Goal: Task Accomplishment & Management: Manage account settings

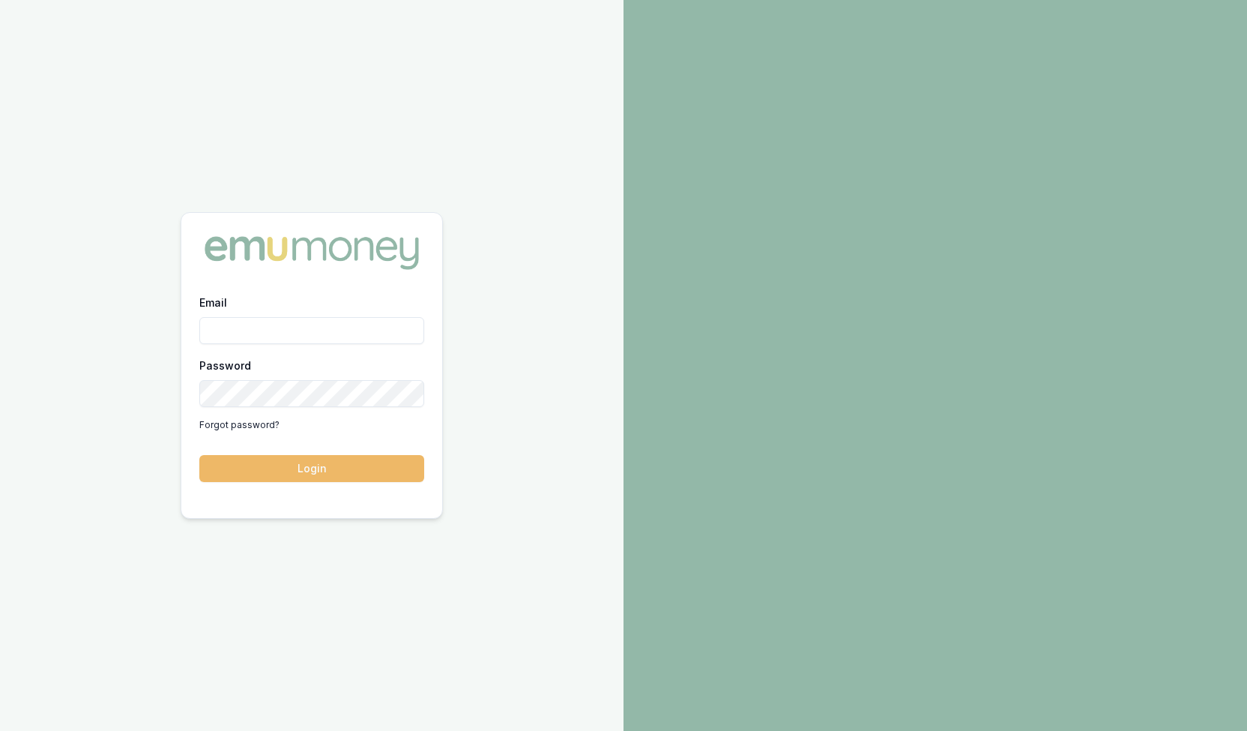
type input "[PERSON_NAME][EMAIL_ADDRESS][PERSON_NAME][DOMAIN_NAME]"
drag, startPoint x: 274, startPoint y: 464, endPoint x: 278, endPoint y: 438, distance: 25.7
click at [274, 463] on button "Login" at bounding box center [311, 468] width 225 height 27
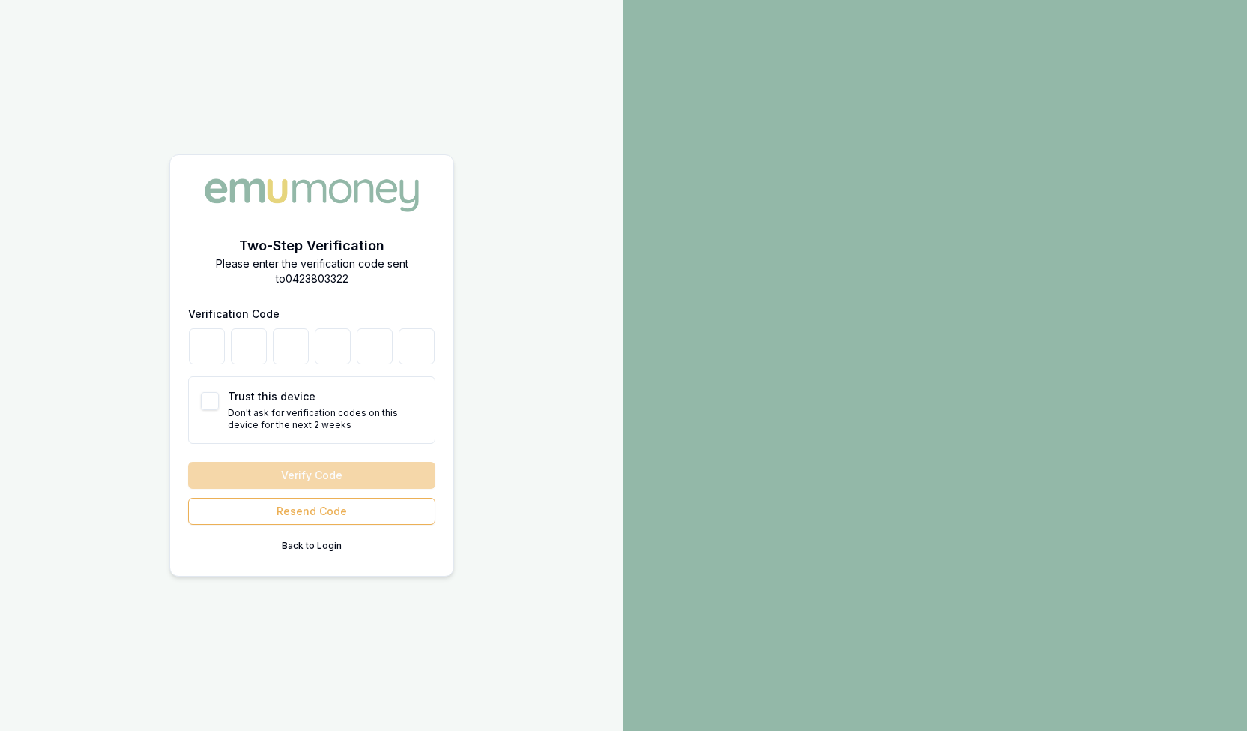
click at [211, 401] on button "Trust this device" at bounding box center [210, 401] width 18 height 18
checkbox input "true"
click at [207, 341] on input "number" at bounding box center [207, 346] width 36 height 36
type input "8"
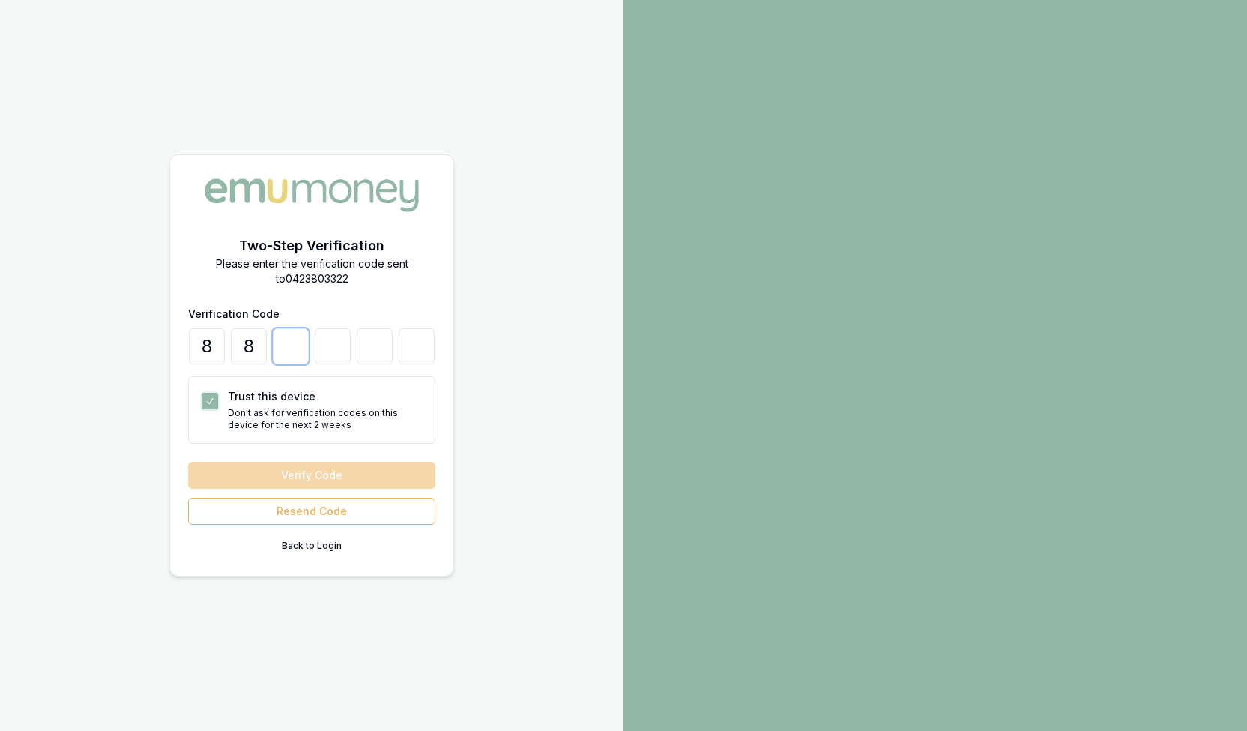
type input "6"
type input "4"
type input "6"
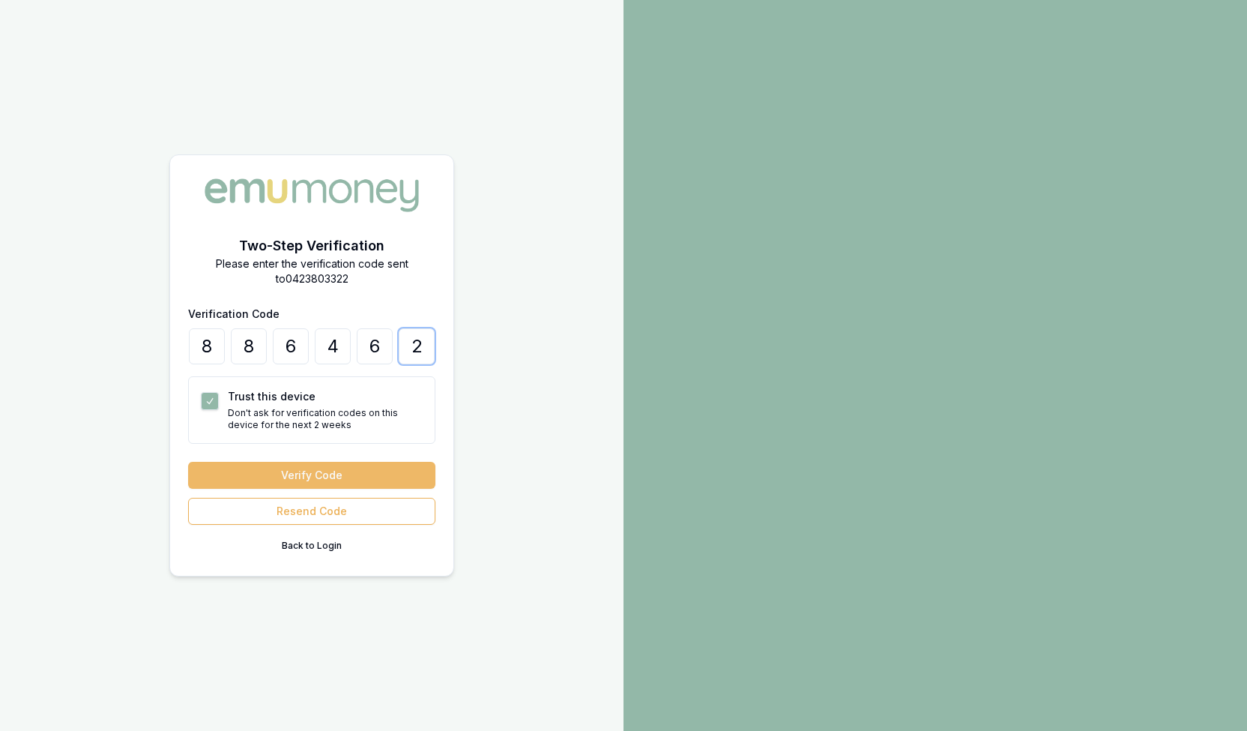
type input "2"
click at [279, 476] on button "Verify Code" at bounding box center [311, 475] width 247 height 27
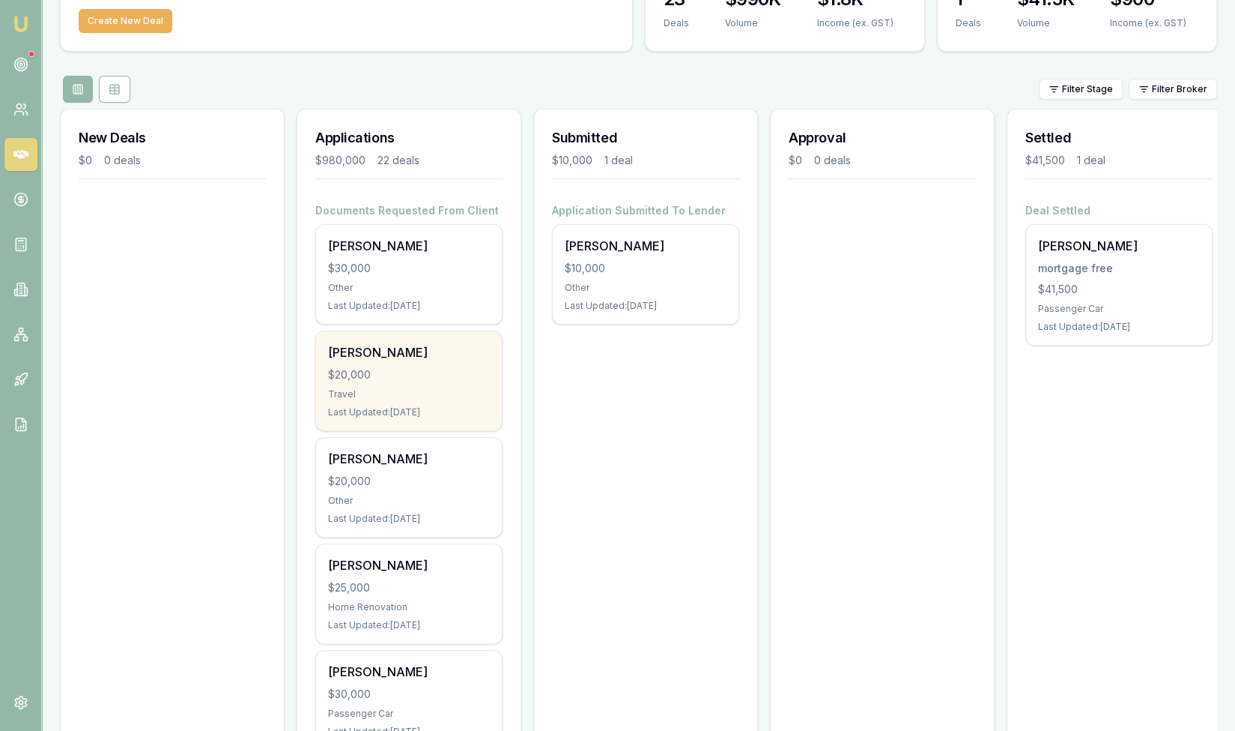
scroll to position [104, 0]
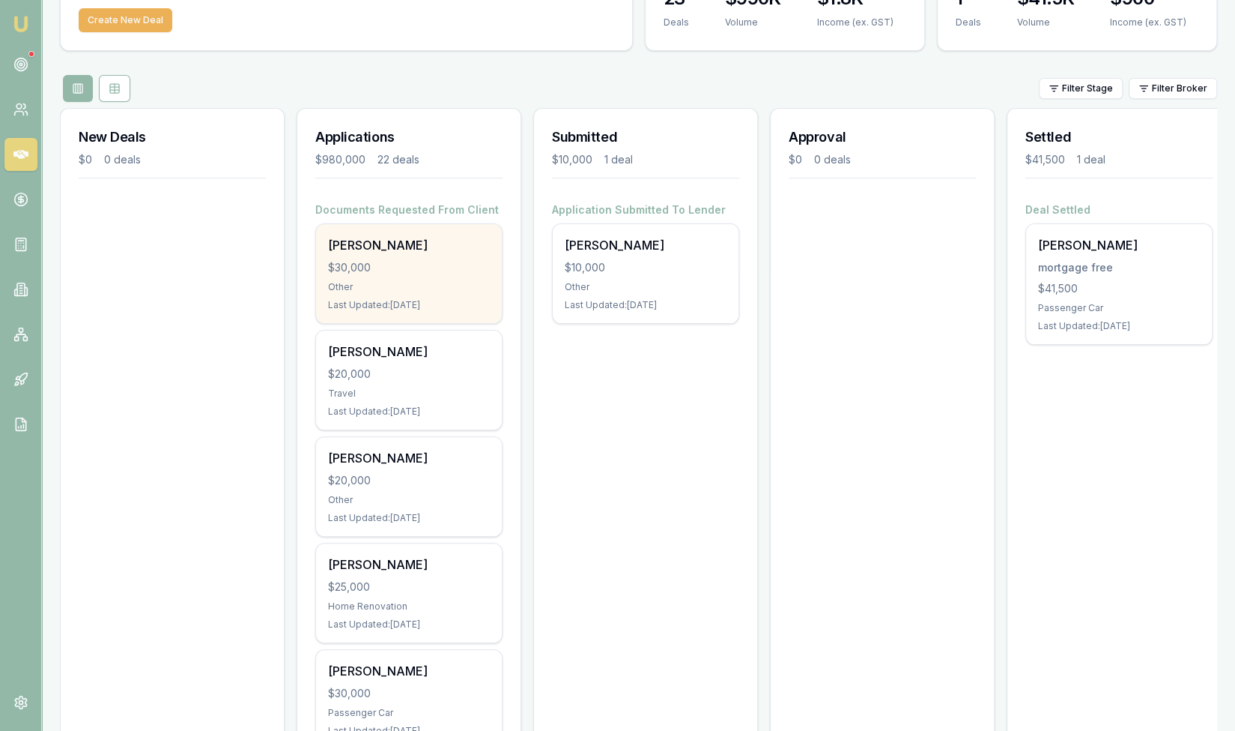
click at [429, 286] on div "Other" at bounding box center [409, 287] width 162 height 12
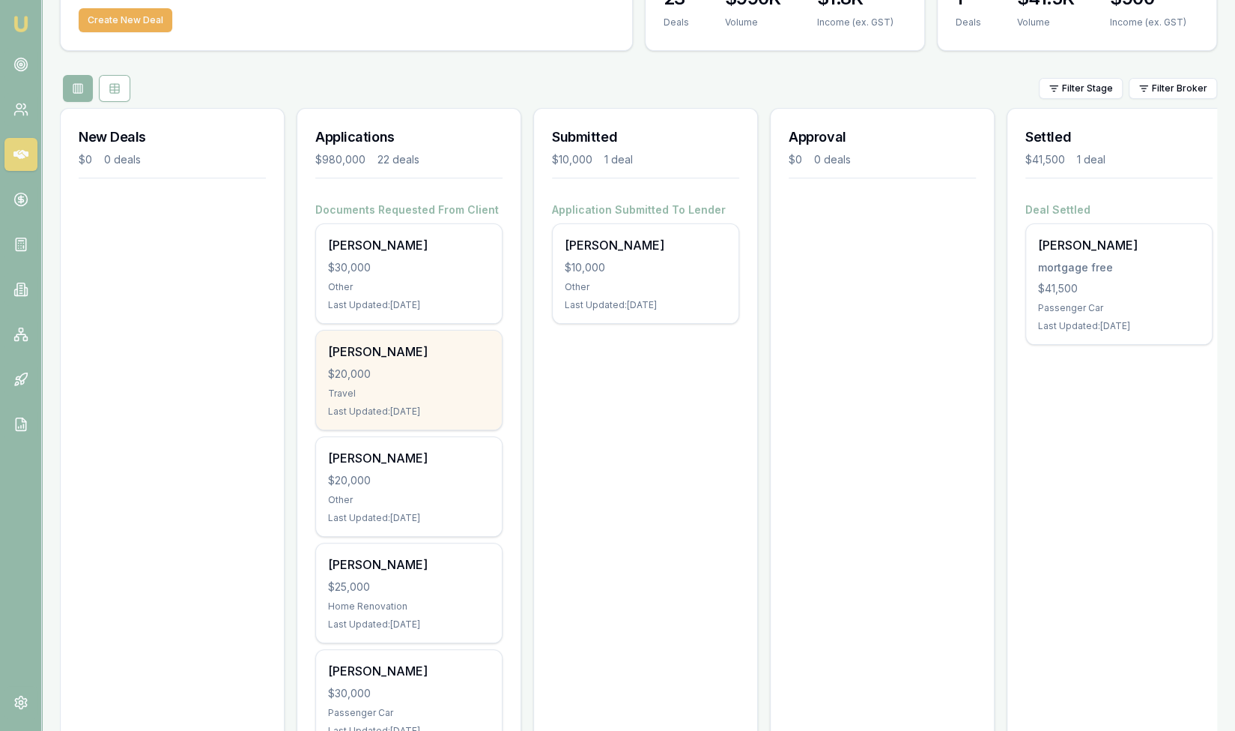
click at [374, 370] on div "$20,000" at bounding box center [409, 373] width 162 height 15
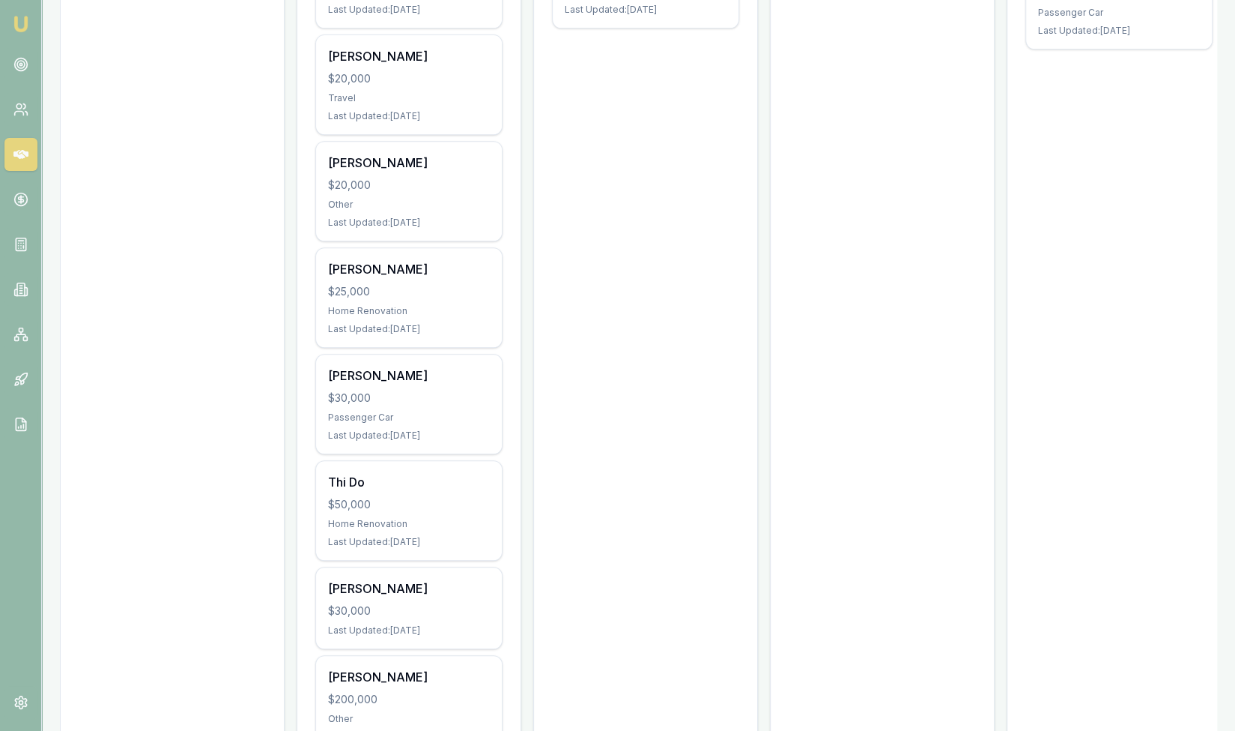
scroll to position [411, 0]
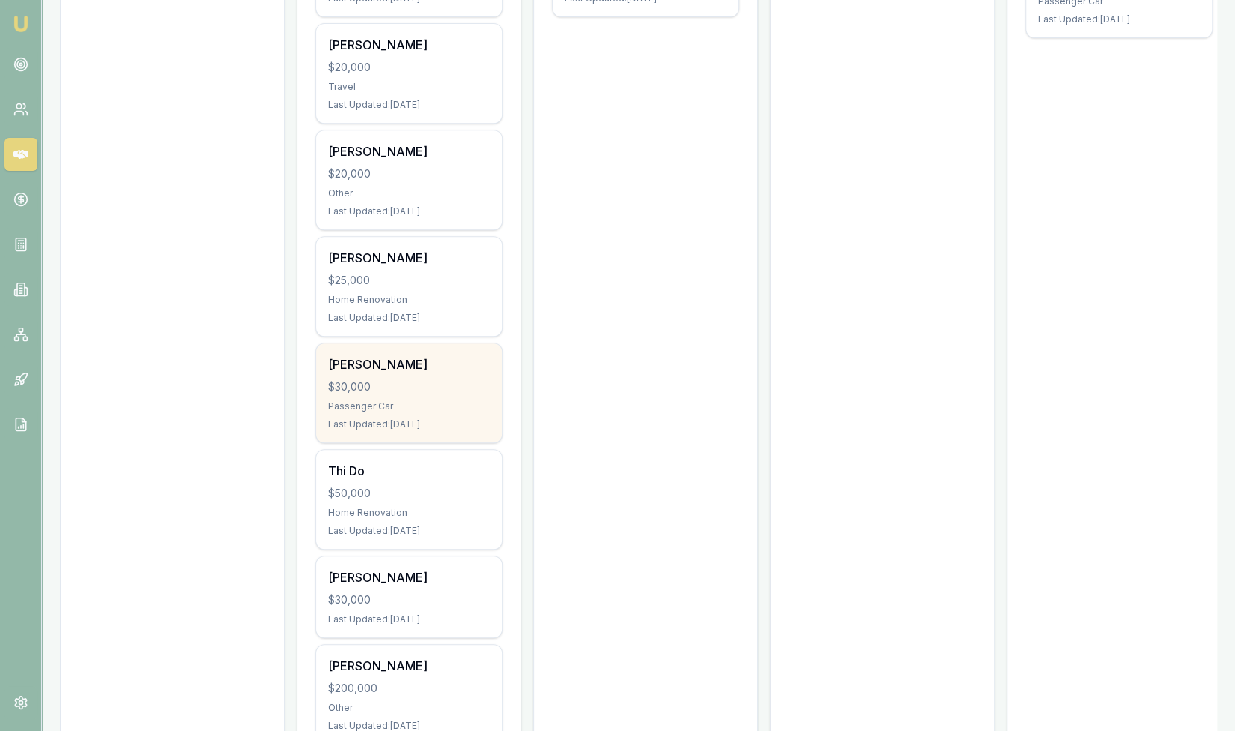
click at [390, 379] on div "$30,000" at bounding box center [409, 386] width 162 height 15
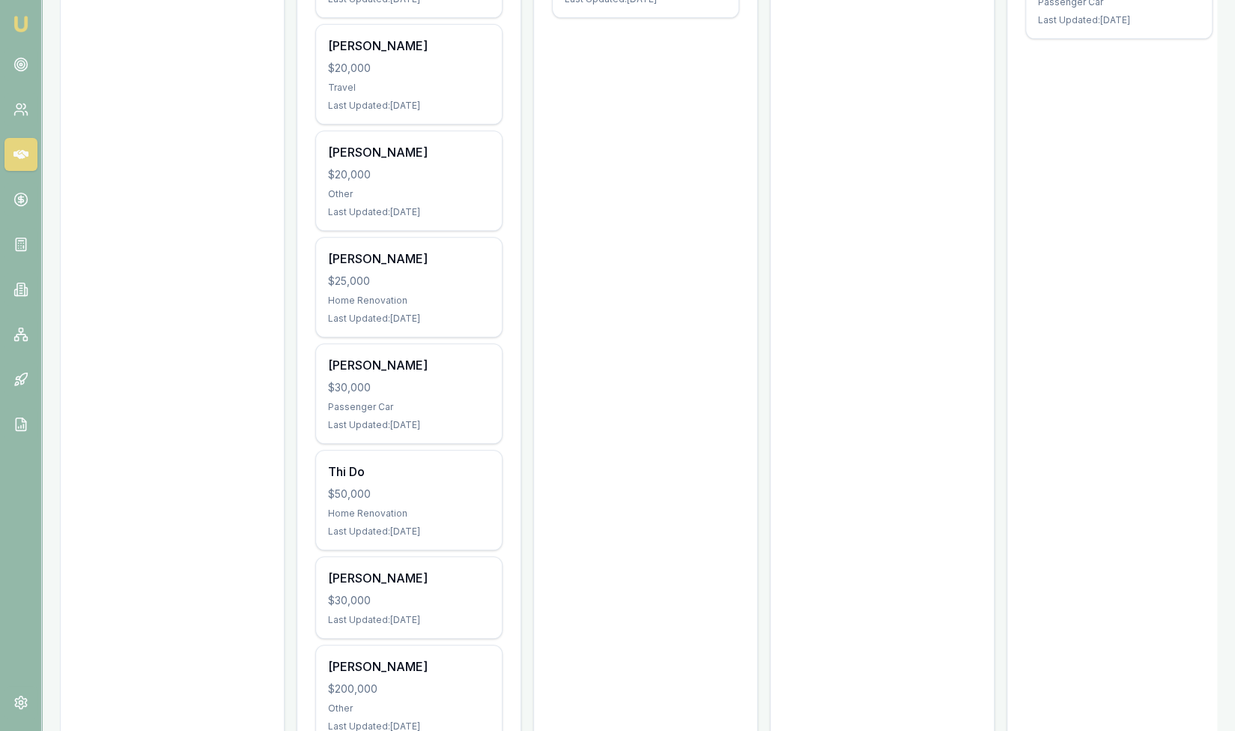
scroll to position [430, 0]
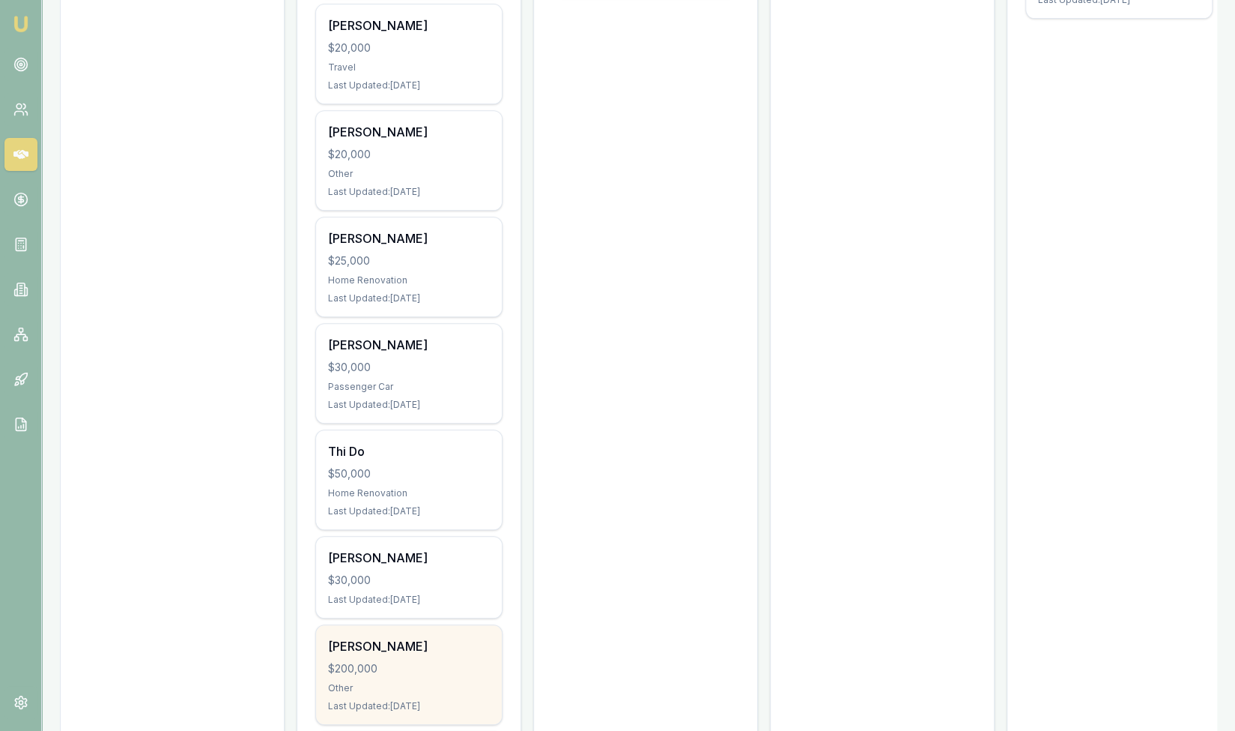
click at [354, 661] on div "$200,000" at bounding box center [409, 668] width 162 height 15
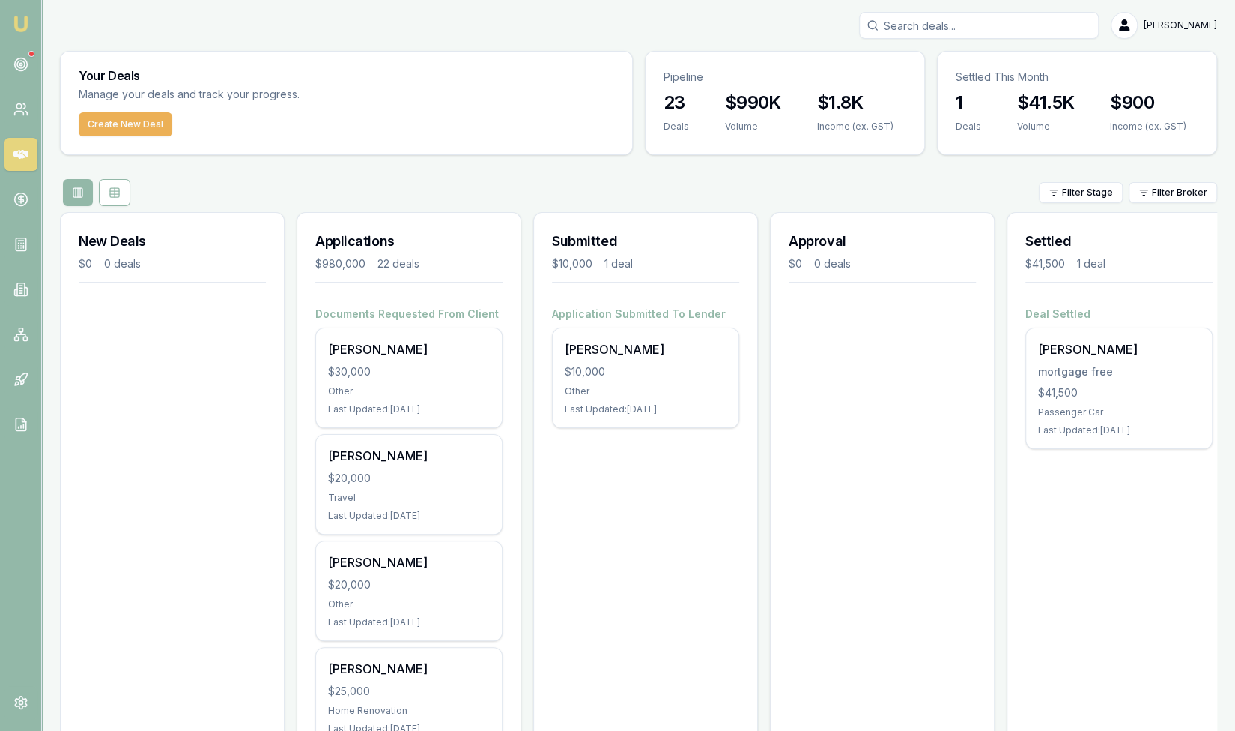
scroll to position [0, 0]
click at [915, 28] on input "Search deals" at bounding box center [979, 25] width 240 height 27
paste input "nguyendangkhanh970@gmail.com"
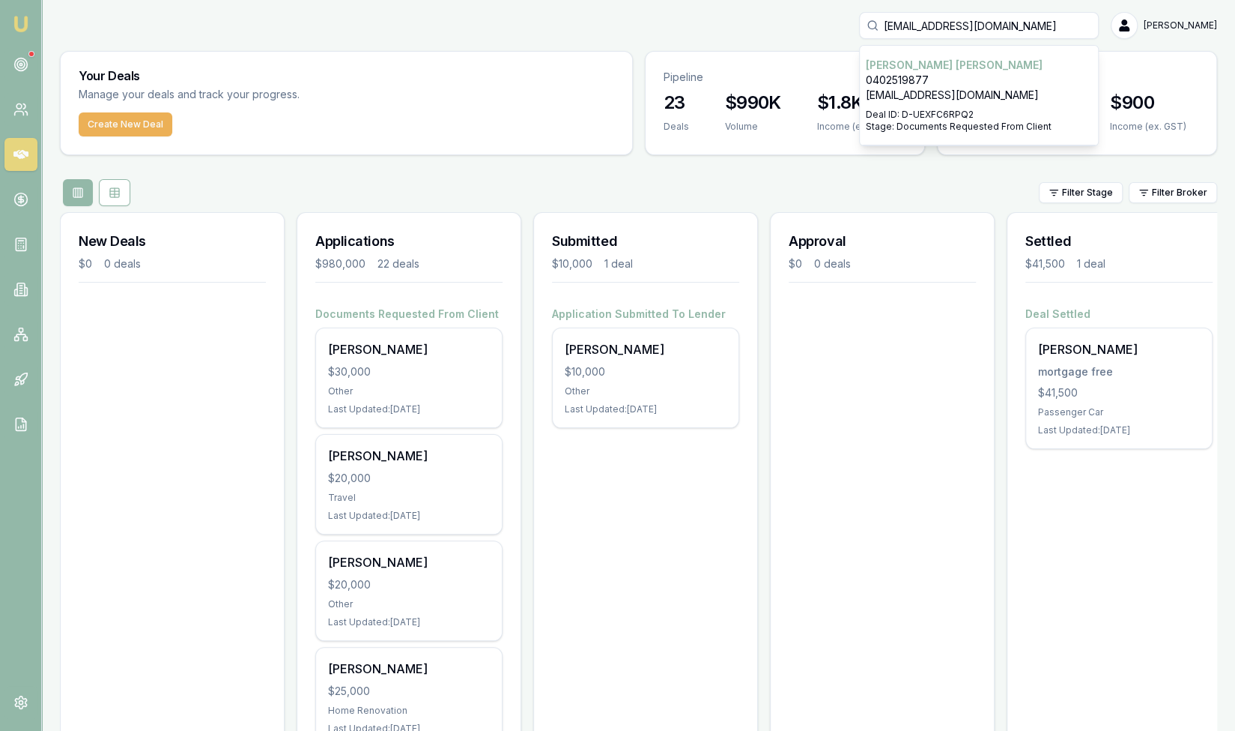
type input "nguyendangkhanh970@gmail.com"
click at [928, 94] on p "[EMAIL_ADDRESS][DOMAIN_NAME]" at bounding box center [979, 95] width 226 height 15
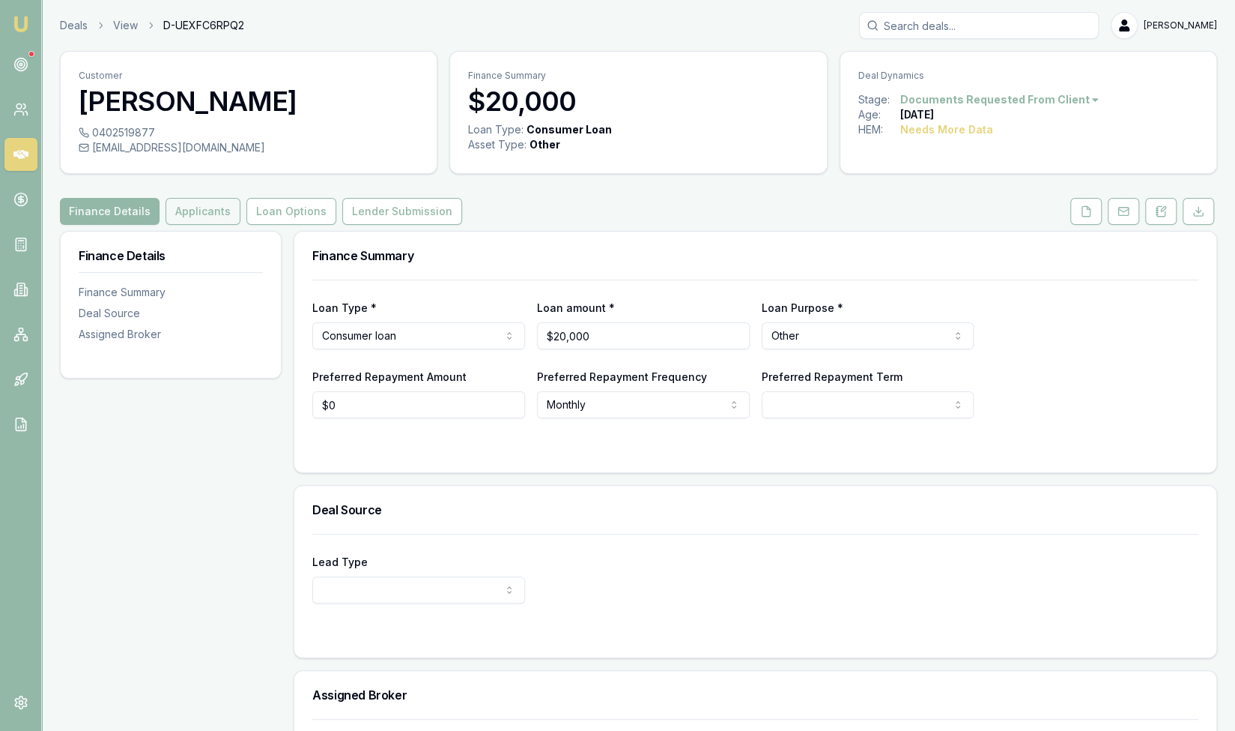
click at [214, 214] on button "Applicants" at bounding box center [203, 211] width 75 height 27
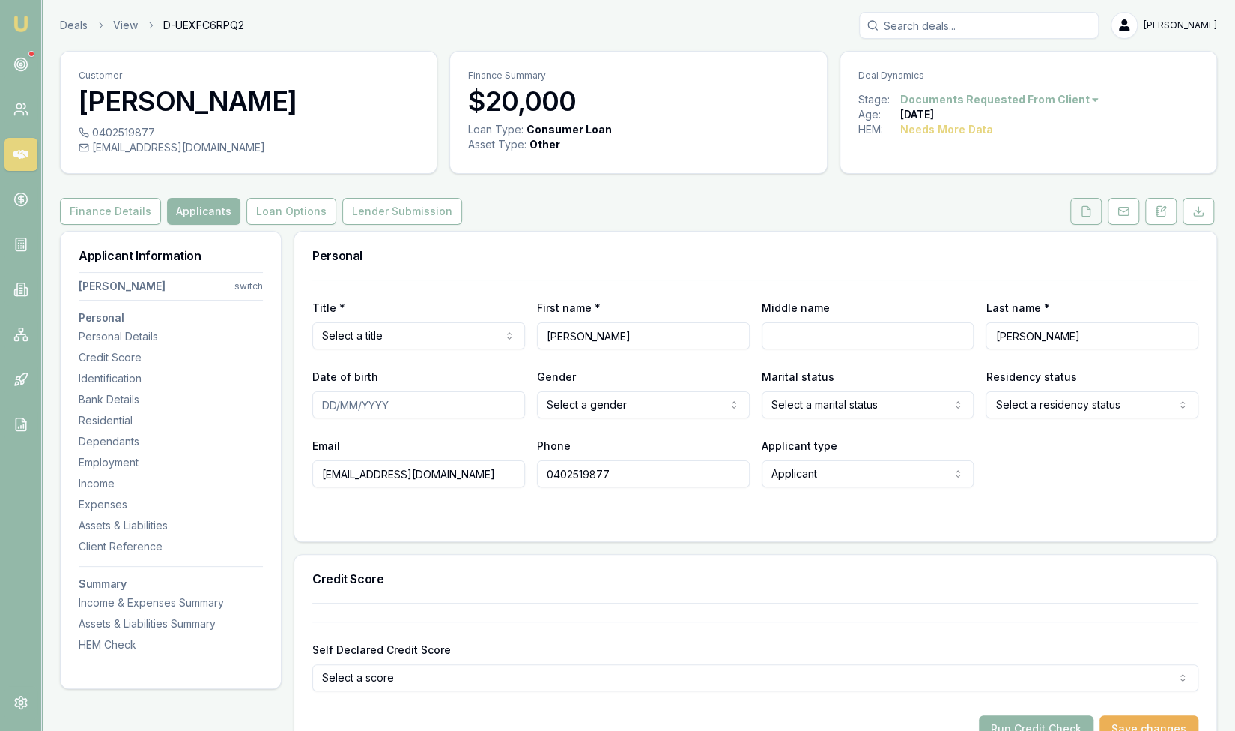
click at [1098, 212] on button at bounding box center [1086, 211] width 31 height 27
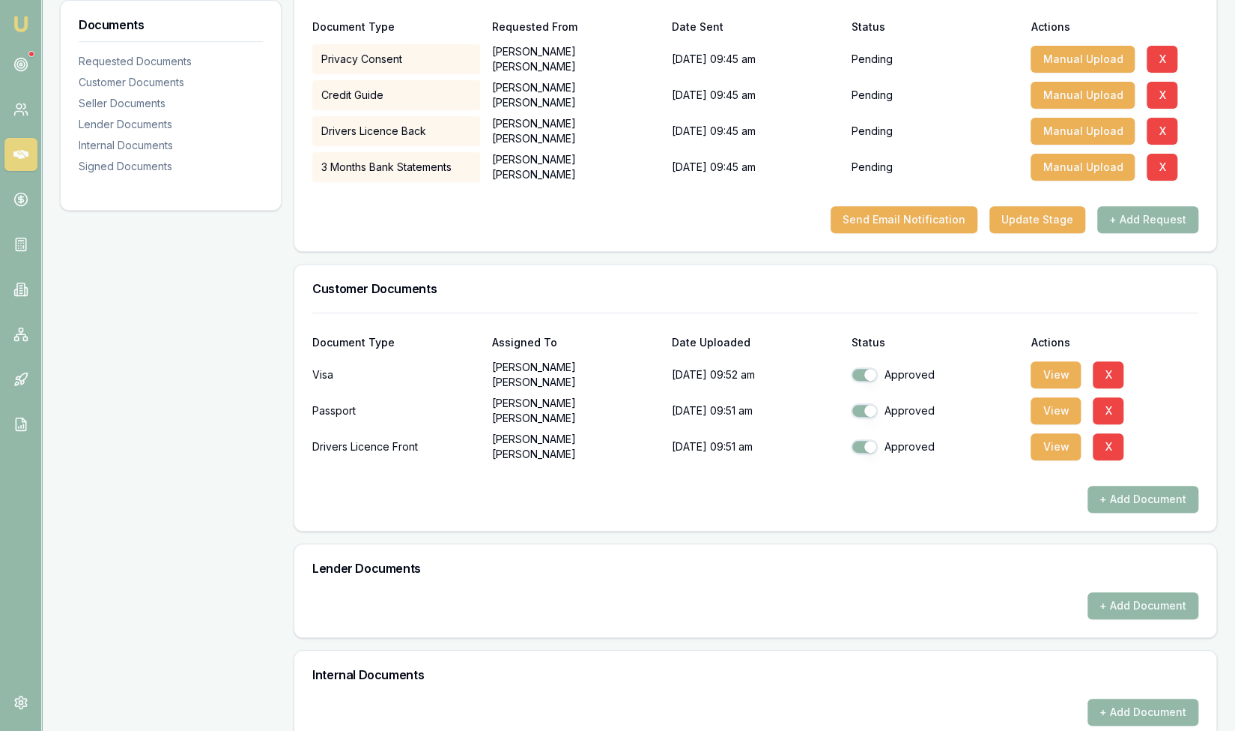
scroll to position [277, 0]
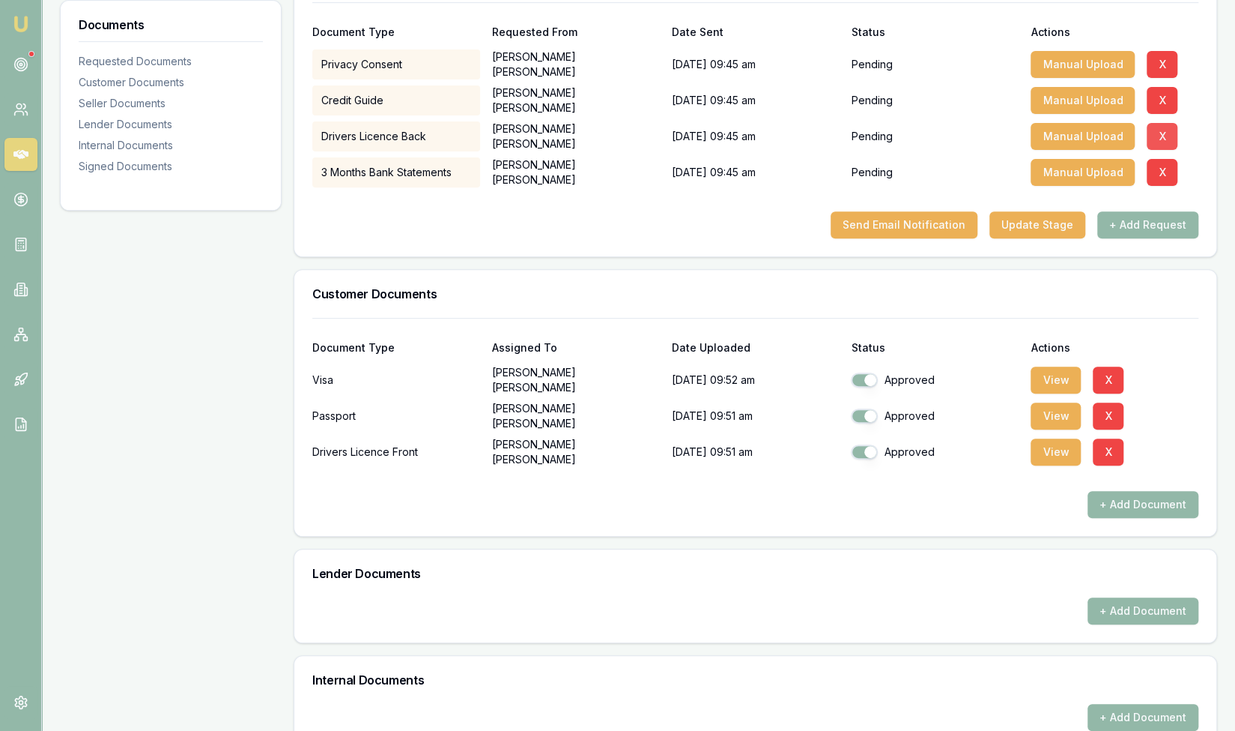
click at [1157, 136] on button "X" at bounding box center [1162, 136] width 31 height 27
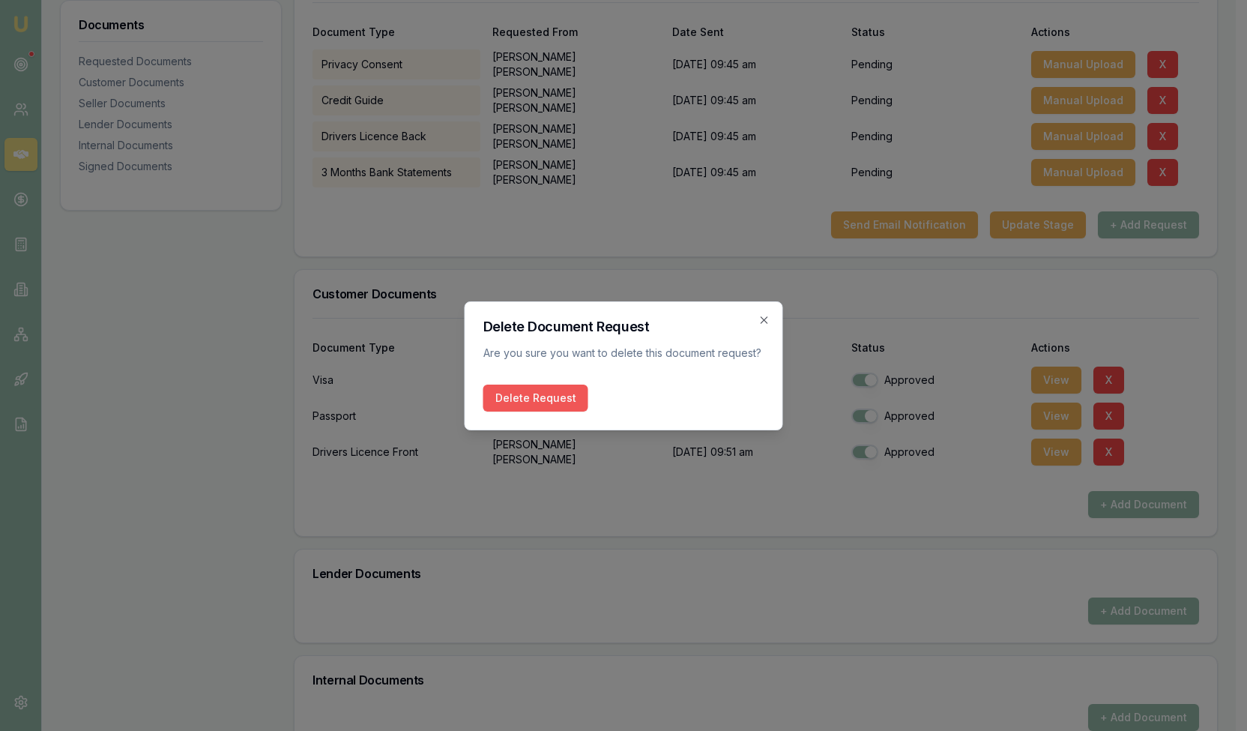
click at [516, 405] on button "Delete Request" at bounding box center [535, 397] width 105 height 27
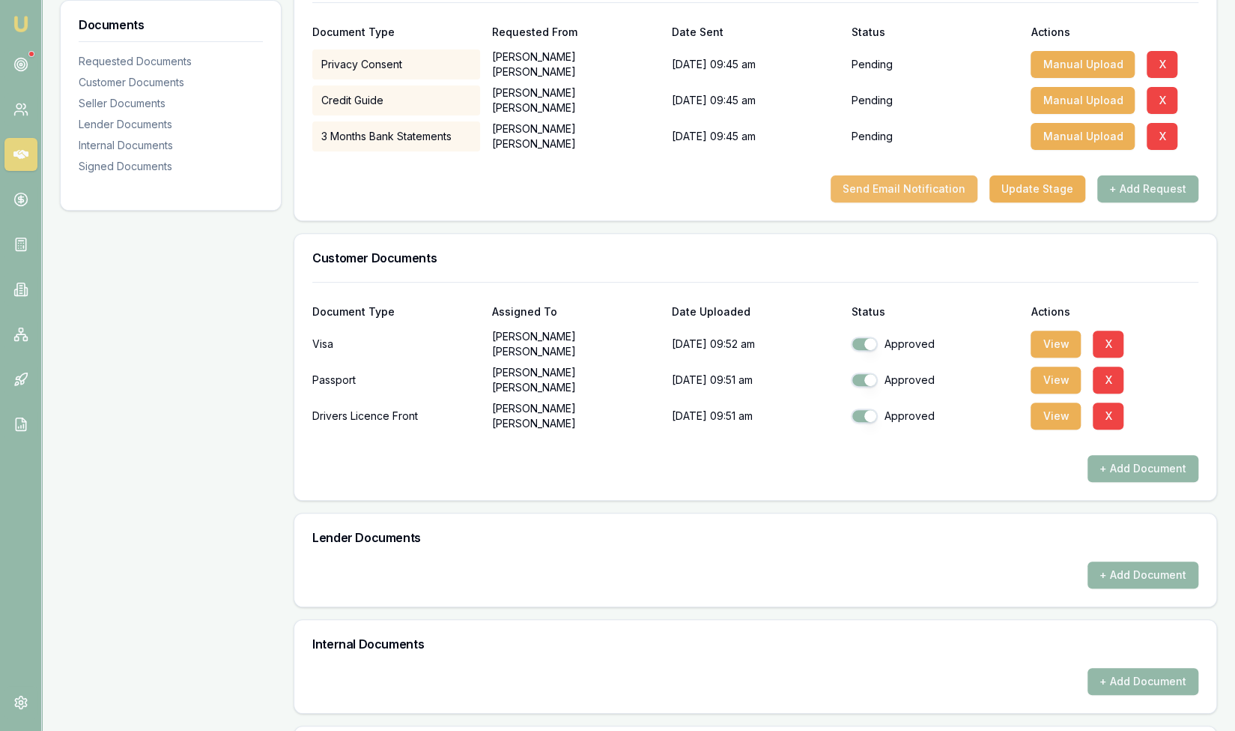
click at [931, 194] on button "Send Email Notification" at bounding box center [904, 188] width 147 height 27
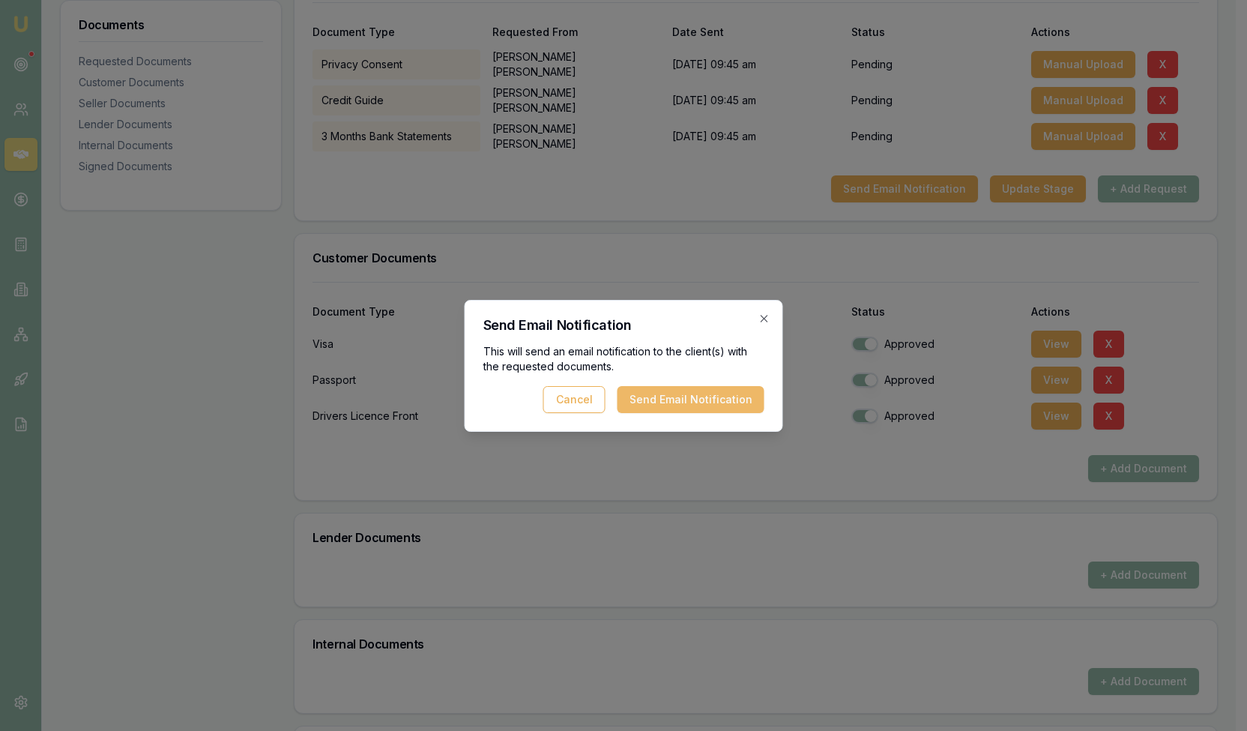
click at [680, 399] on button "Send Email Notification" at bounding box center [690, 399] width 147 height 27
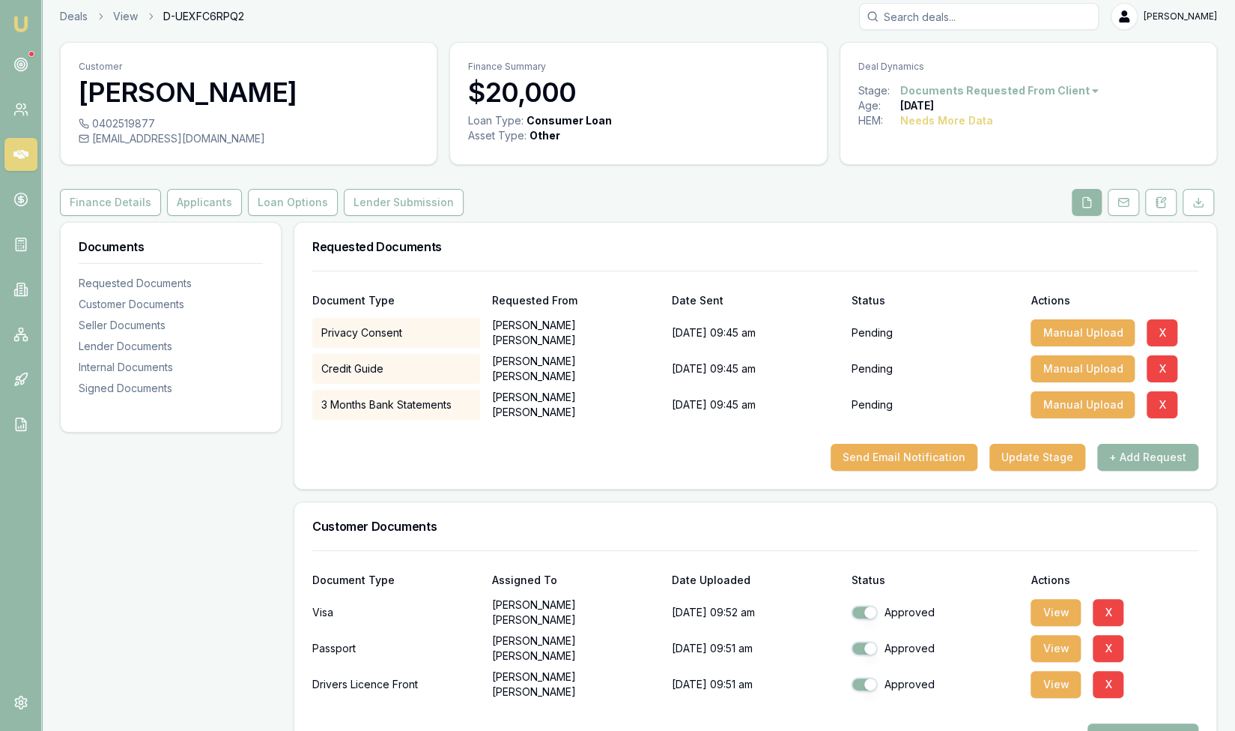
scroll to position [0, 0]
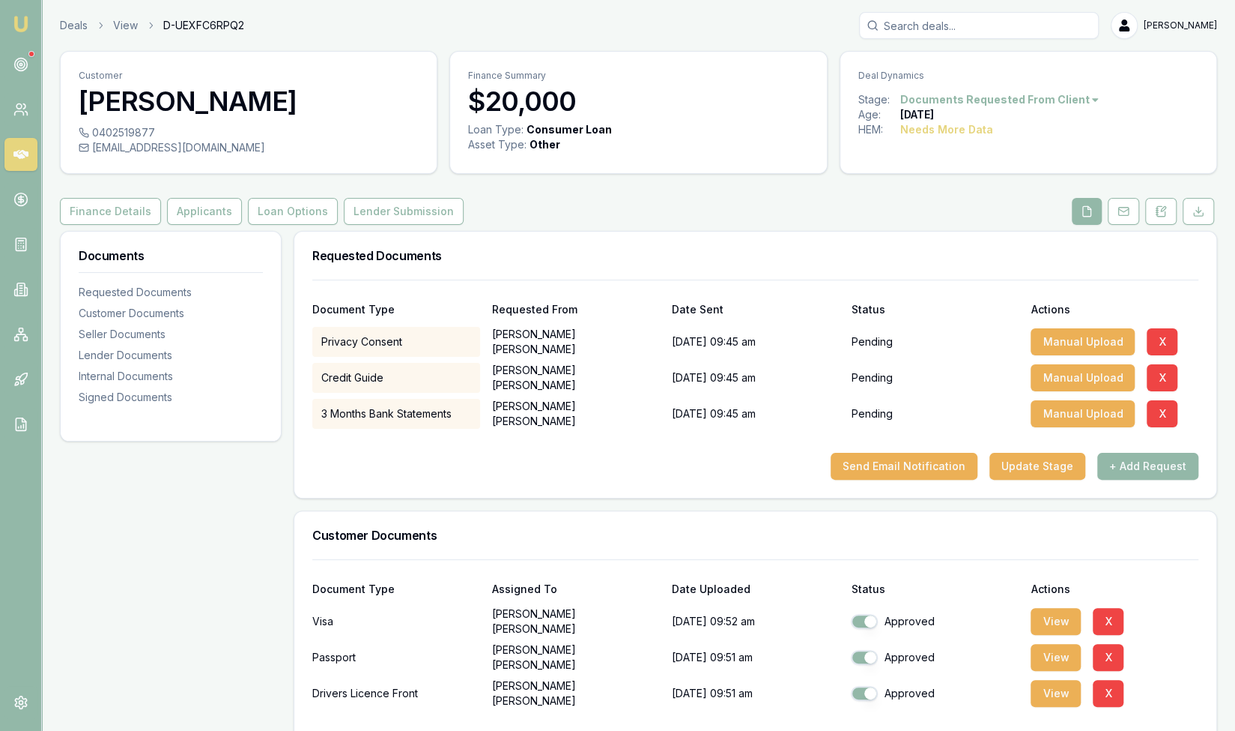
drag, startPoint x: 25, startPoint y: 155, endPoint x: 85, endPoint y: 165, distance: 60.0
click at [25, 155] on icon at bounding box center [20, 154] width 15 height 9
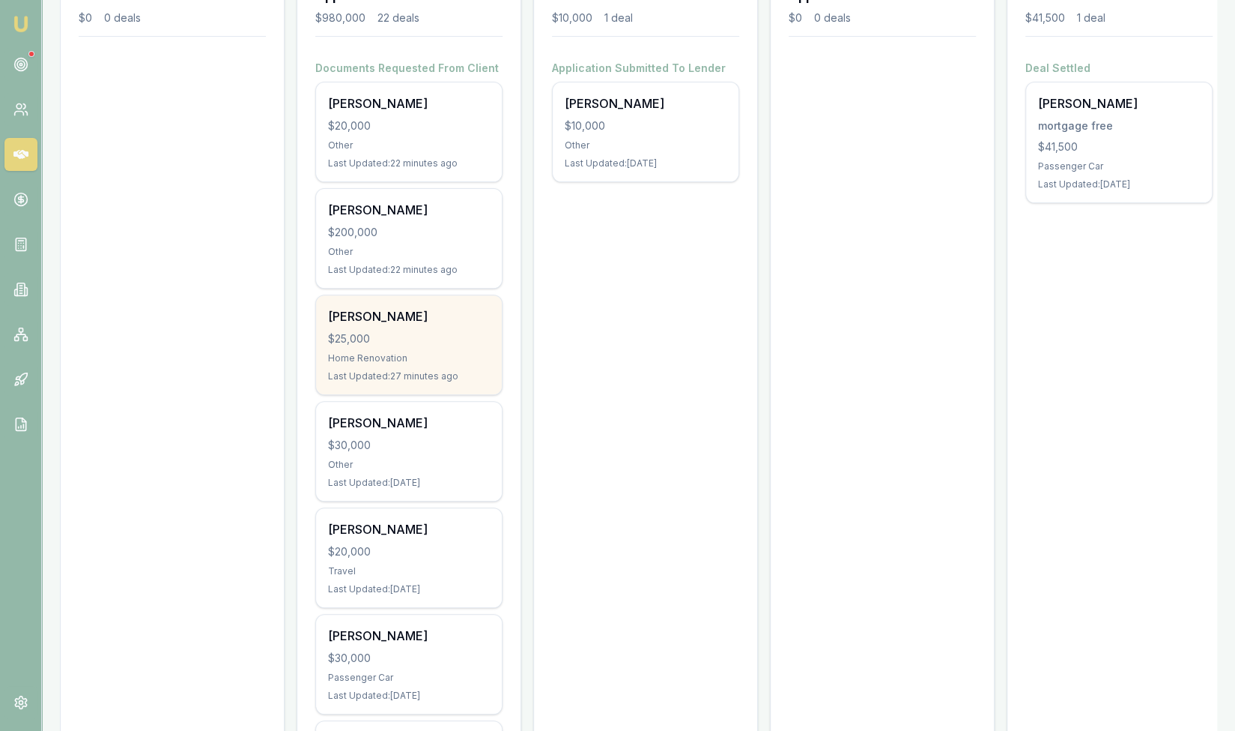
scroll to position [246, 0]
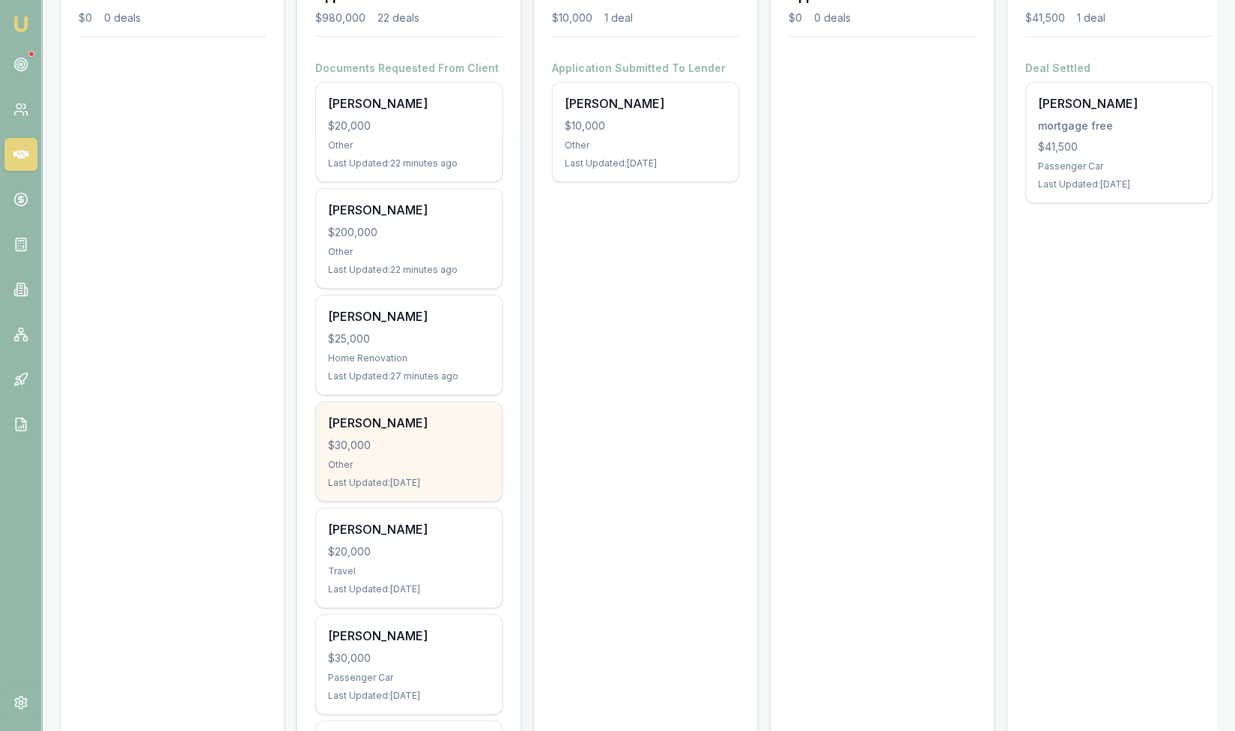
click at [401, 429] on div "huy pham $30,000 Other Last Updated: 2 days ago" at bounding box center [409, 451] width 186 height 99
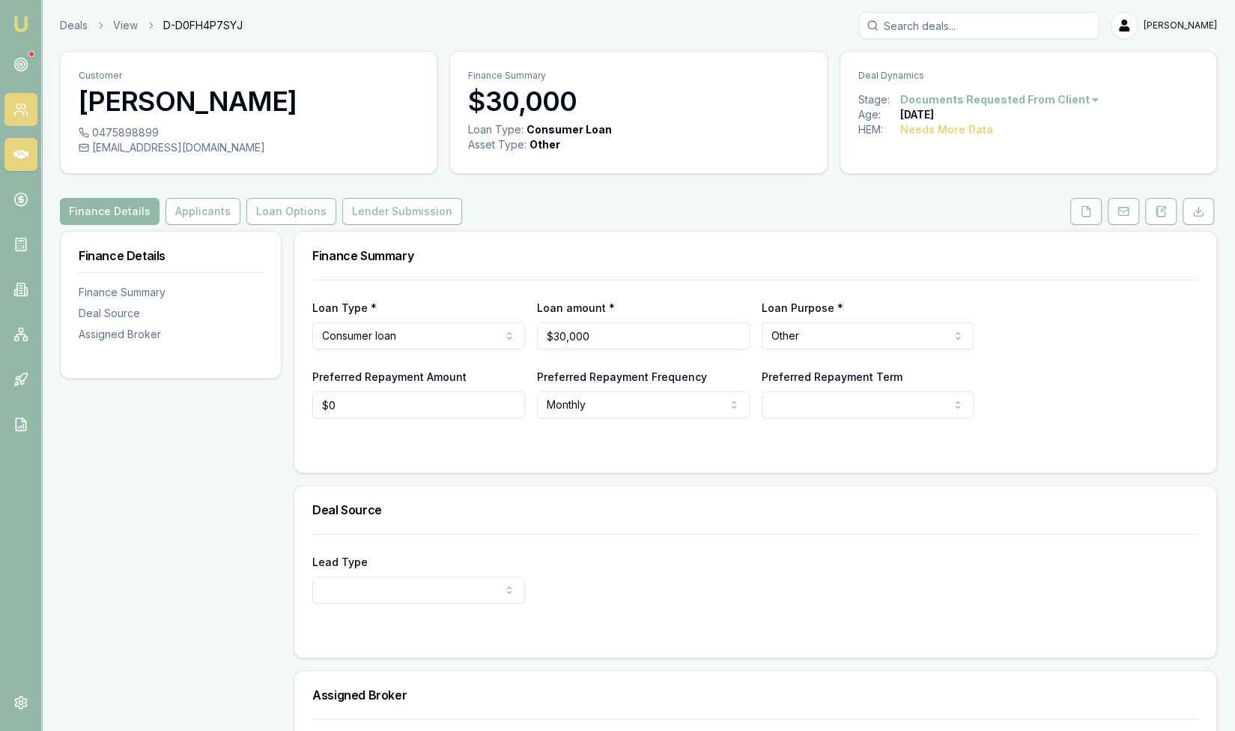
click at [22, 115] on icon at bounding box center [20, 109] width 15 height 15
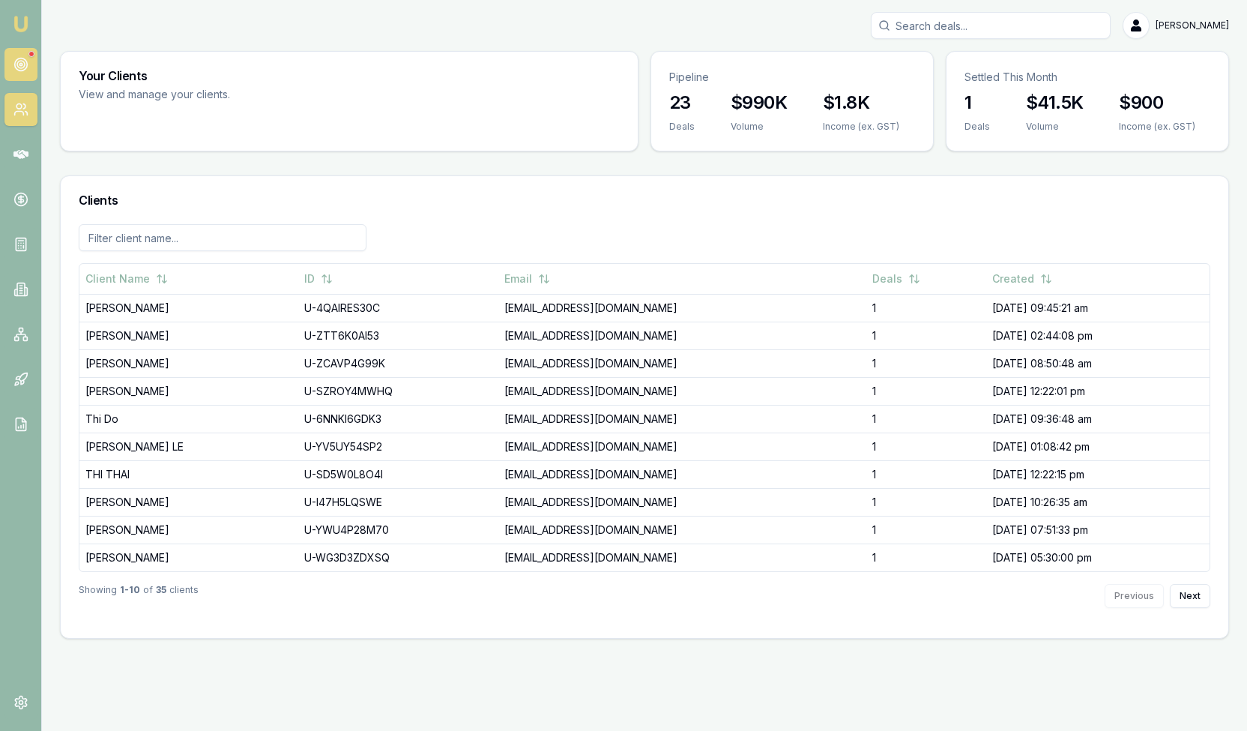
click at [30, 59] on link at bounding box center [20, 64] width 33 height 33
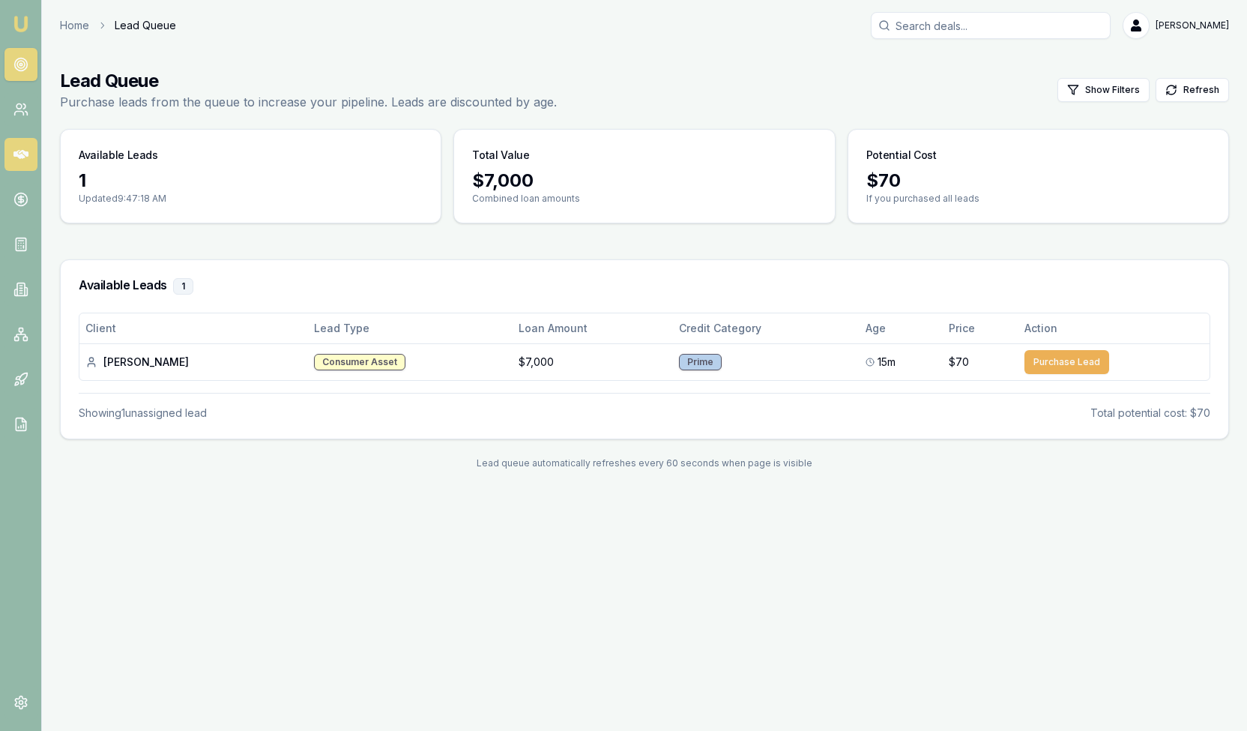
click at [21, 151] on icon at bounding box center [20, 154] width 15 height 9
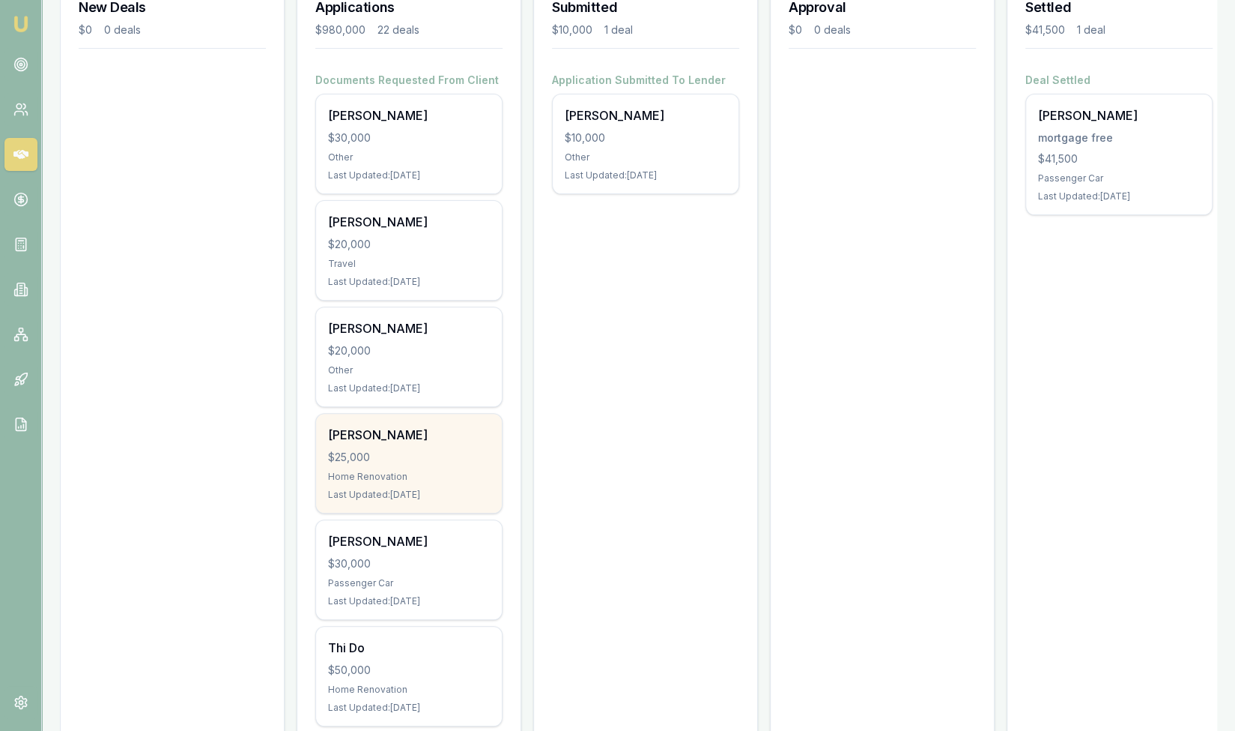
scroll to position [244, 0]
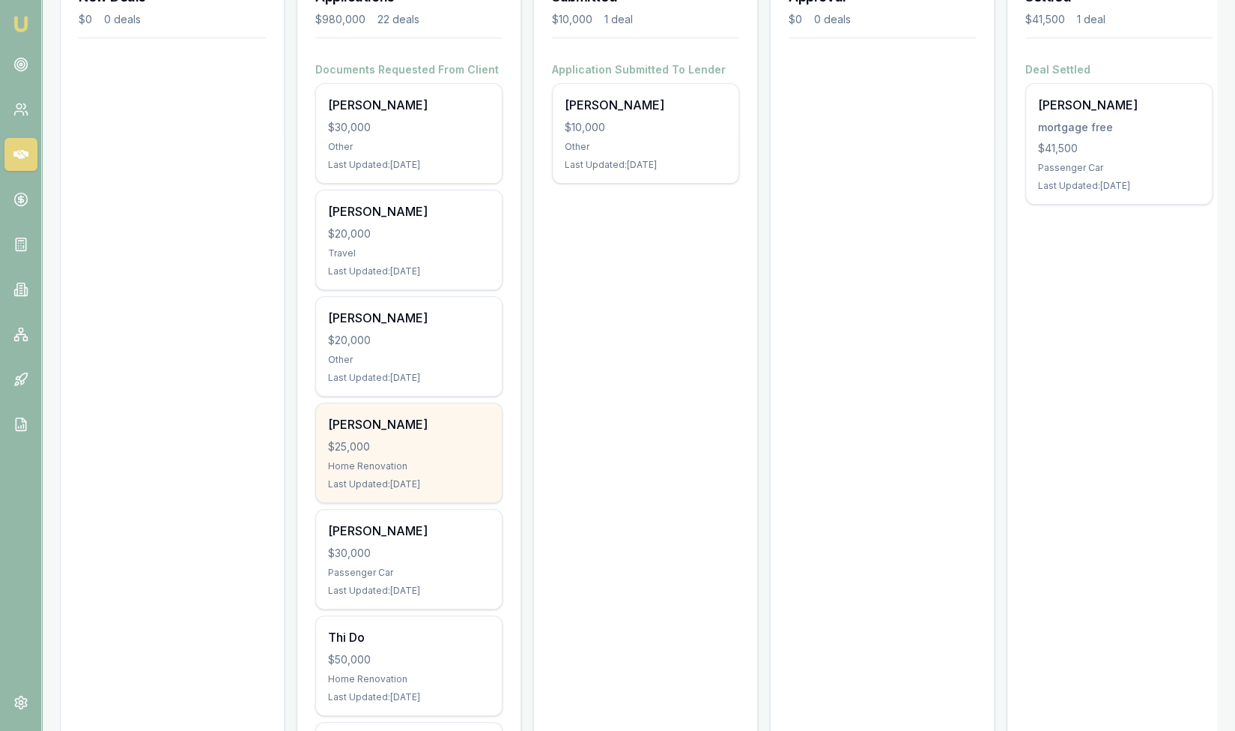
click at [423, 465] on div "Home Renovation" at bounding box center [409, 466] width 162 height 12
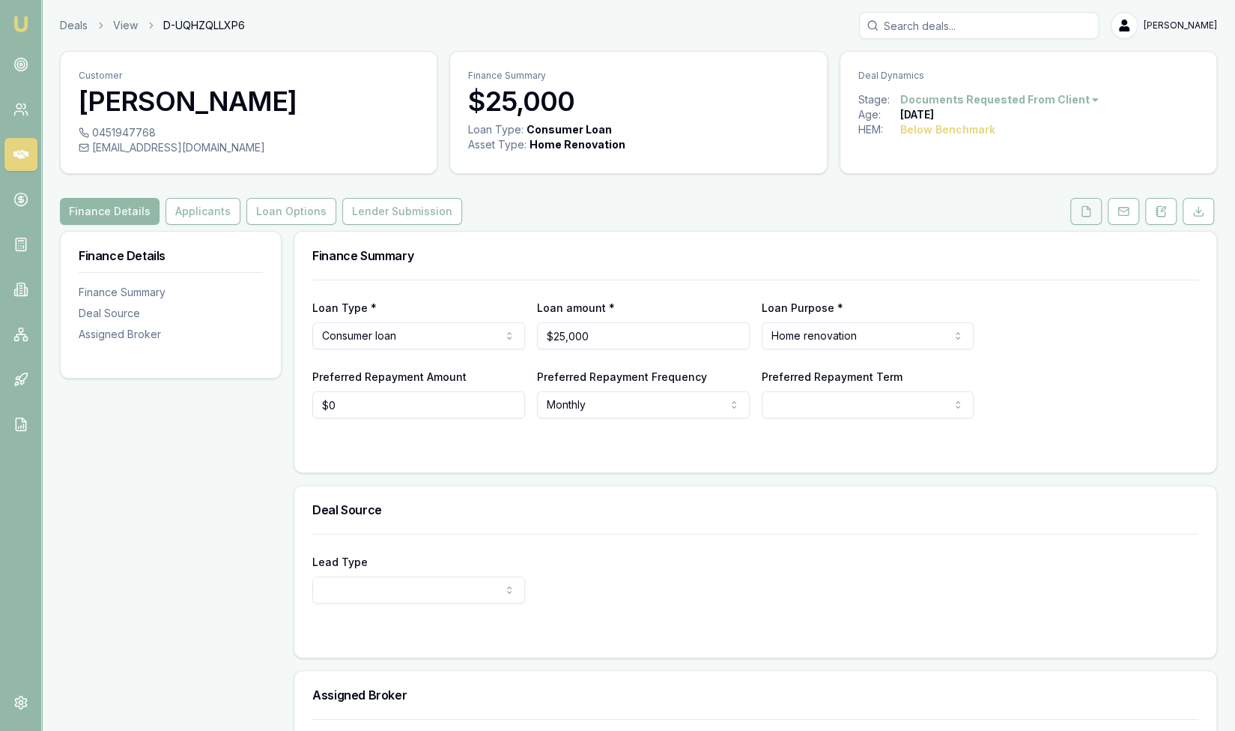
click at [1086, 217] on button at bounding box center [1086, 211] width 31 height 27
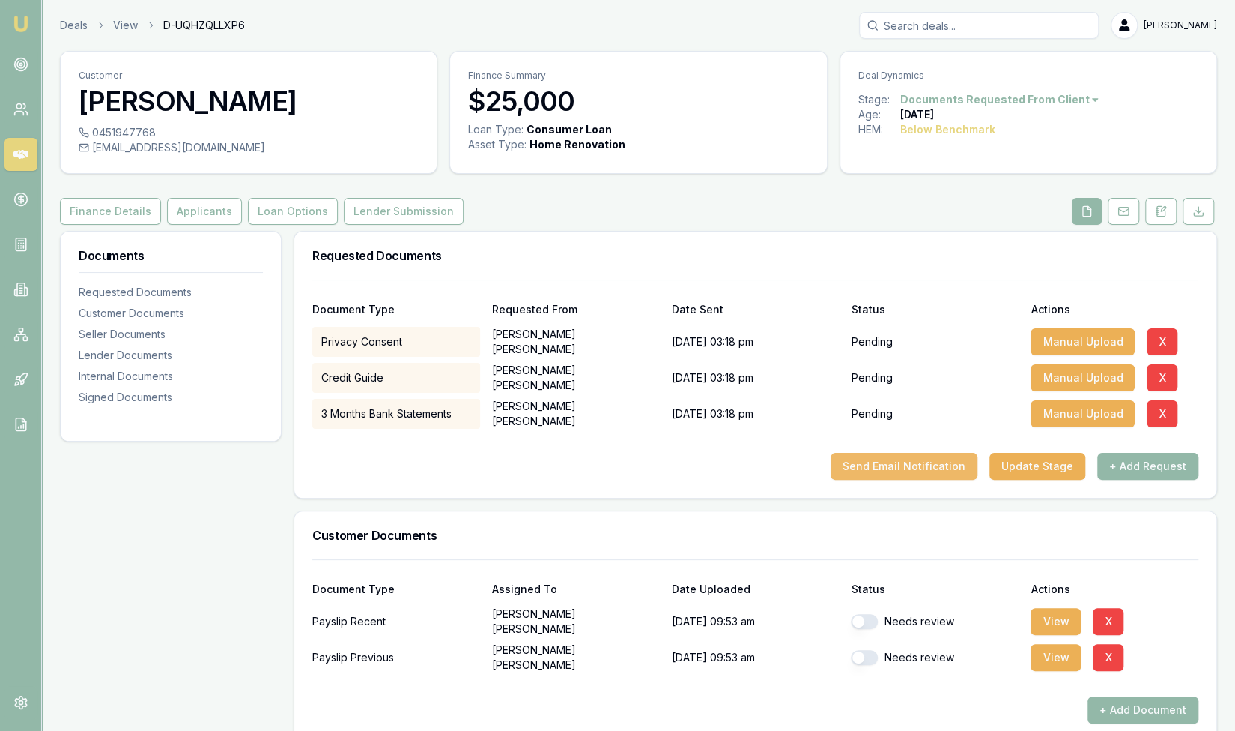
click at [905, 468] on button "Send Email Notification" at bounding box center [904, 466] width 147 height 27
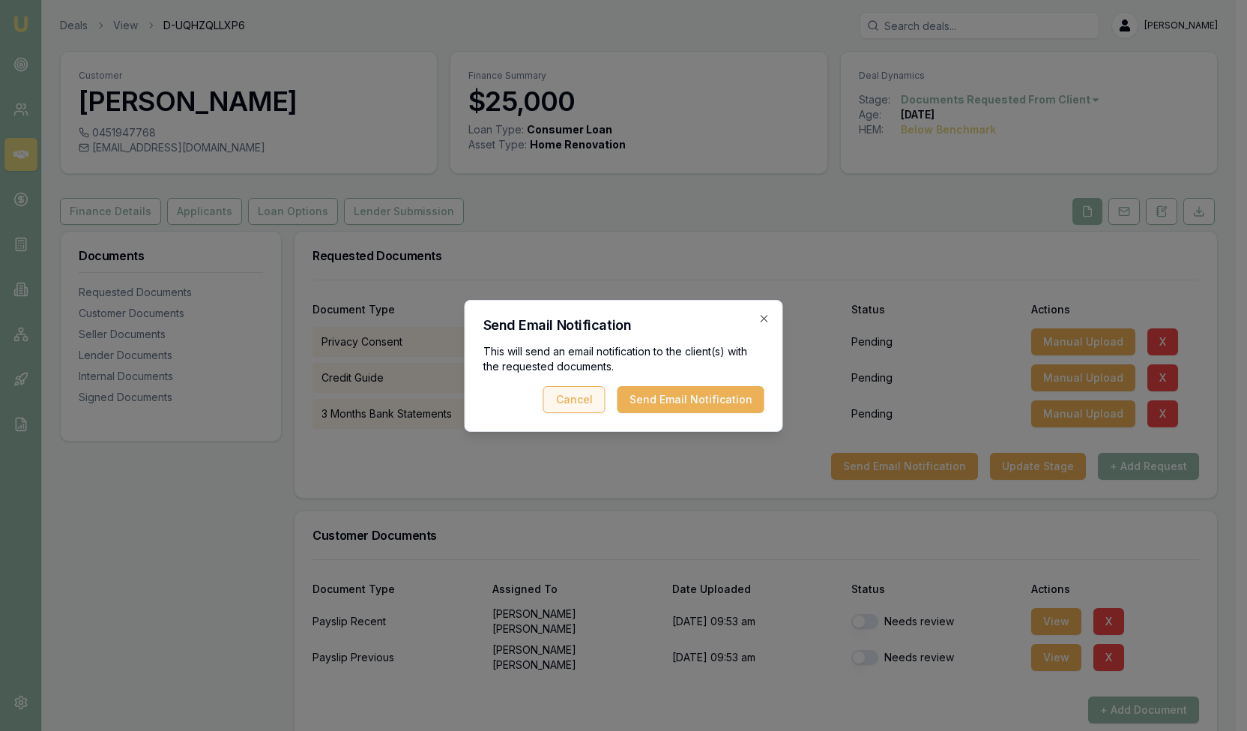
click at [580, 401] on button "Cancel" at bounding box center [574, 399] width 62 height 27
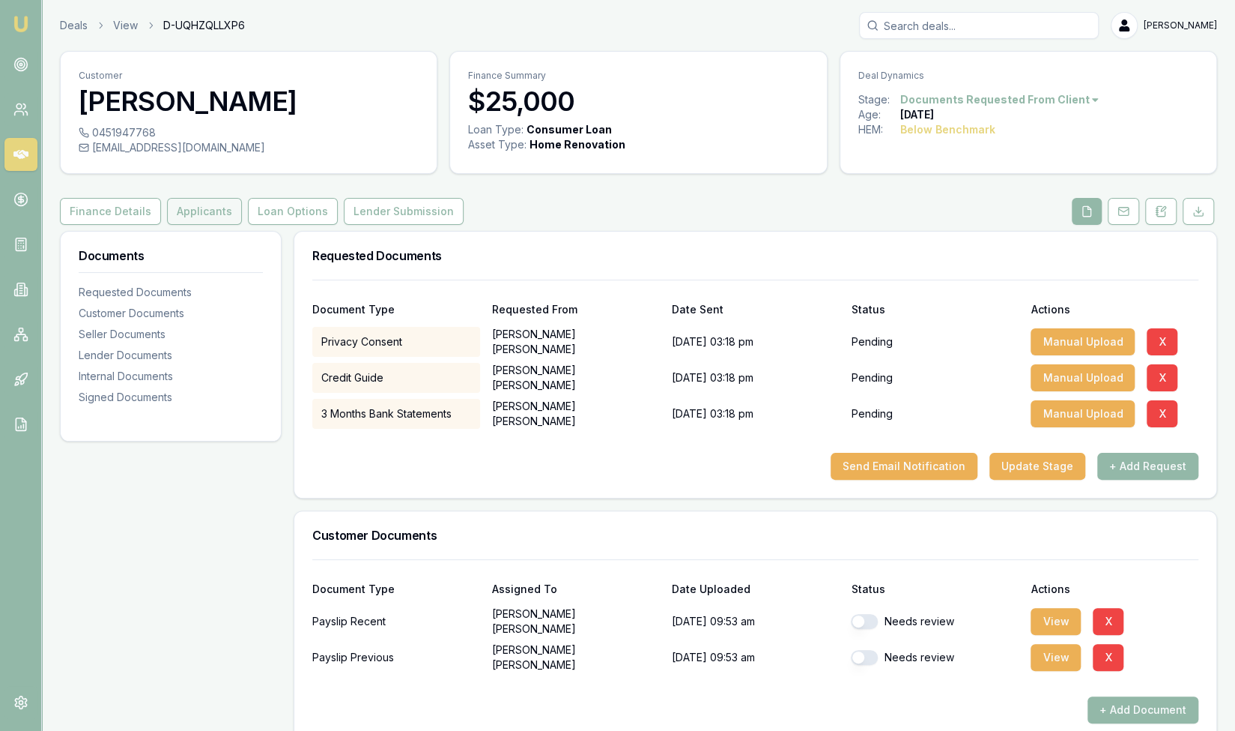
click at [214, 223] on button "Applicants" at bounding box center [204, 211] width 75 height 27
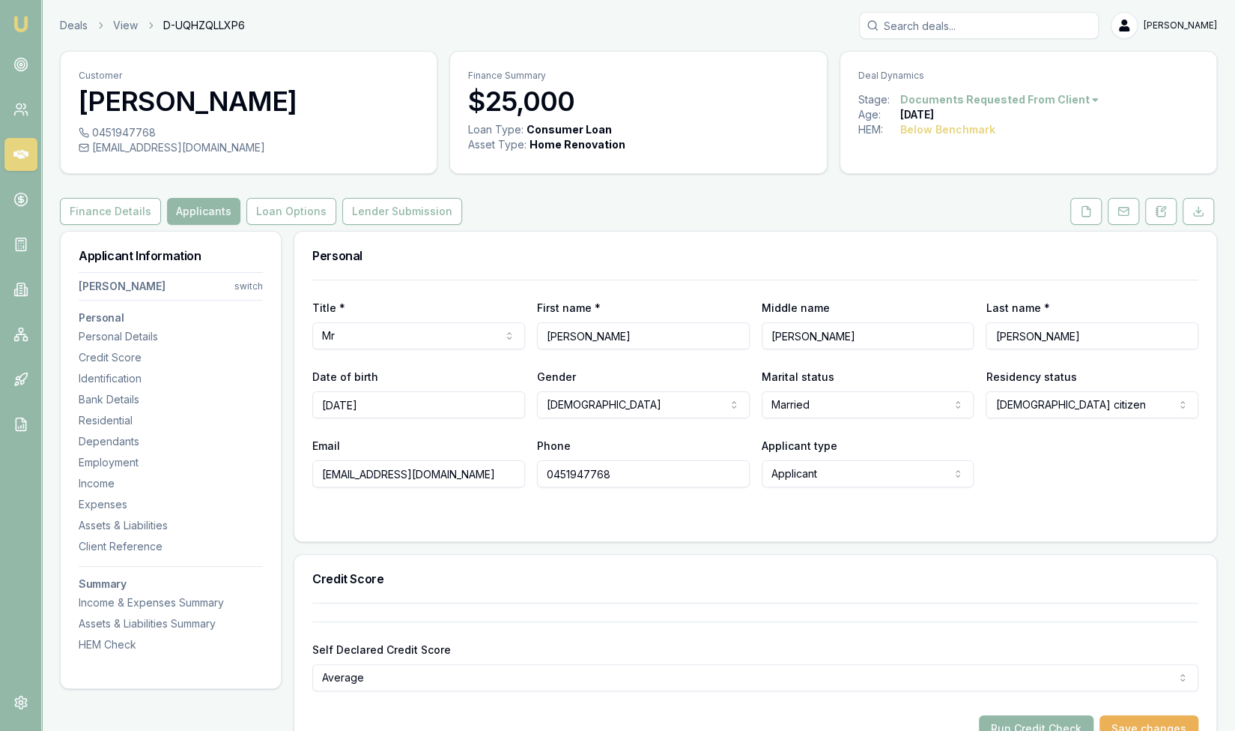
click at [25, 154] on icon at bounding box center [20, 154] width 15 height 9
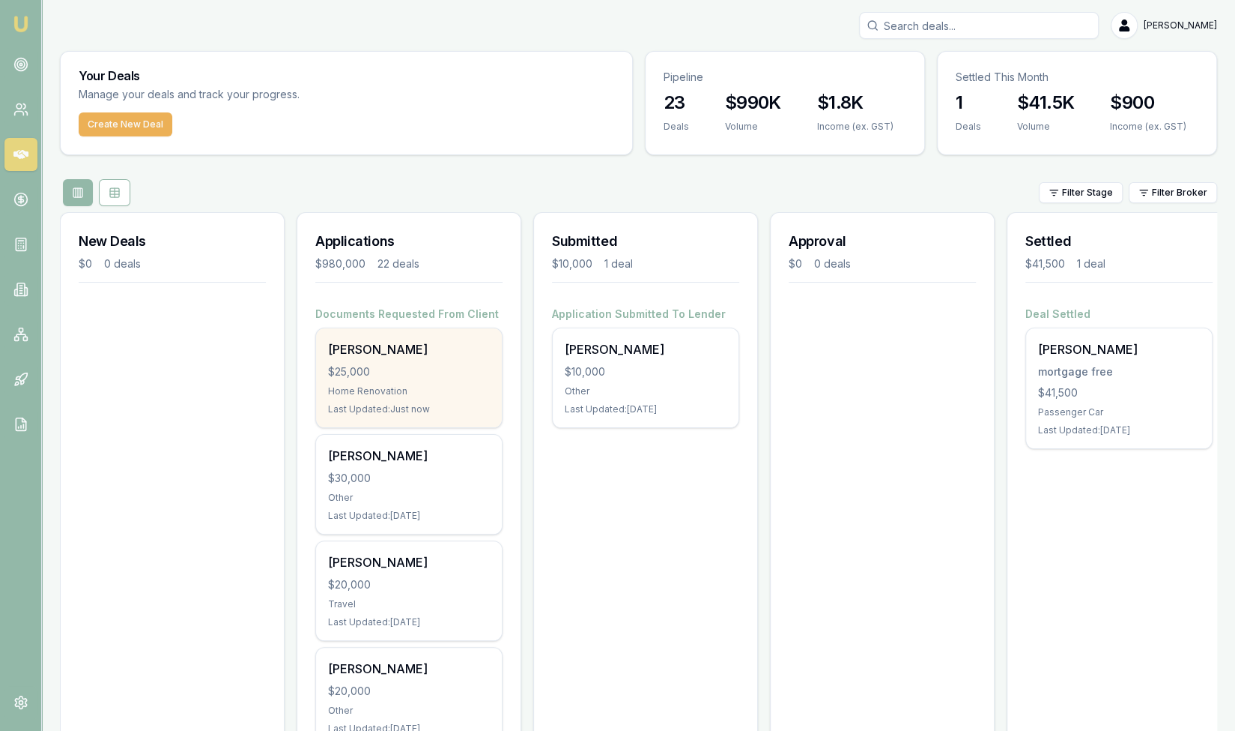
click at [354, 381] on div "Tuan Pham $25,000 Home Renovation Last Updated: Just now" at bounding box center [409, 377] width 186 height 99
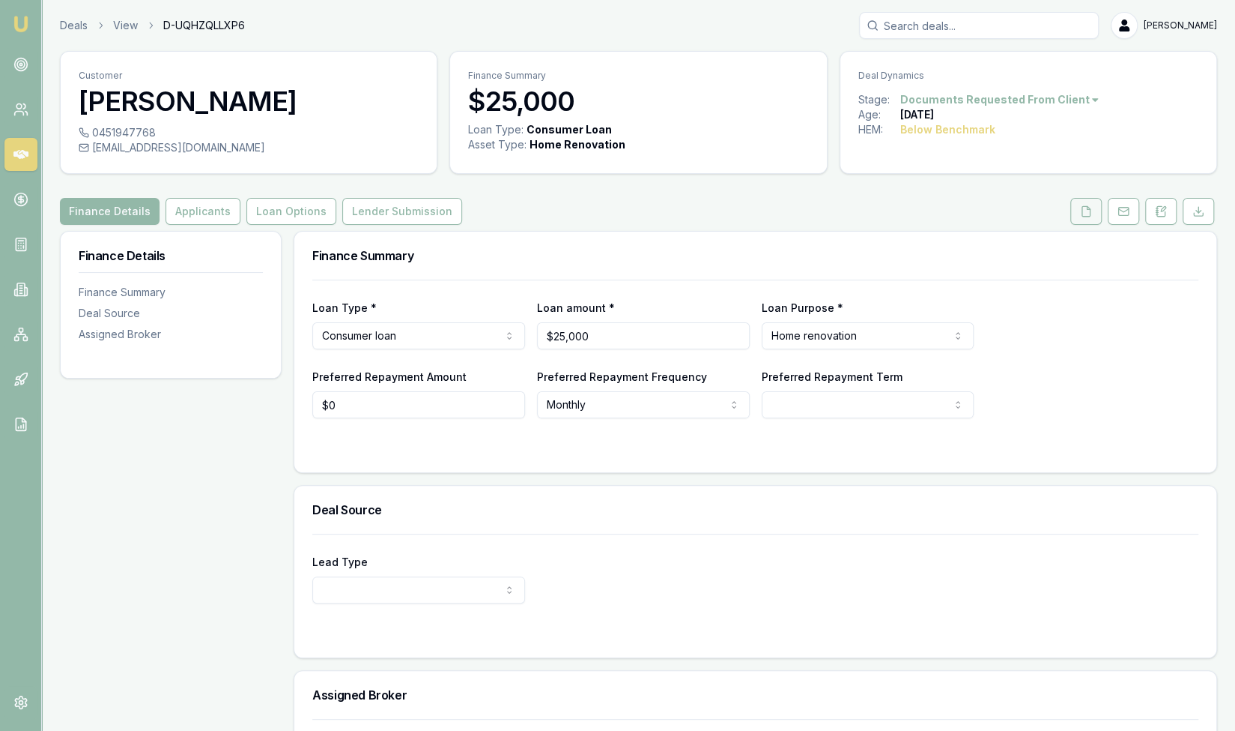
drag, startPoint x: 1088, startPoint y: 212, endPoint x: 1080, endPoint y: 214, distance: 7.6
click at [1088, 212] on icon at bounding box center [1086, 211] width 12 height 12
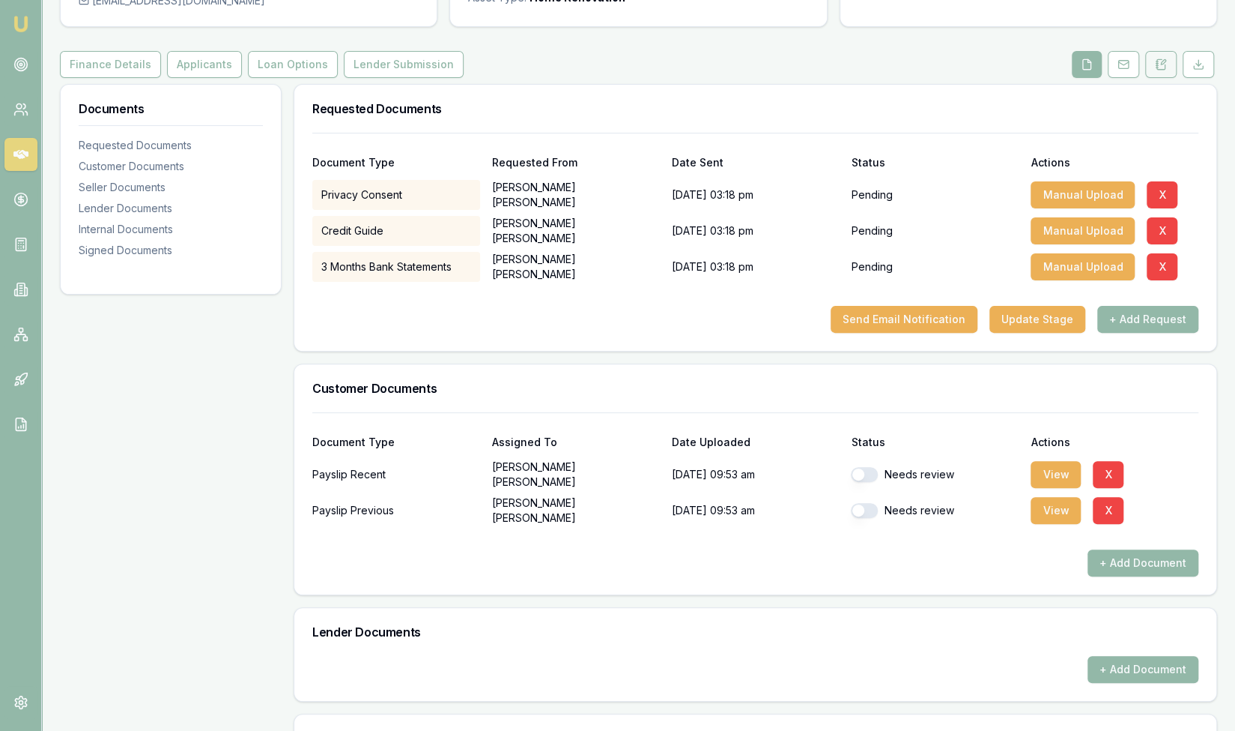
scroll to position [144, 0]
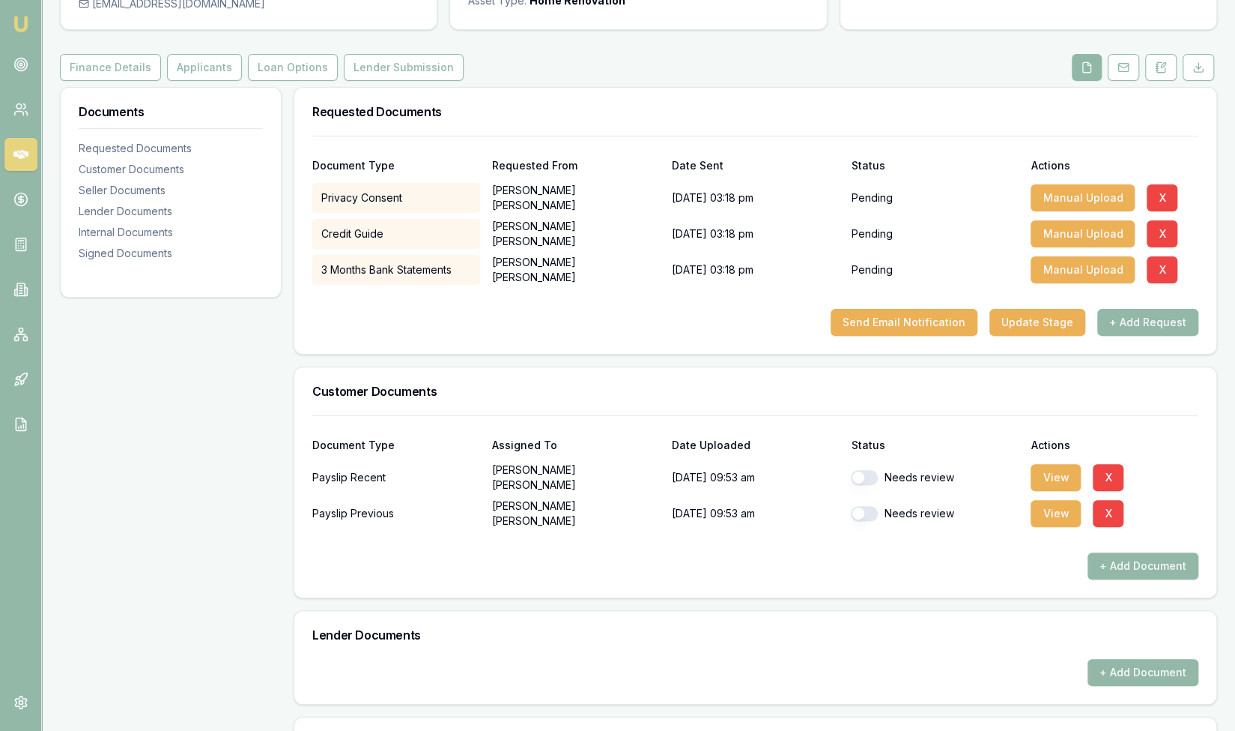
click at [1092, 65] on icon at bounding box center [1087, 67] width 8 height 10
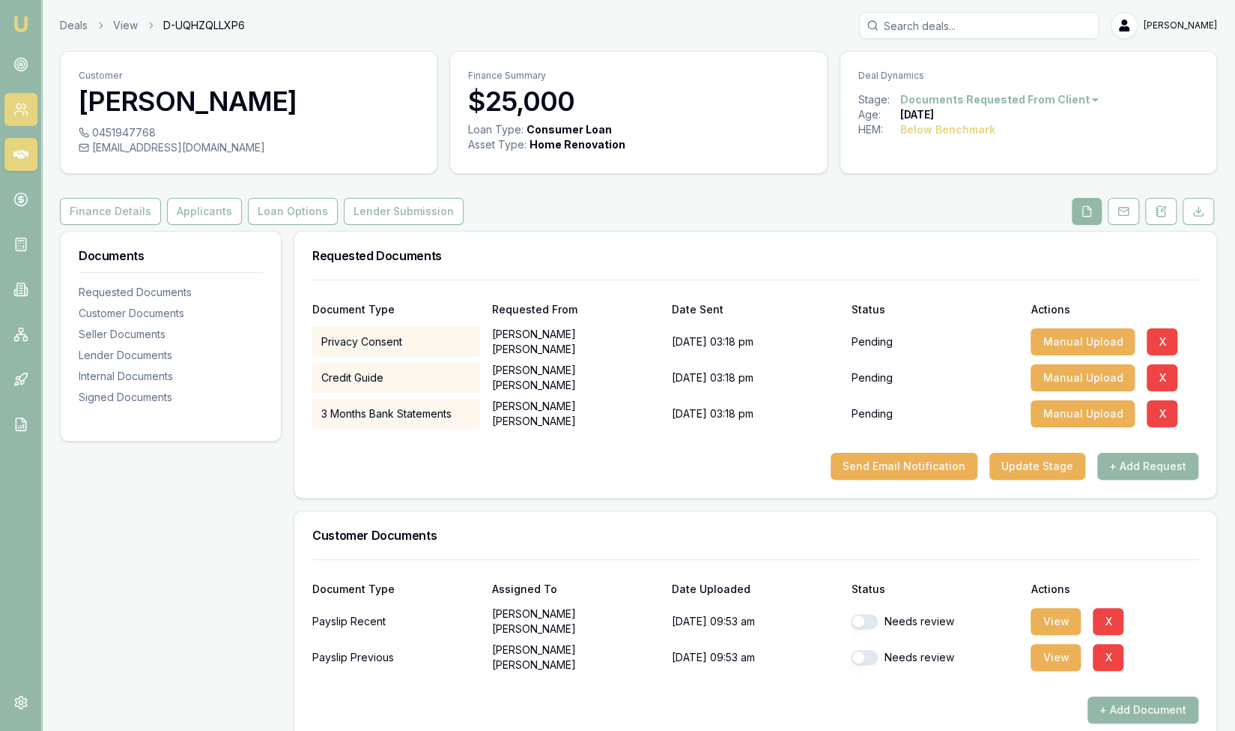
click at [18, 116] on icon at bounding box center [20, 109] width 15 height 15
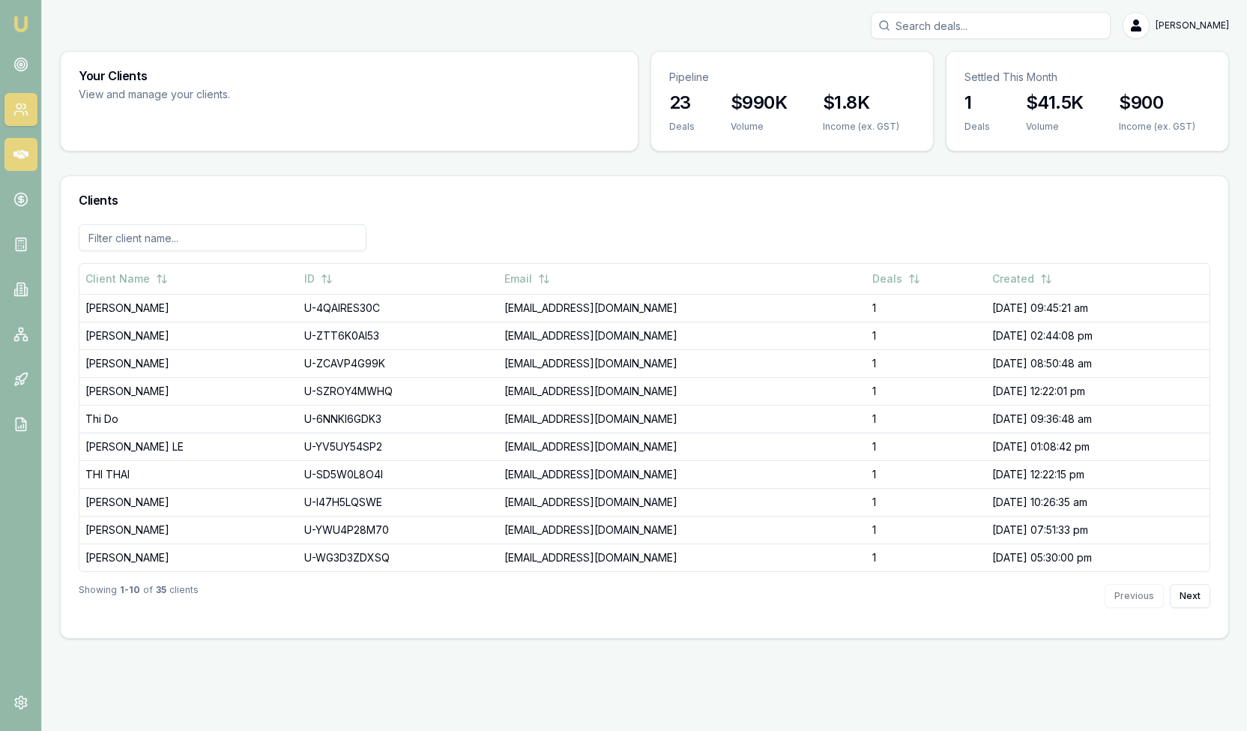
click at [16, 157] on icon at bounding box center [20, 154] width 15 height 15
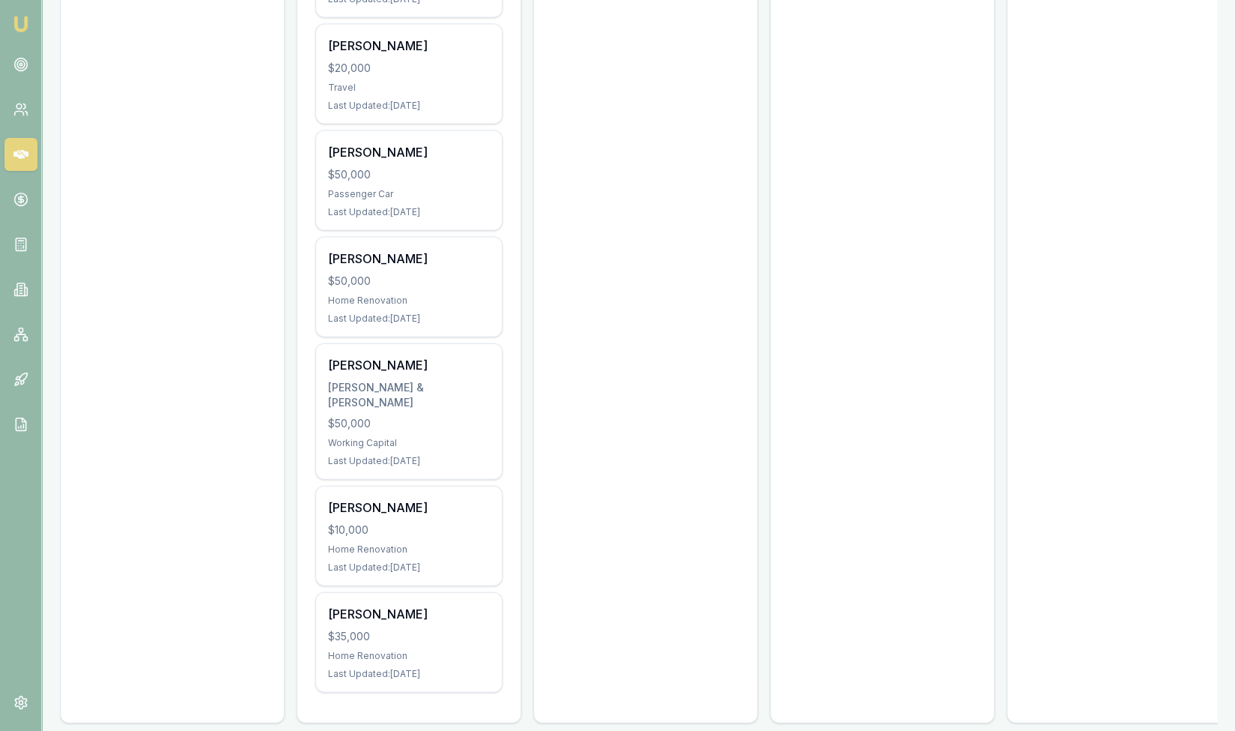
scroll to position [1988, 0]
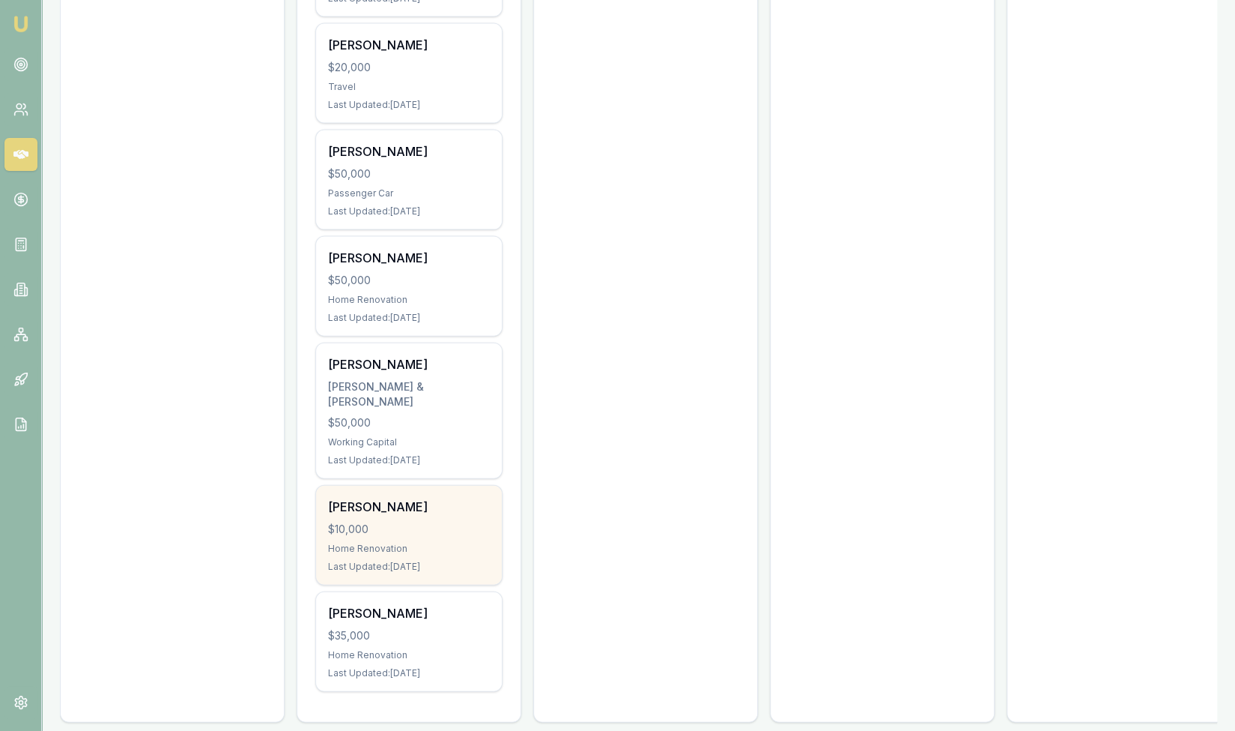
click at [366, 497] on div "[PERSON_NAME]" at bounding box center [409, 506] width 162 height 18
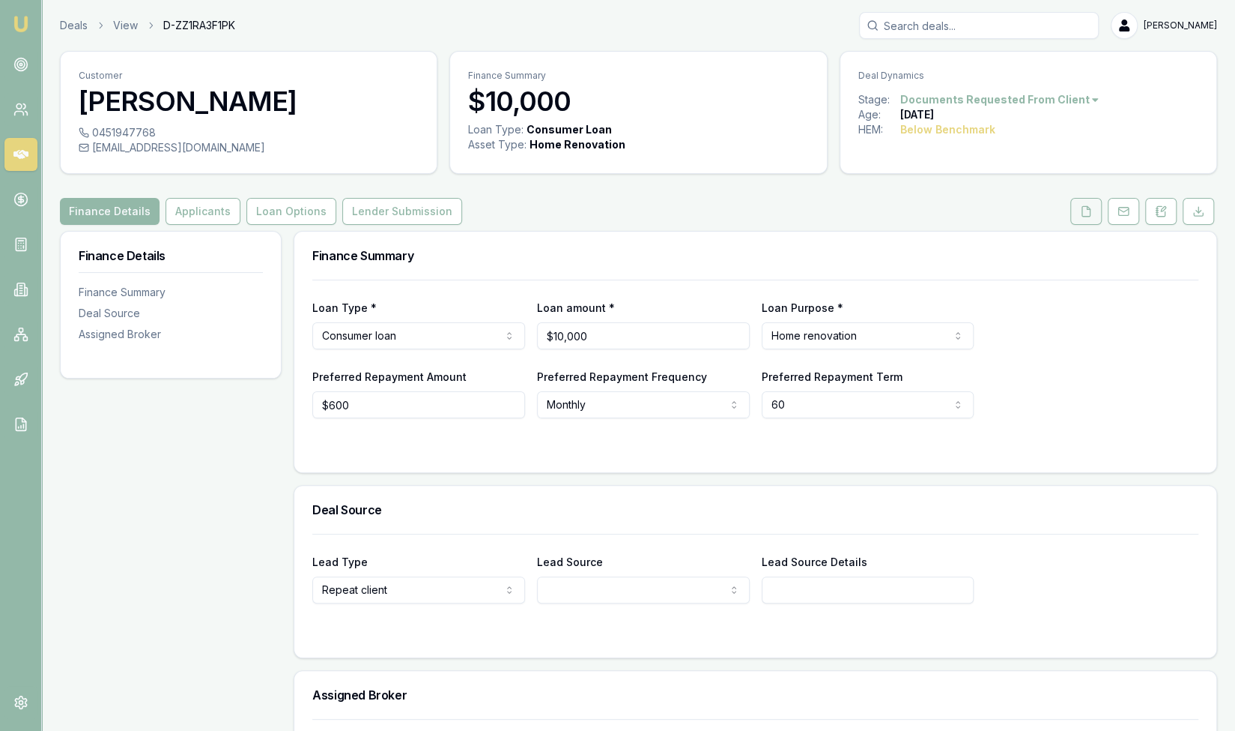
click at [1089, 214] on icon at bounding box center [1086, 211] width 12 height 12
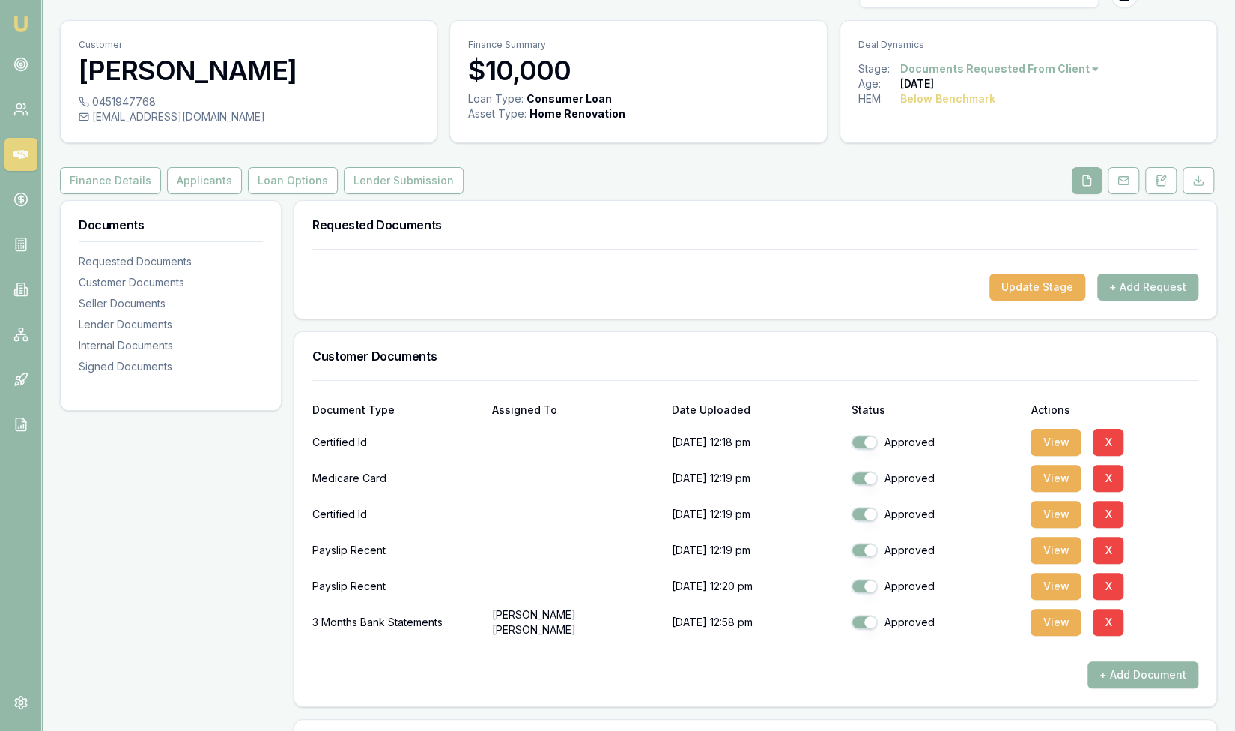
scroll to position [36, 0]
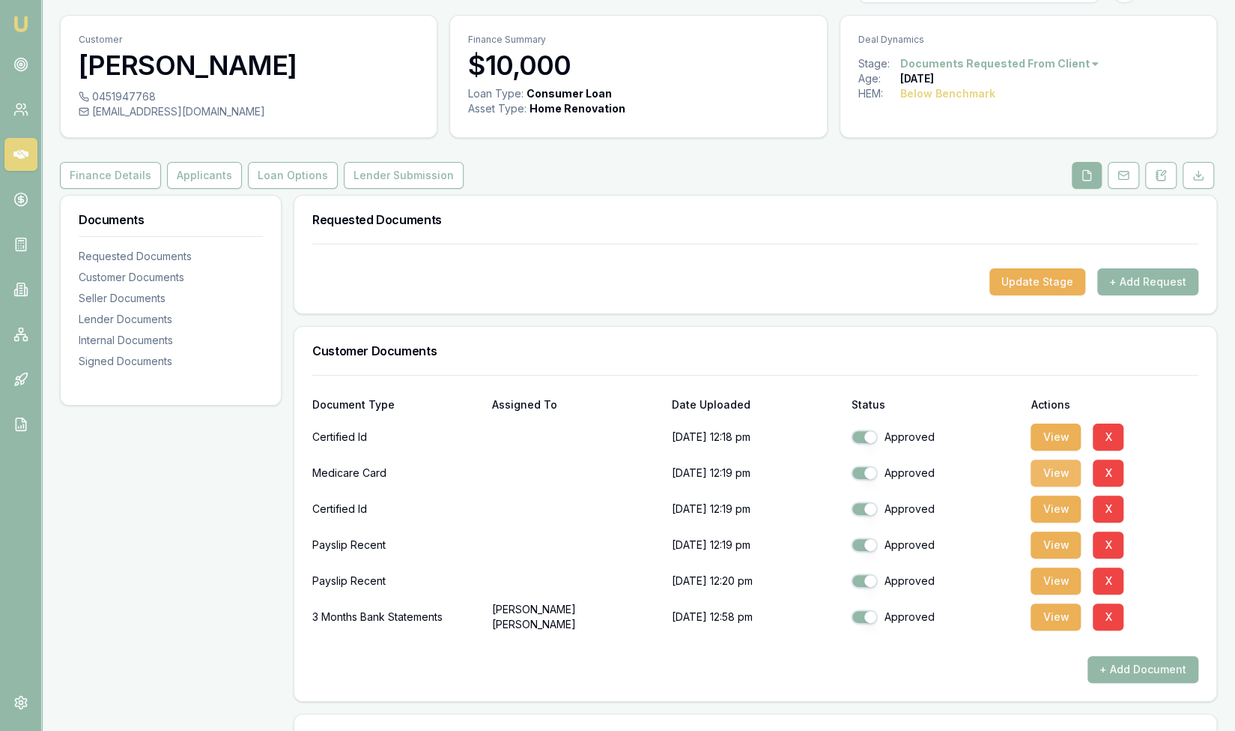
click at [1056, 472] on button "View" at bounding box center [1056, 472] width 50 height 27
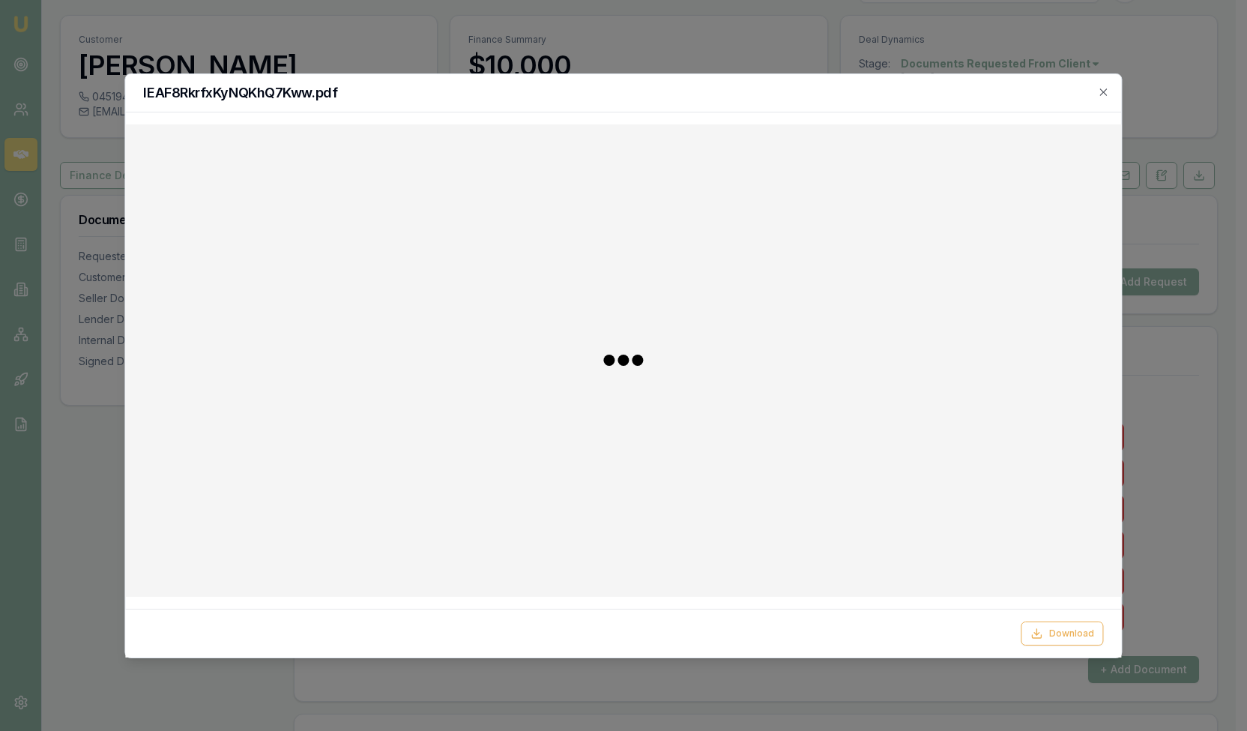
drag, startPoint x: 1086, startPoint y: 628, endPoint x: 1082, endPoint y: 603, distance: 25.1
click at [1086, 628] on button "Download" at bounding box center [1062, 633] width 82 height 24
click at [1105, 94] on icon "button" at bounding box center [1104, 92] width 12 height 12
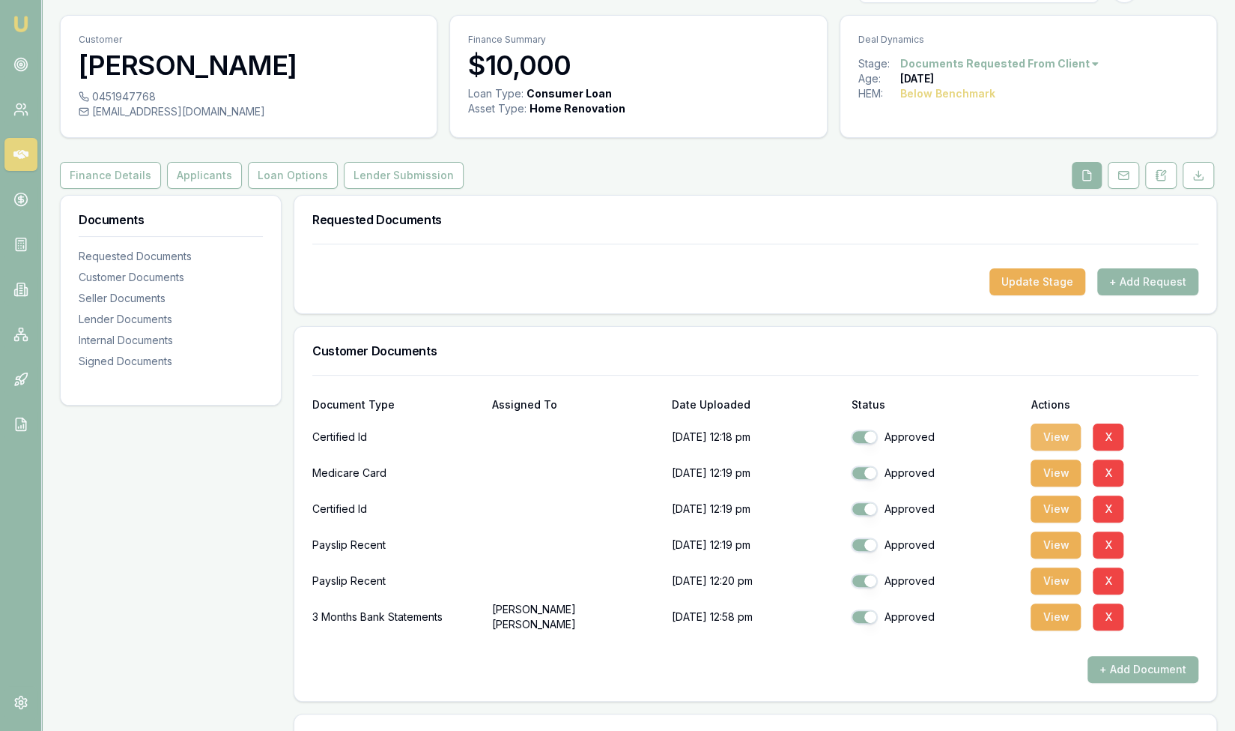
click at [1068, 435] on button "View" at bounding box center [1056, 436] width 50 height 27
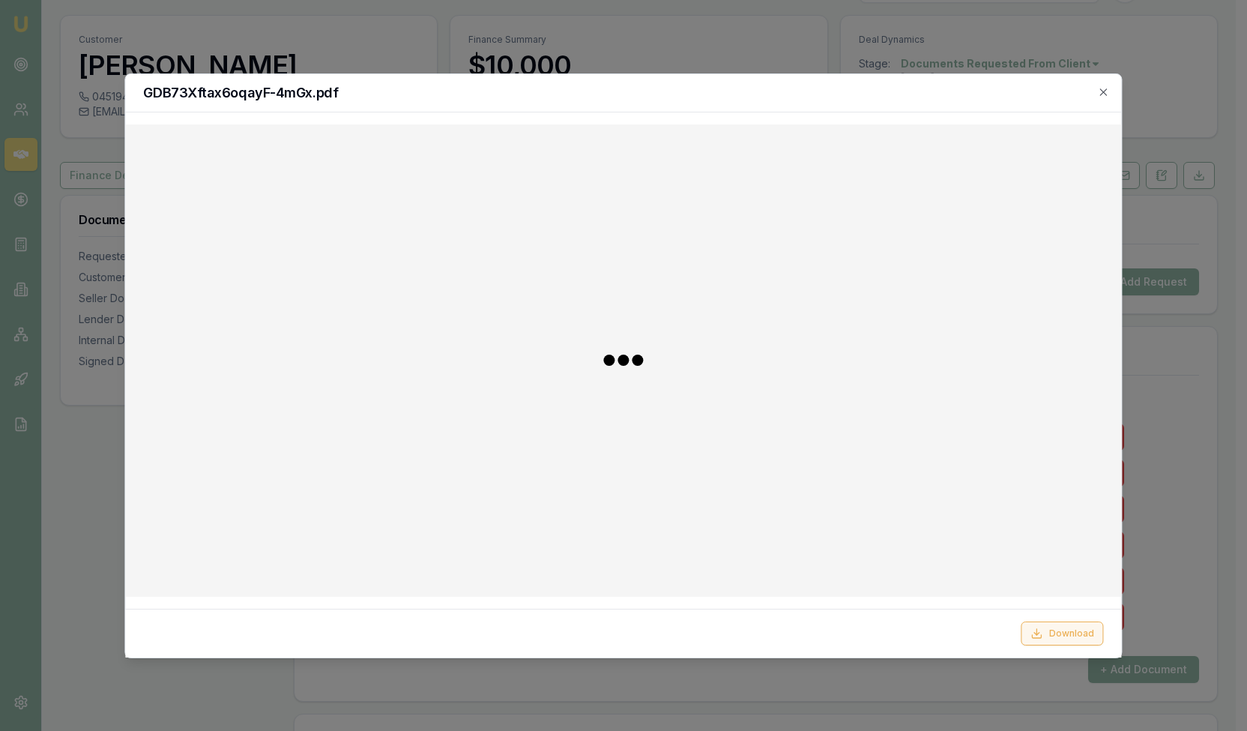
click at [1059, 629] on button "Download" at bounding box center [1062, 633] width 82 height 24
click at [1107, 89] on icon "button" at bounding box center [1104, 92] width 12 height 12
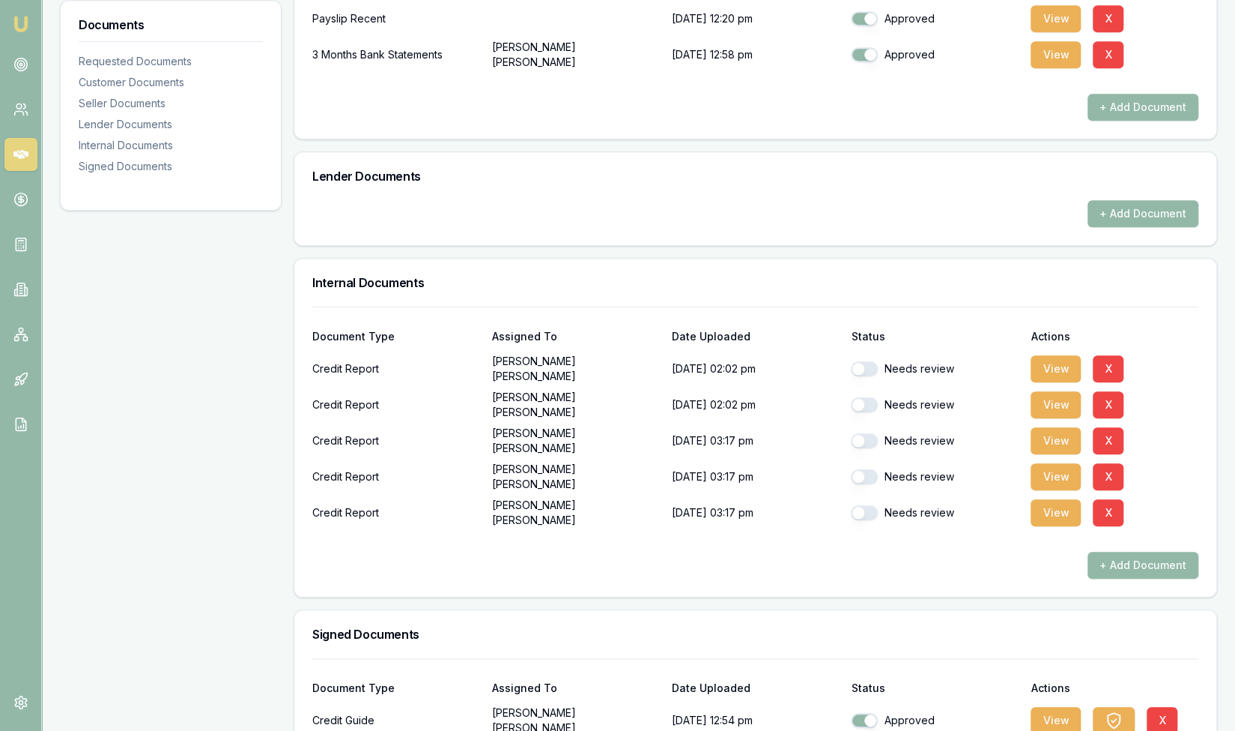
scroll to position [611, 0]
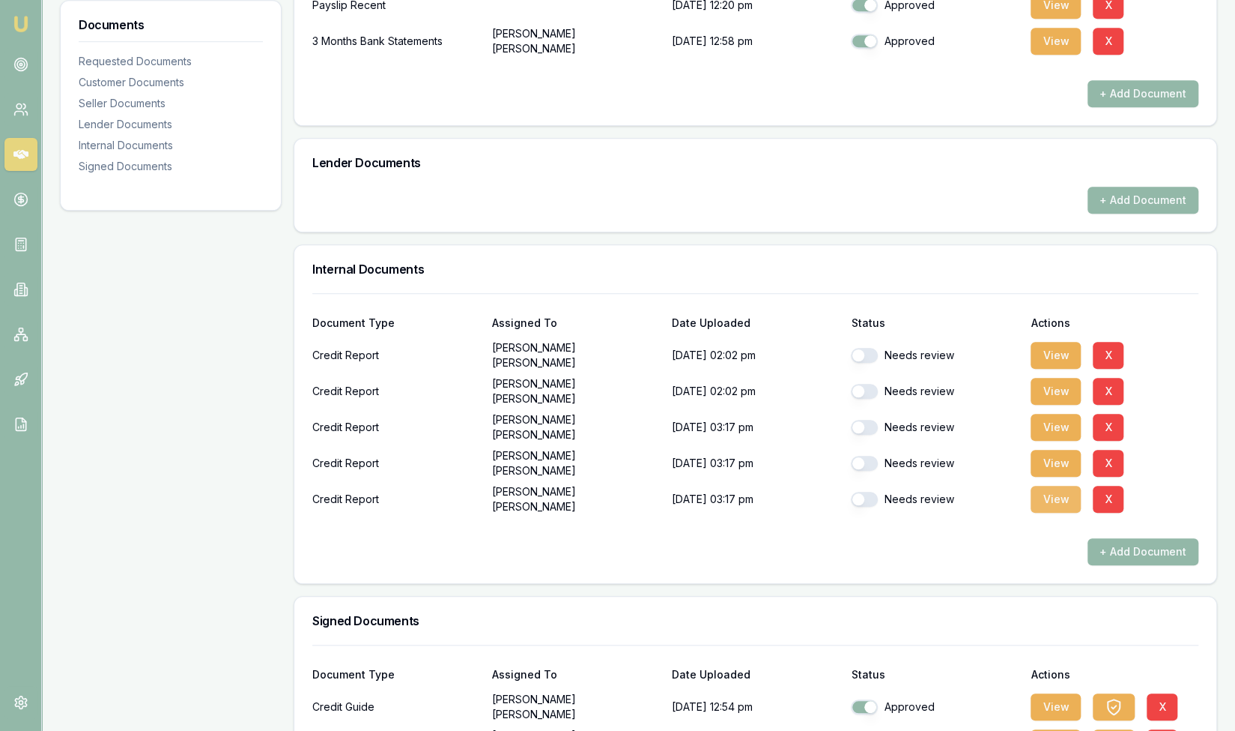
click at [1047, 494] on button "View" at bounding box center [1056, 499] width 50 height 27
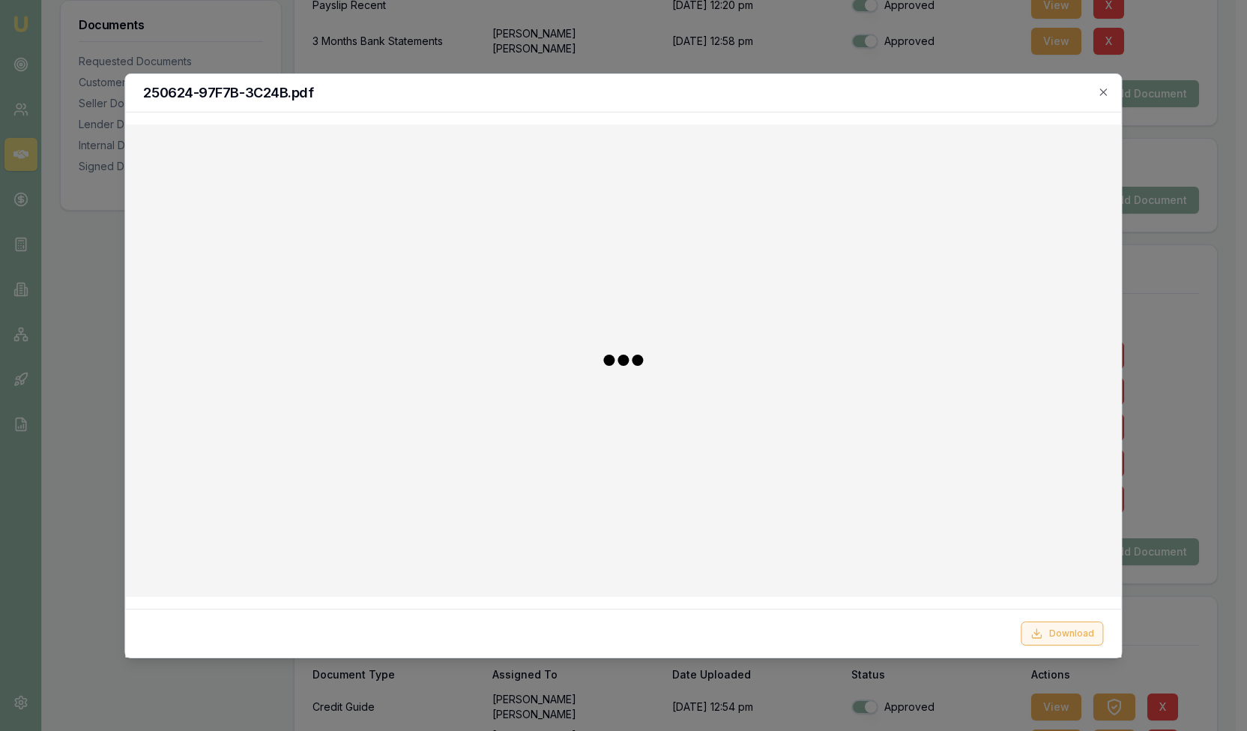
click at [1043, 638] on icon at bounding box center [1037, 633] width 12 height 12
click at [1107, 91] on icon "button" at bounding box center [1104, 92] width 12 height 12
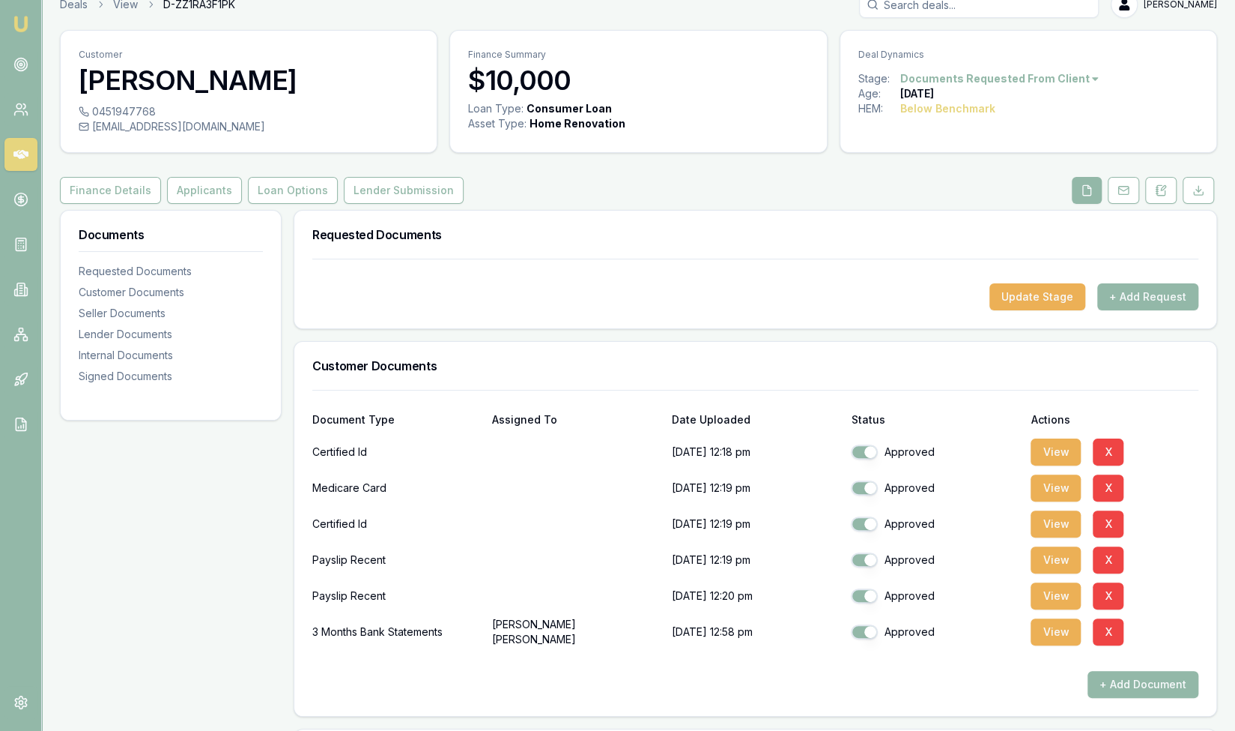
scroll to position [0, 0]
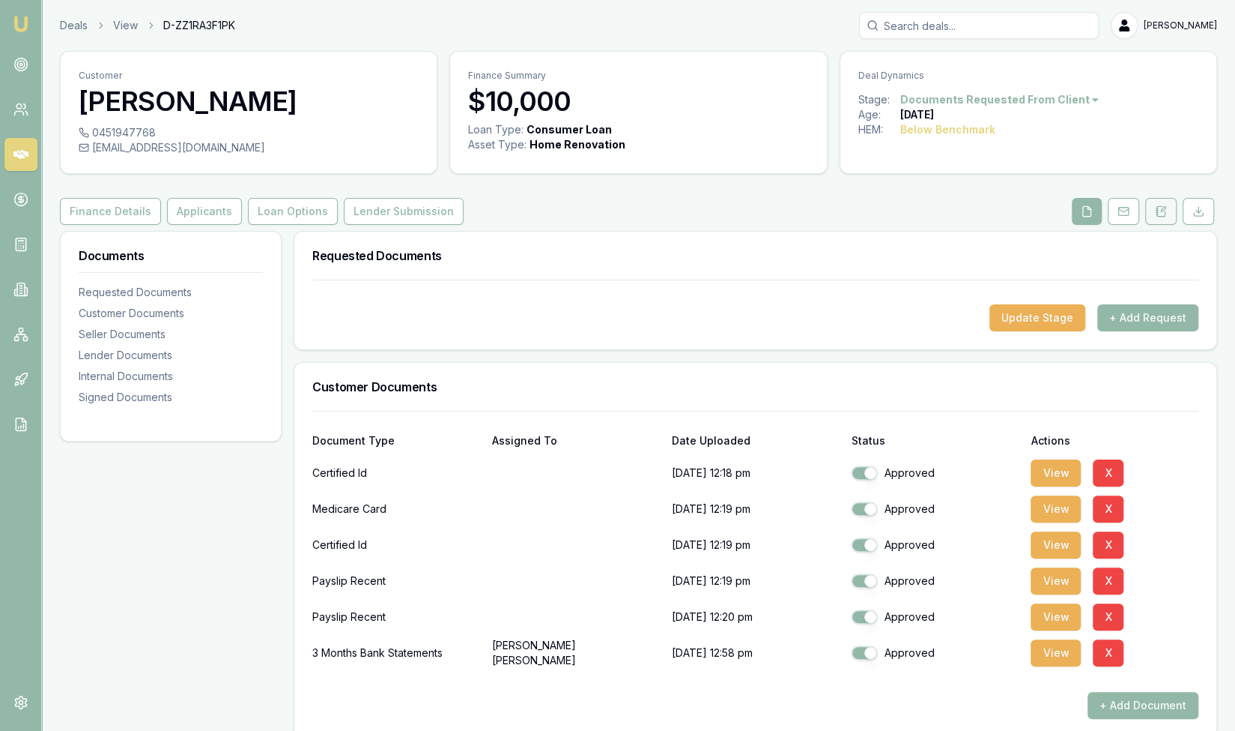
click at [1160, 213] on icon at bounding box center [1161, 211] width 12 height 12
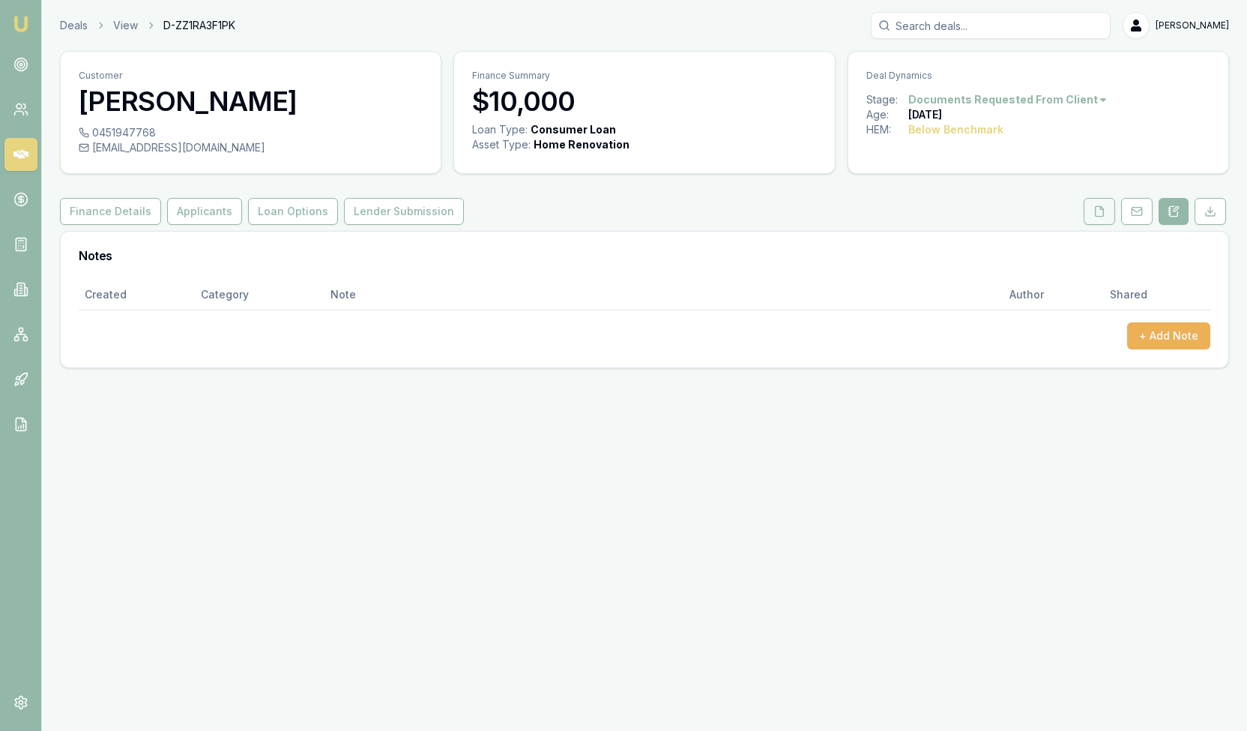
click at [1108, 215] on button at bounding box center [1098, 211] width 31 height 27
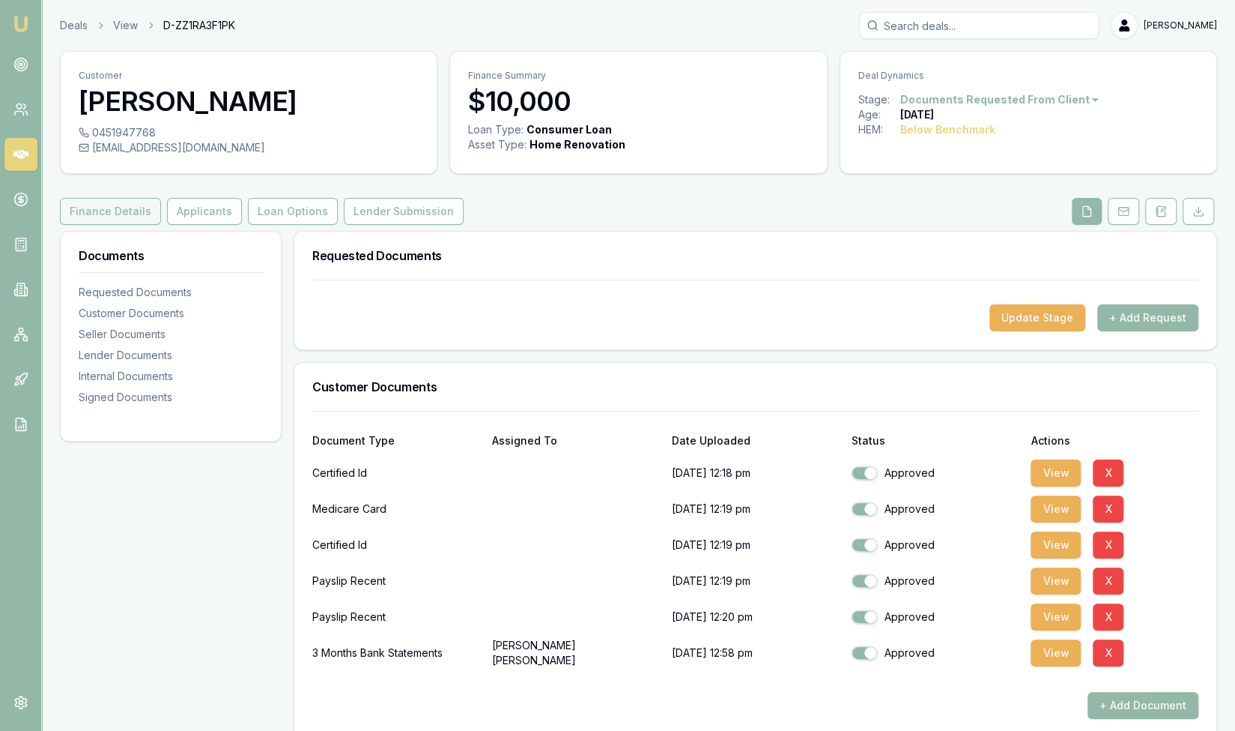
drag, startPoint x: 105, startPoint y: 207, endPoint x: 217, endPoint y: 214, distance: 112.6
click at [105, 208] on button "Finance Details" at bounding box center [110, 211] width 101 height 27
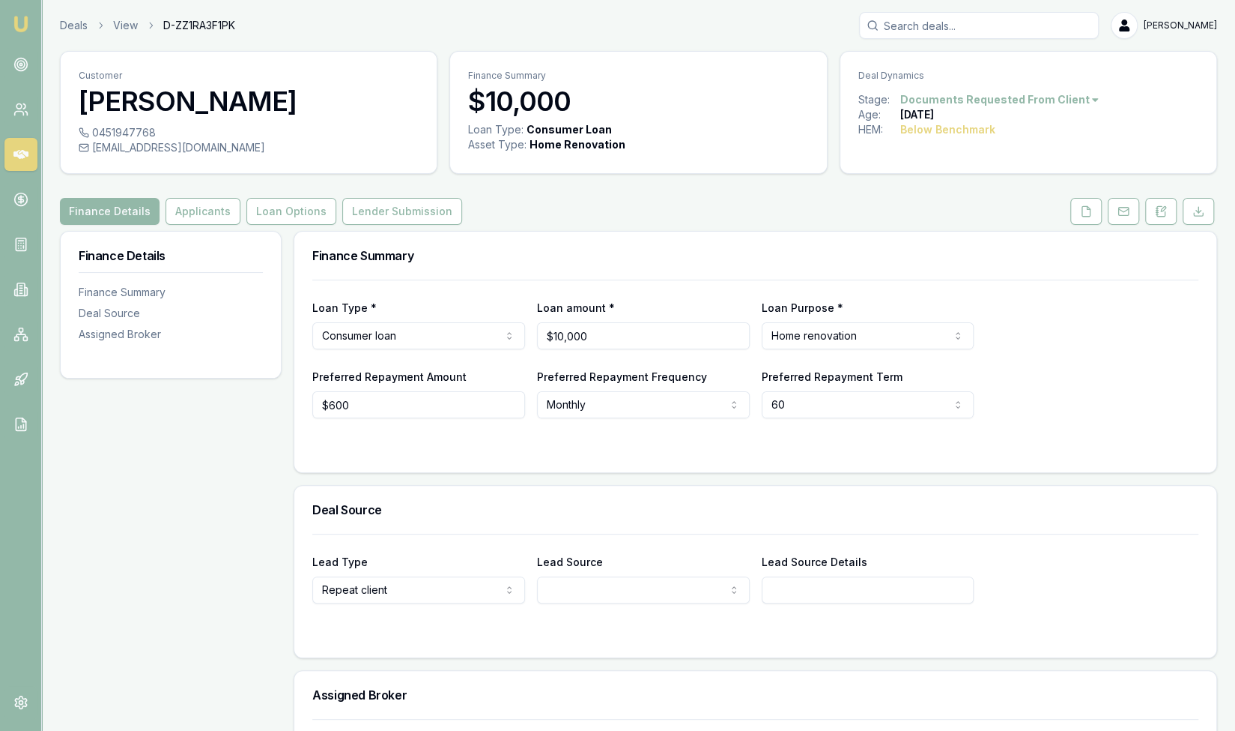
click at [411, 332] on html "Emu Broker Deals View D-ZZ1RA3F1PK Steven Nguyen Toggle Menu Customer Tuan Pham…" at bounding box center [617, 365] width 1235 height 731
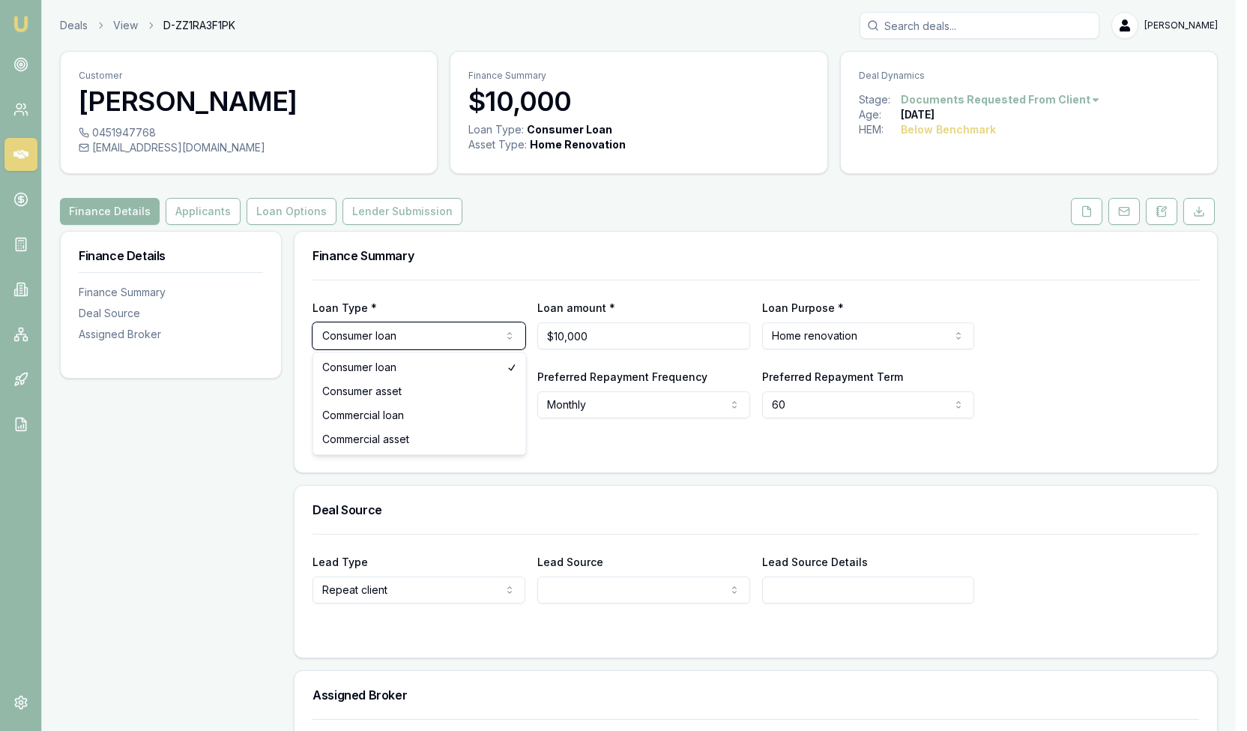
click at [589, 417] on html "Emu Broker Deals View D-ZZ1RA3F1PK Steven Nguyen Toggle Menu Customer Tuan Pham…" at bounding box center [623, 365] width 1247 height 731
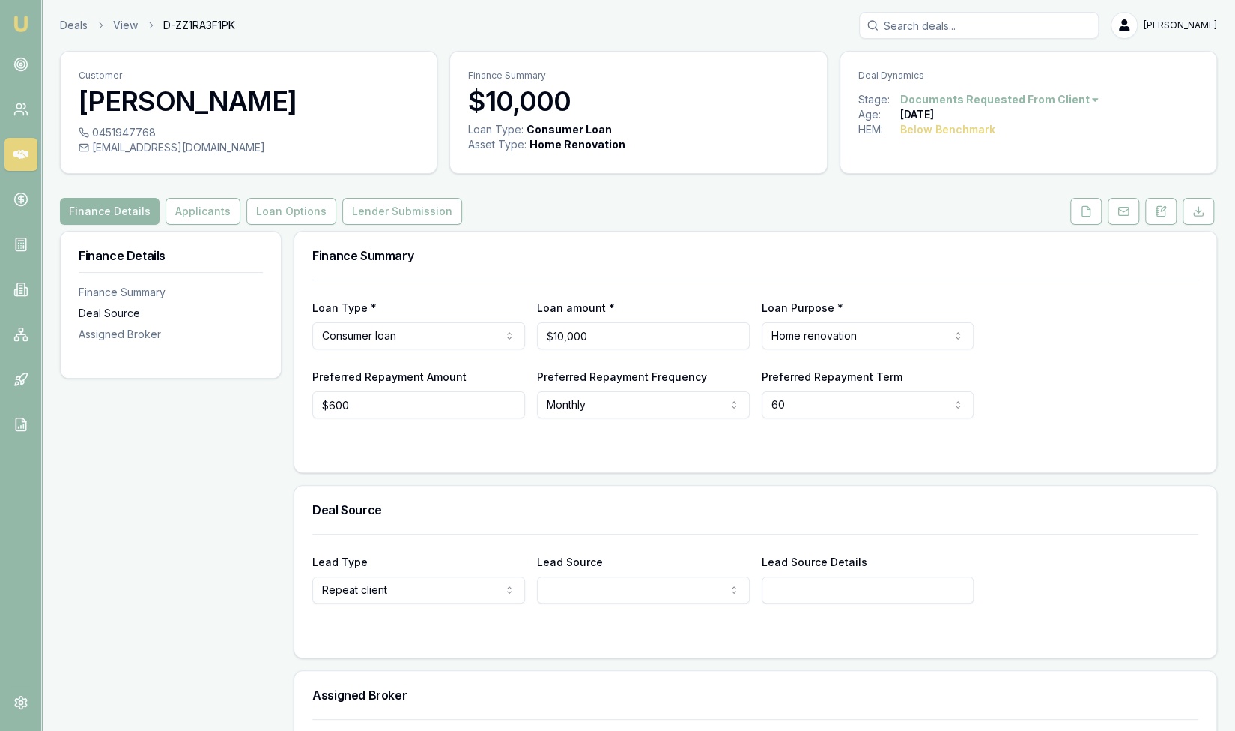
click at [112, 316] on div "Deal Source" at bounding box center [171, 313] width 184 height 15
click at [130, 214] on button "Finance Details" at bounding box center [110, 211] width 100 height 27
click at [77, 26] on link "Deals" at bounding box center [74, 25] width 28 height 15
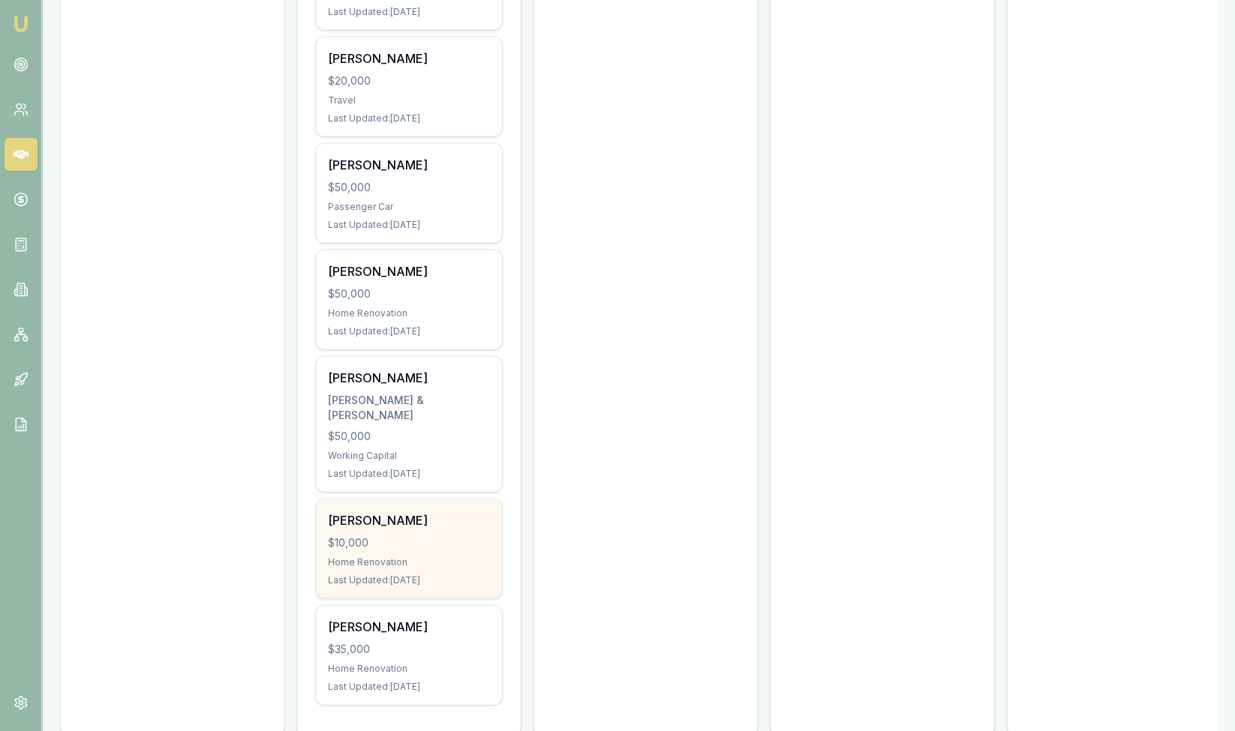
scroll to position [1988, 0]
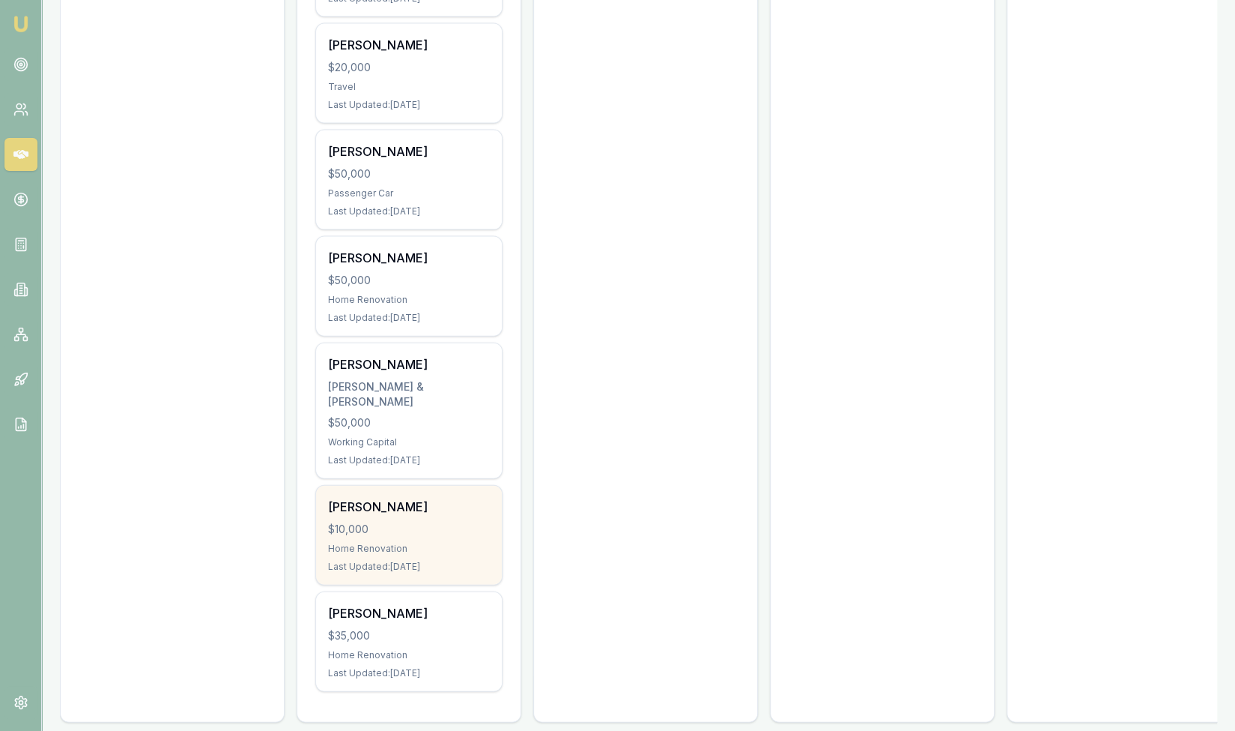
click at [408, 521] on div "$10,000" at bounding box center [409, 528] width 162 height 15
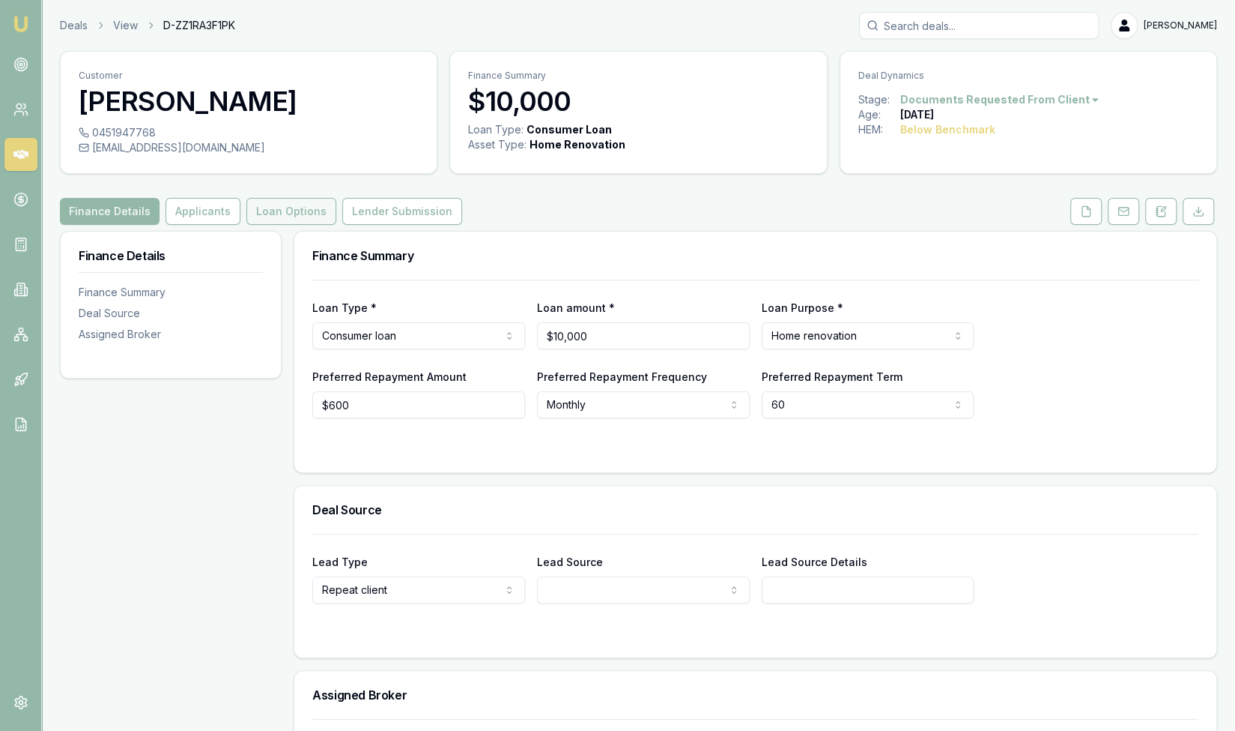
click at [273, 219] on button "Loan Options" at bounding box center [292, 211] width 90 height 27
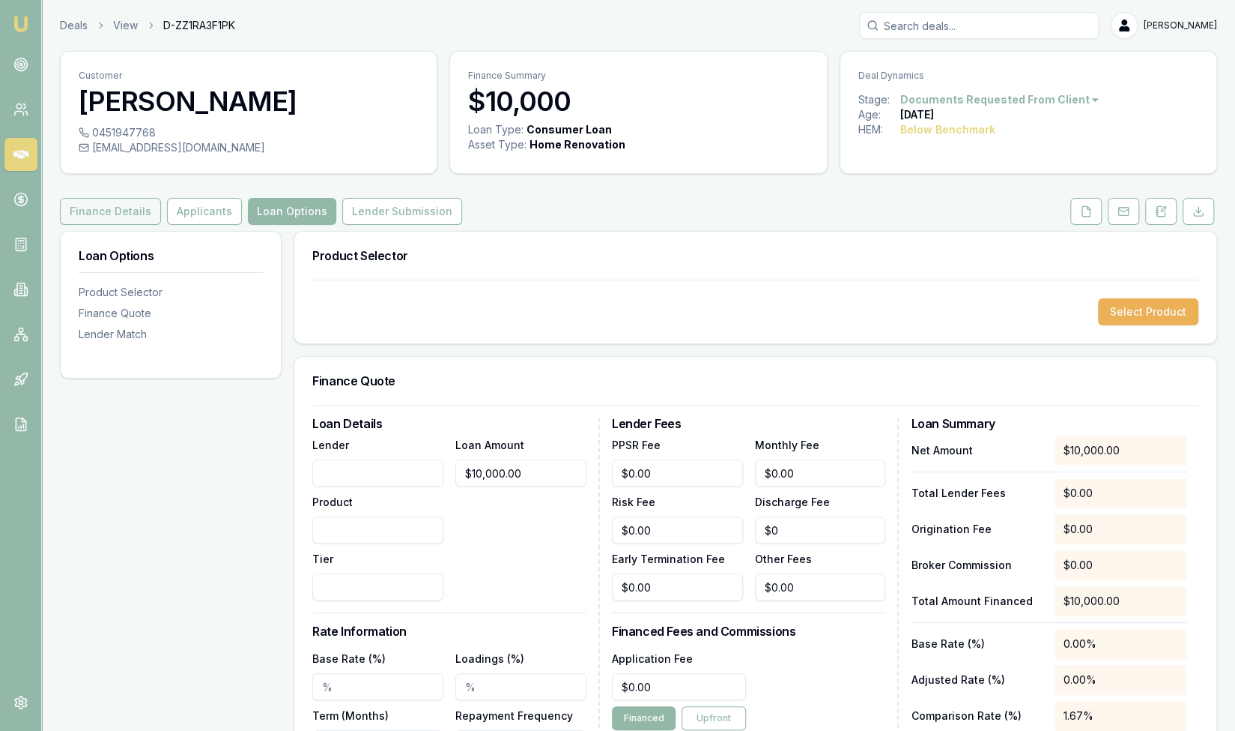
click at [120, 214] on button "Finance Details" at bounding box center [110, 211] width 101 height 27
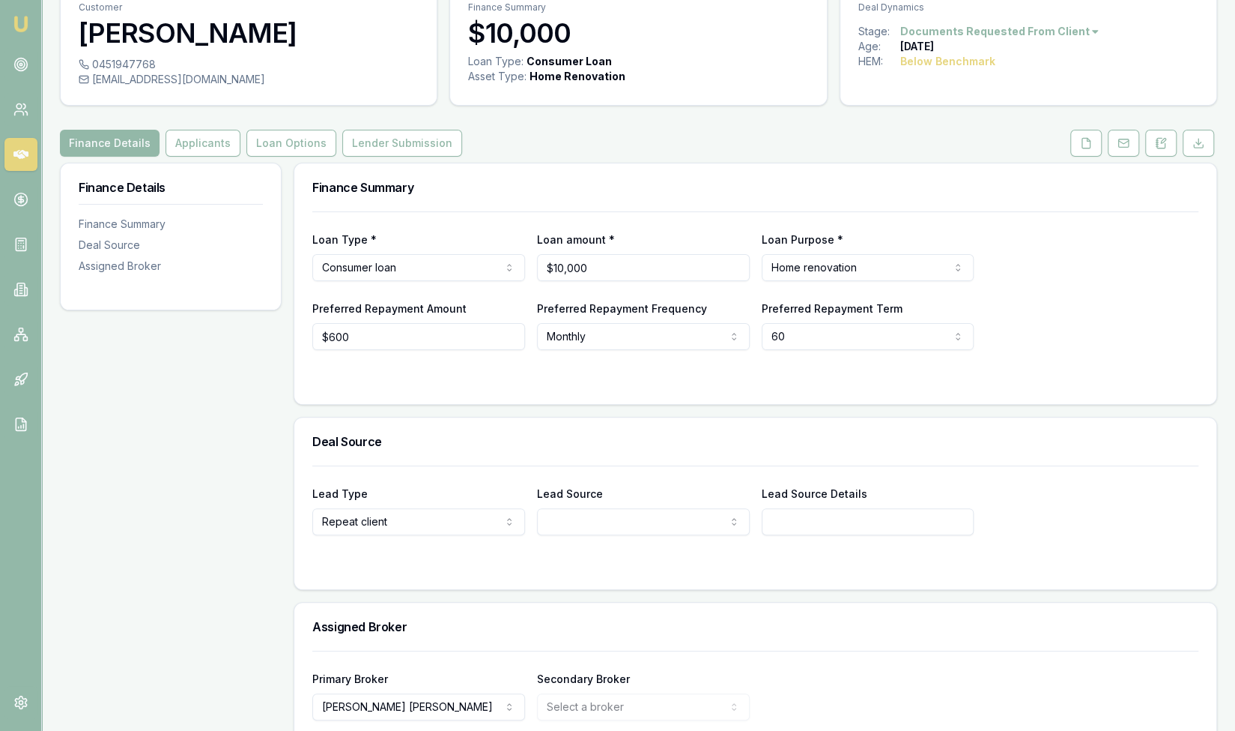
scroll to position [137, 0]
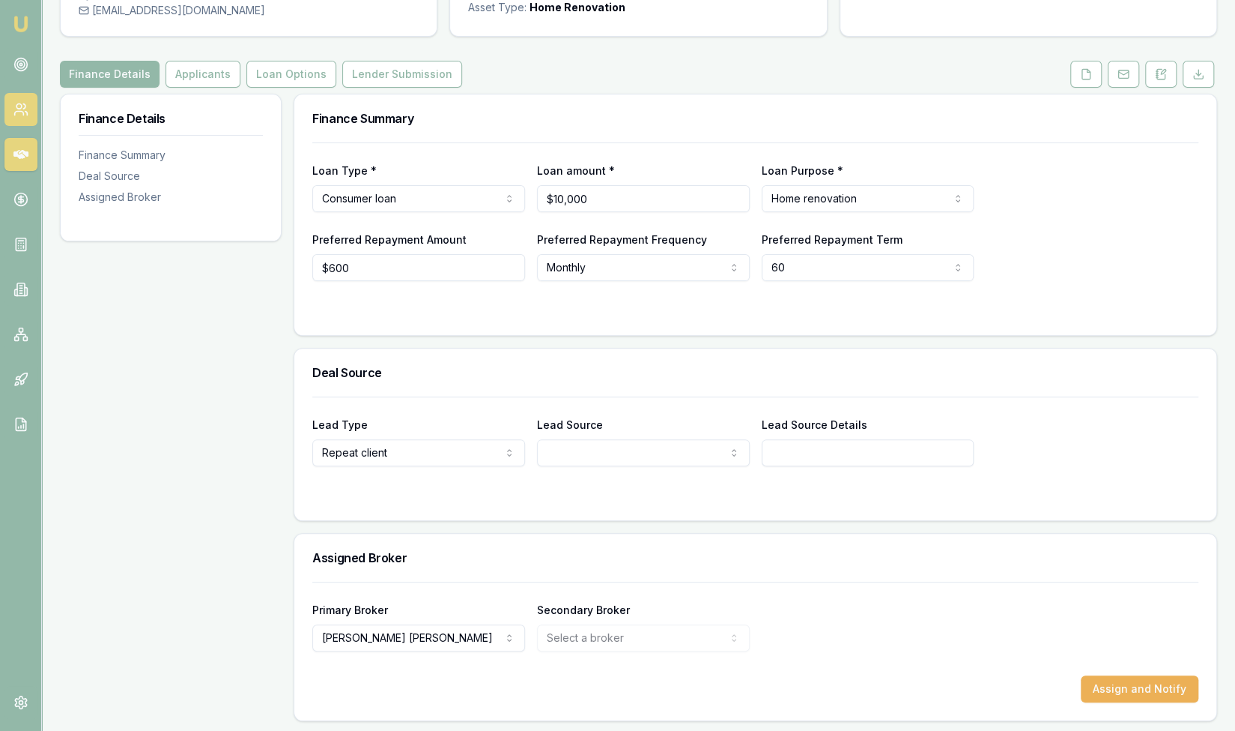
click at [25, 114] on icon at bounding box center [20, 109] width 15 height 15
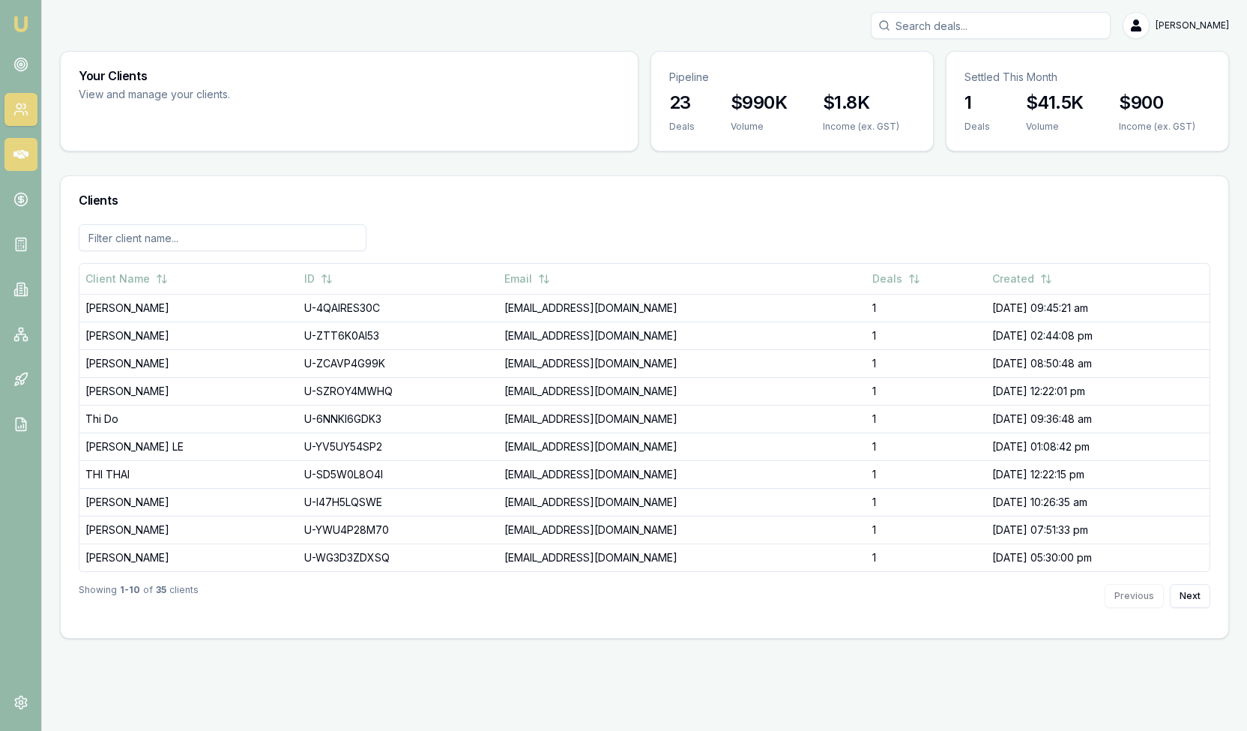
click at [25, 150] on icon at bounding box center [20, 154] width 15 height 15
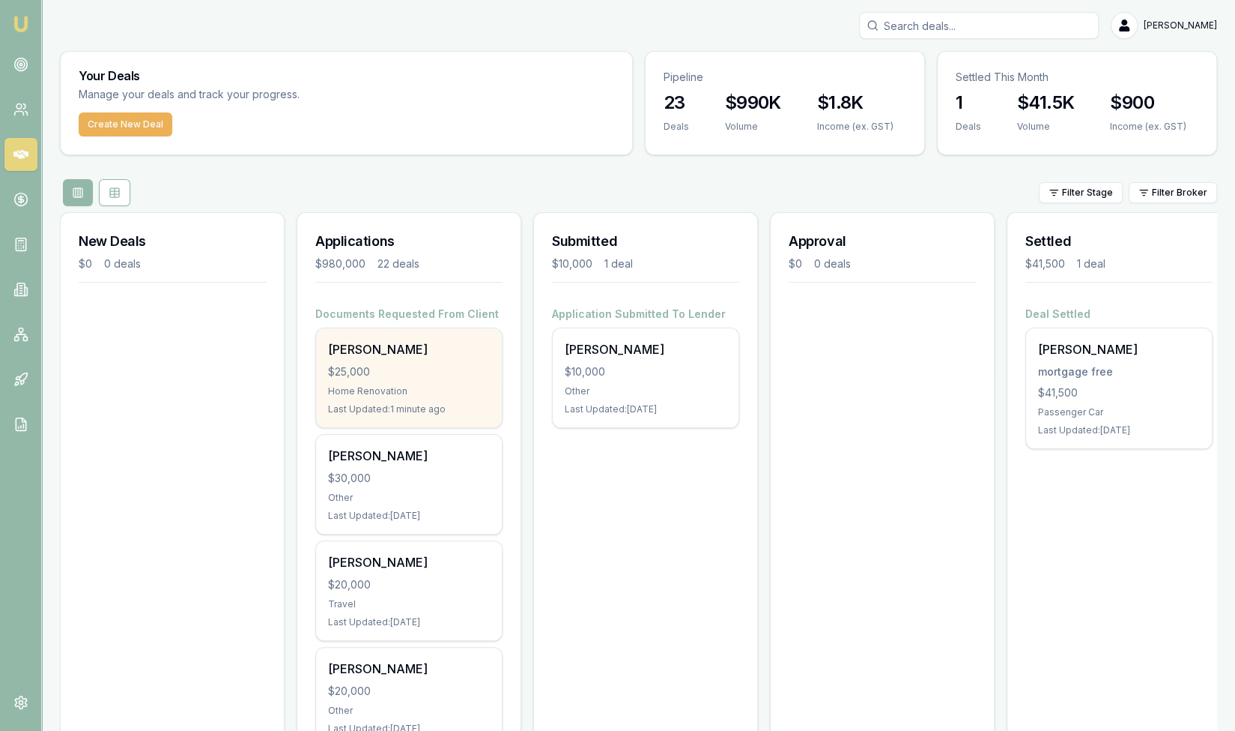
click at [376, 395] on div "Home Renovation" at bounding box center [409, 391] width 162 height 12
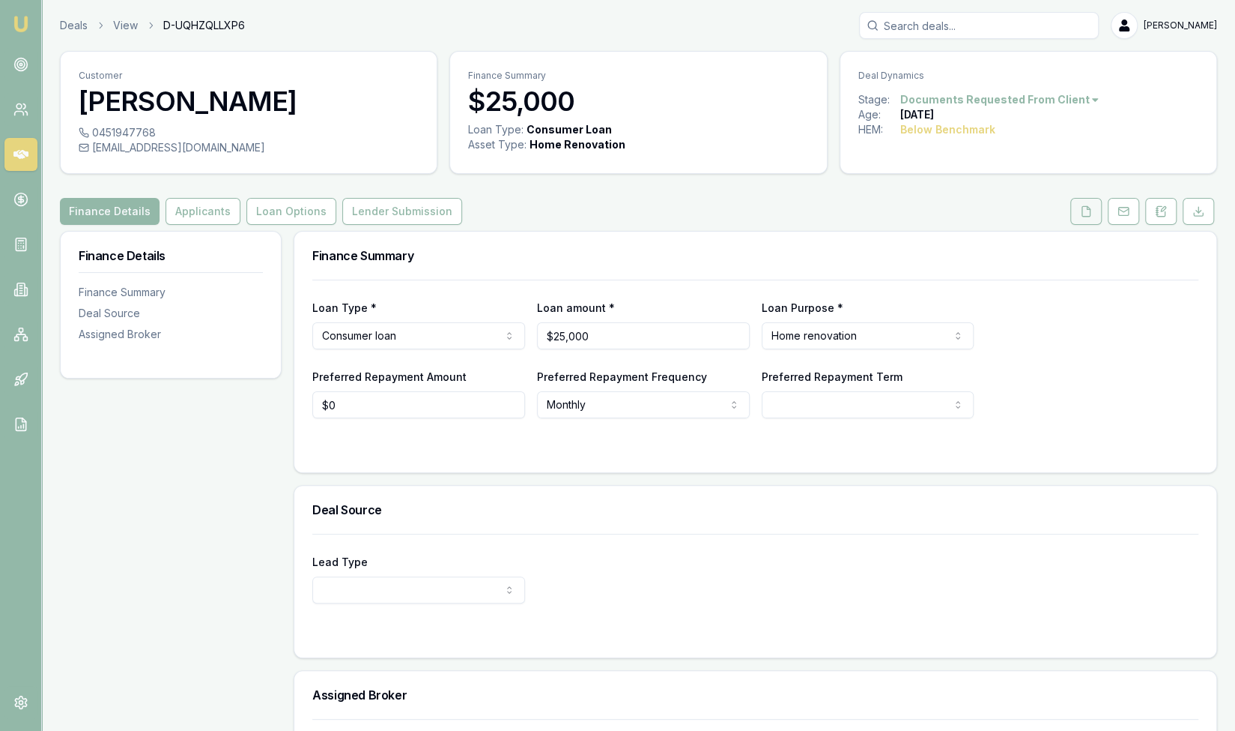
click at [1085, 211] on icon at bounding box center [1086, 211] width 12 height 12
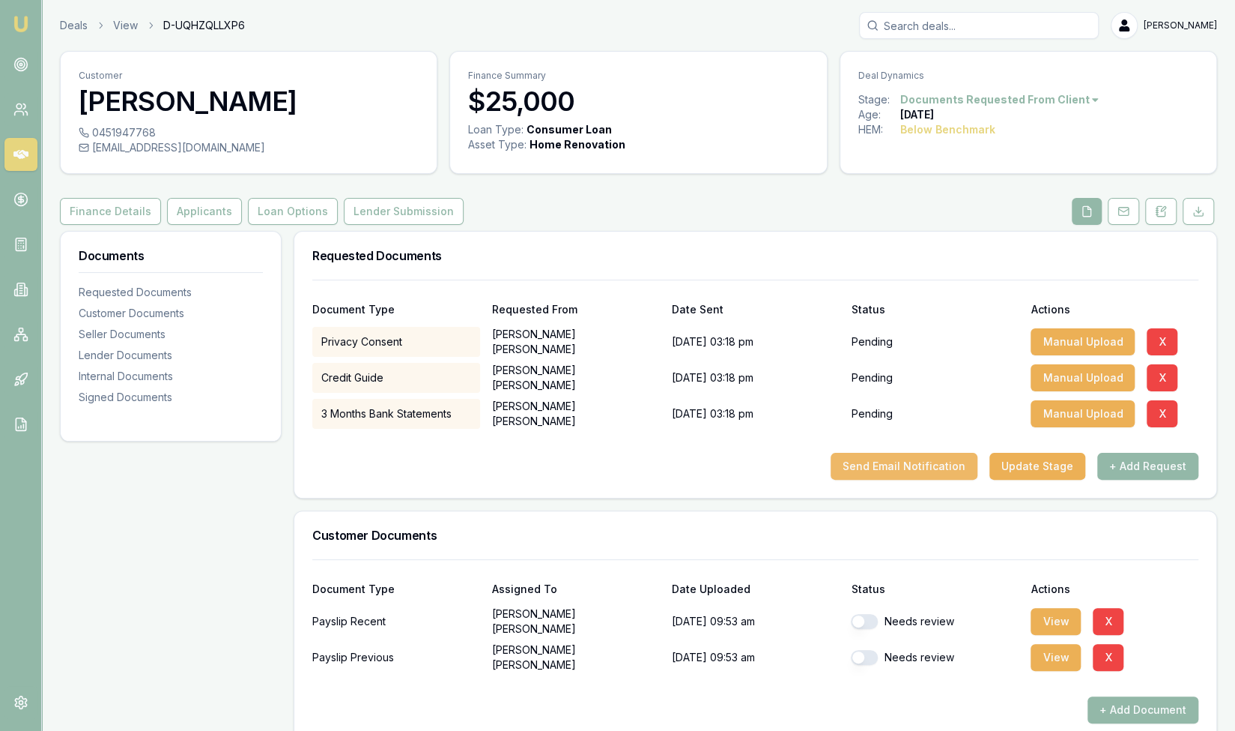
click at [867, 465] on button "Send Email Notification" at bounding box center [904, 466] width 147 height 27
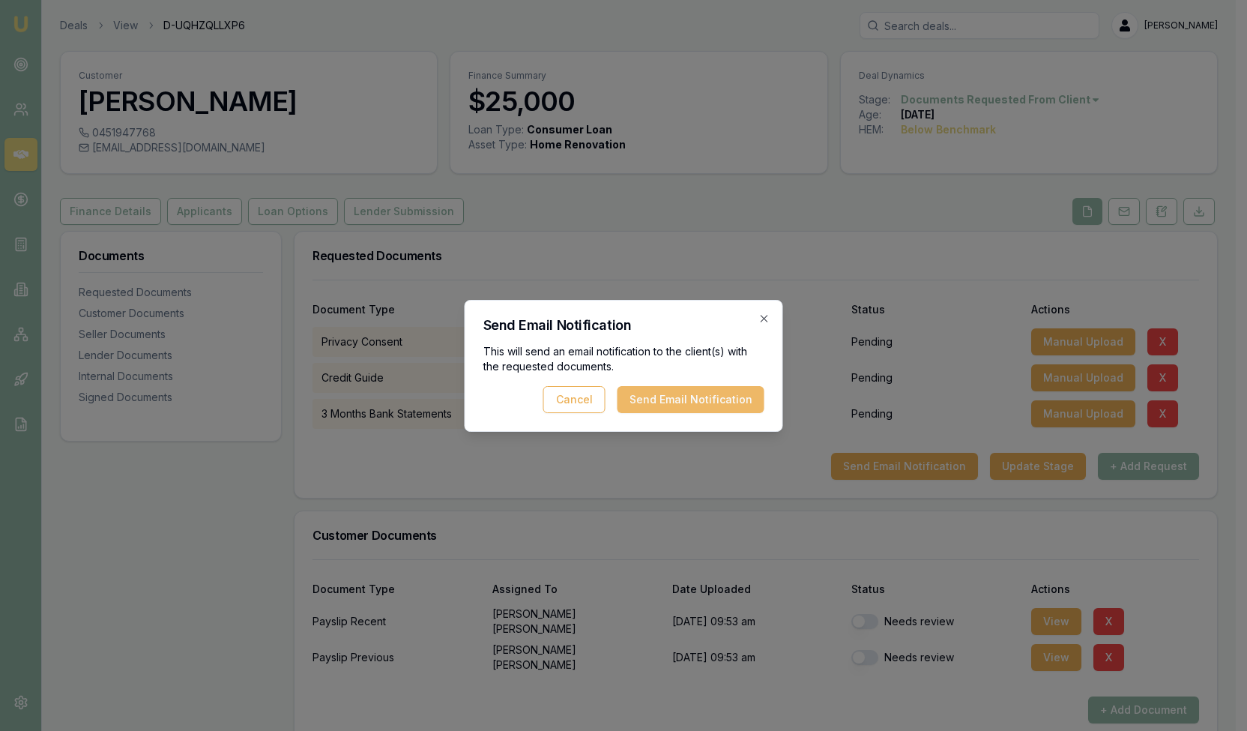
click at [667, 401] on button "Send Email Notification" at bounding box center [690, 399] width 147 height 27
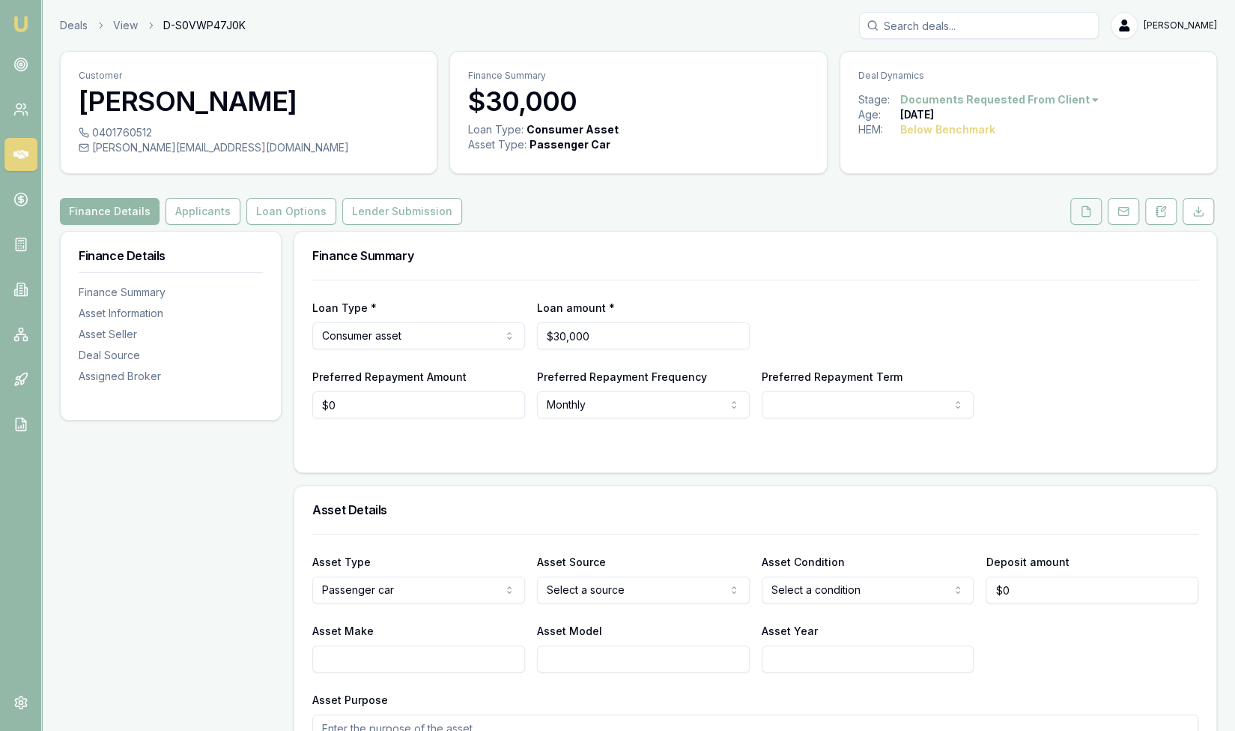
click at [1086, 209] on icon at bounding box center [1086, 211] width 12 height 12
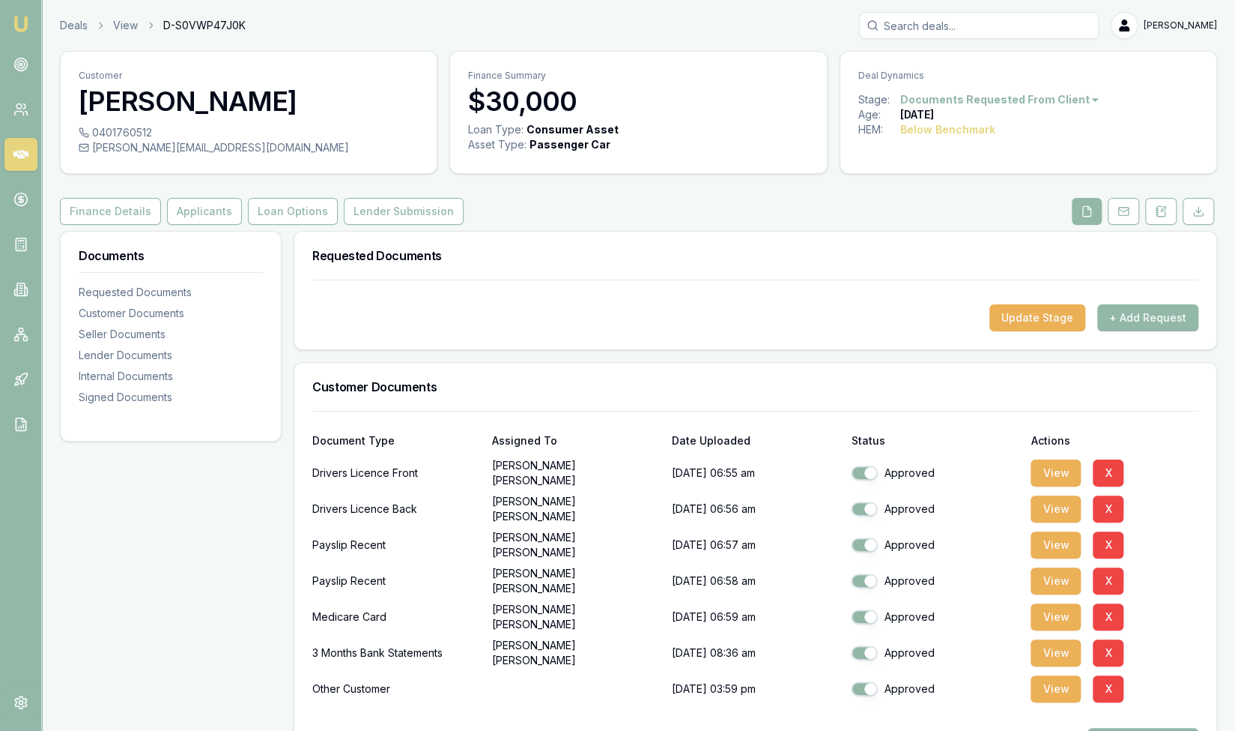
click at [19, 158] on icon at bounding box center [20, 154] width 15 height 9
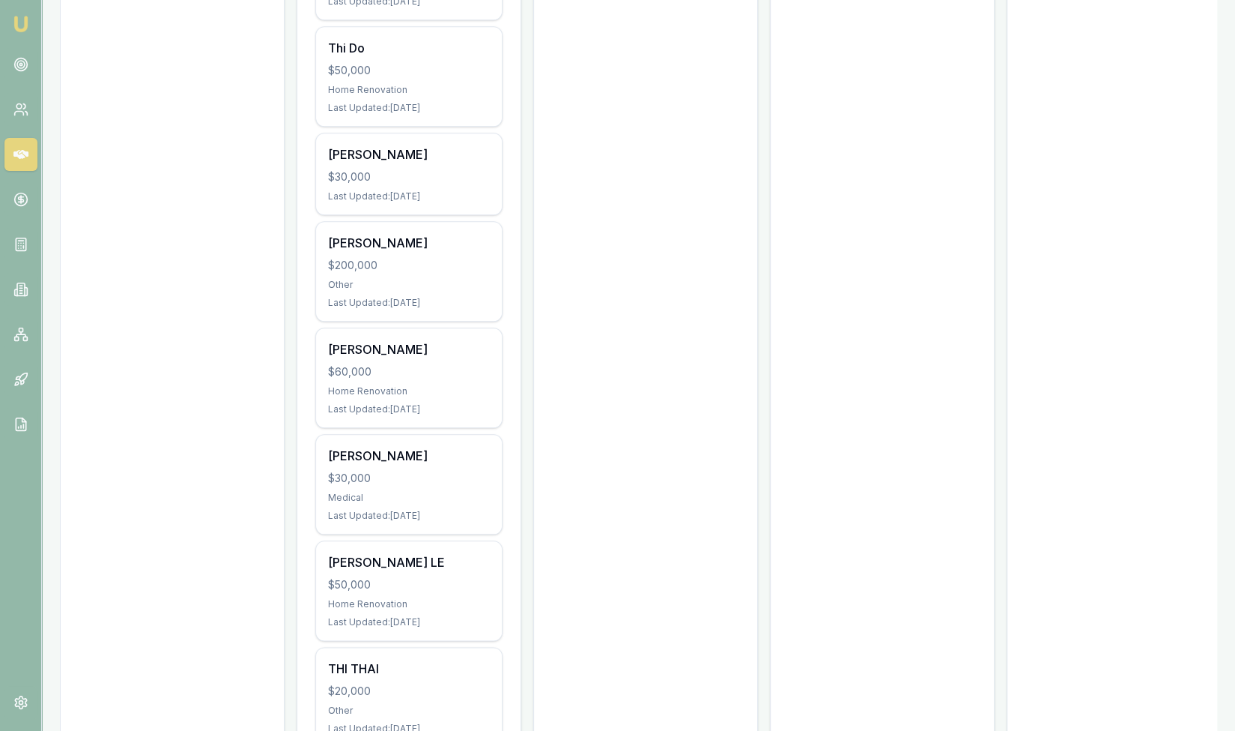
scroll to position [848, 0]
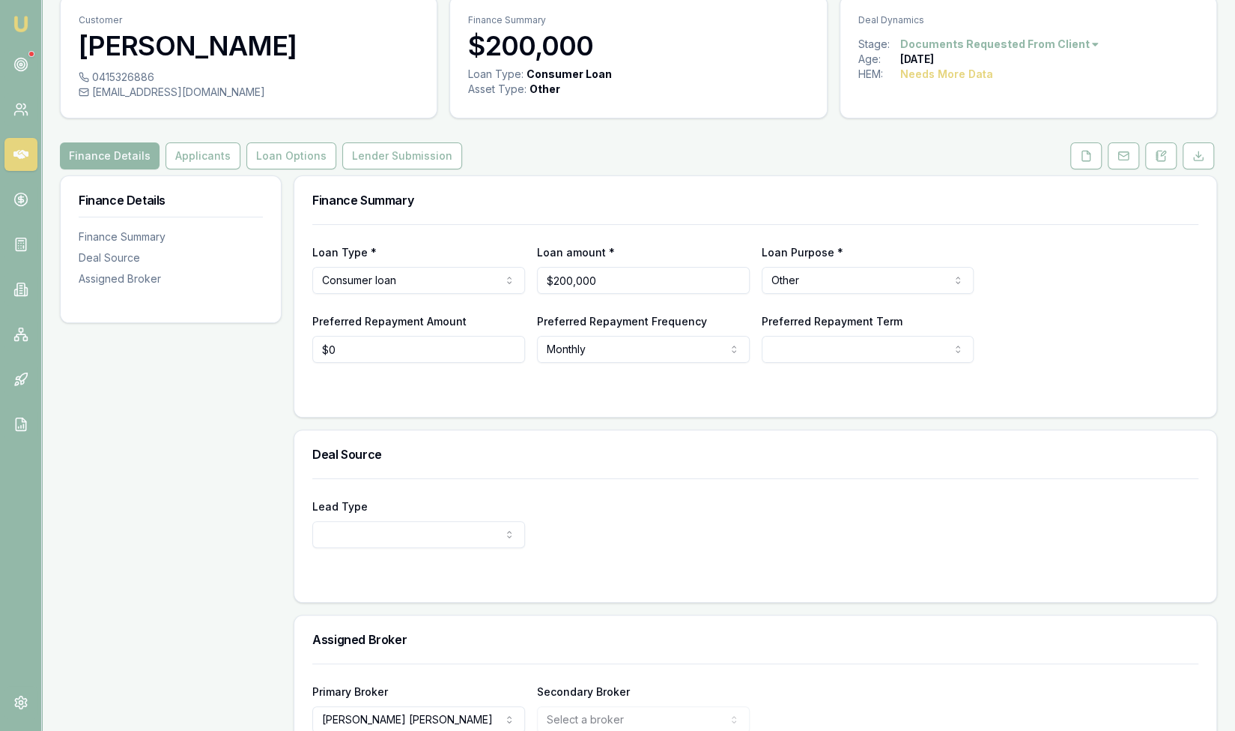
scroll to position [137, 0]
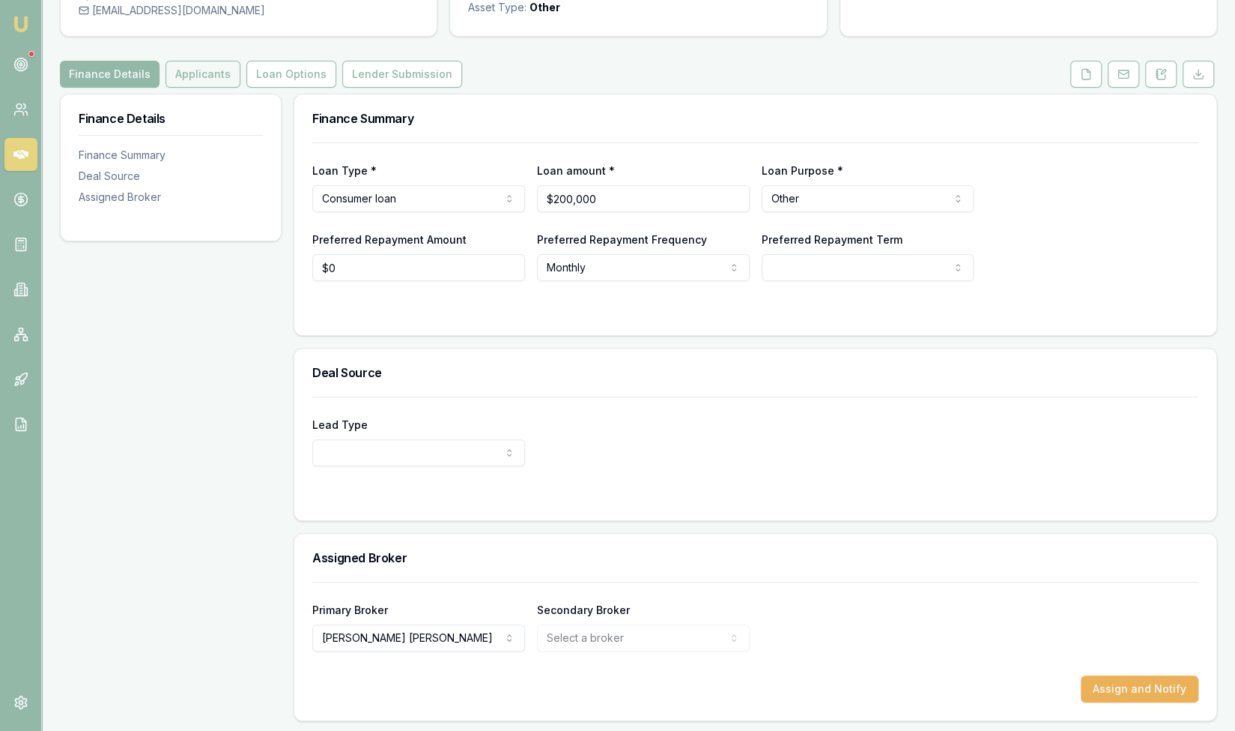
click at [201, 79] on button "Applicants" at bounding box center [203, 74] width 75 height 27
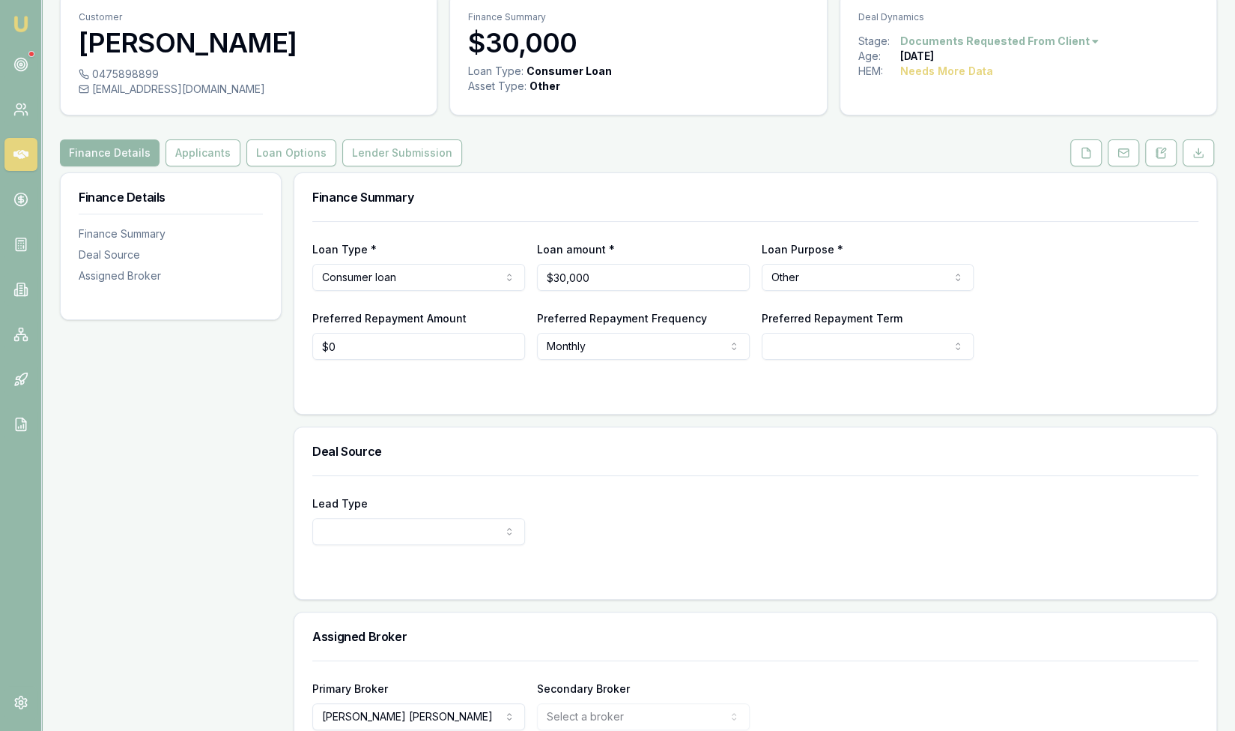
scroll to position [137, 0]
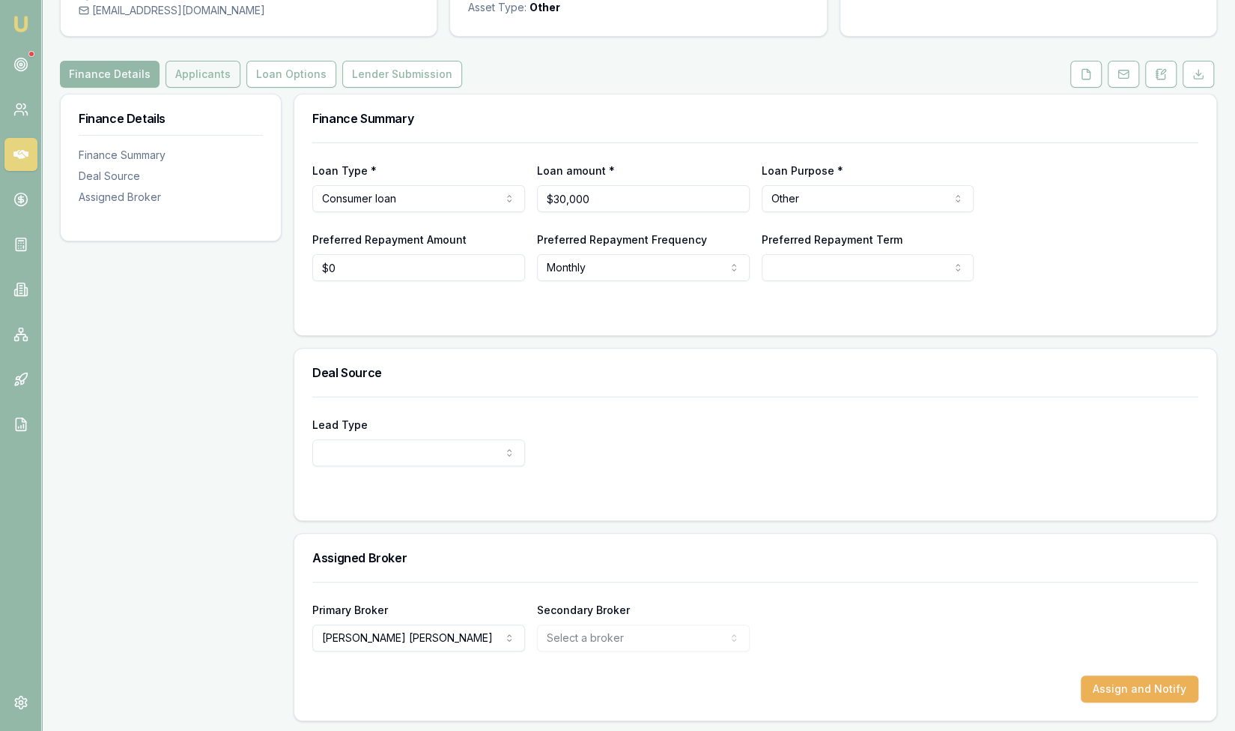
click at [204, 75] on button "Applicants" at bounding box center [203, 74] width 75 height 27
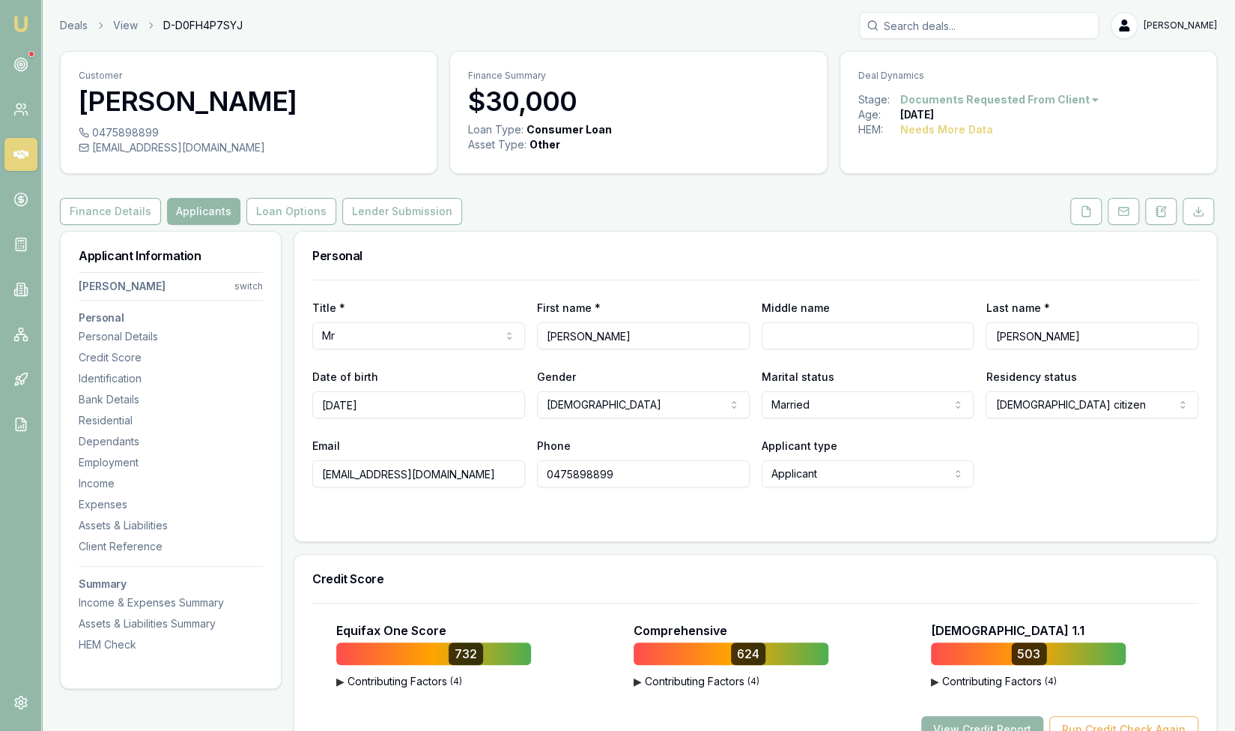
drag, startPoint x: 468, startPoint y: 475, endPoint x: 322, endPoint y: 471, distance: 146.2
click at [322, 471] on input "[EMAIL_ADDRESS][DOMAIN_NAME]" at bounding box center [418, 473] width 213 height 27
